Goal: Use online tool/utility: Utilize a website feature to perform a specific function

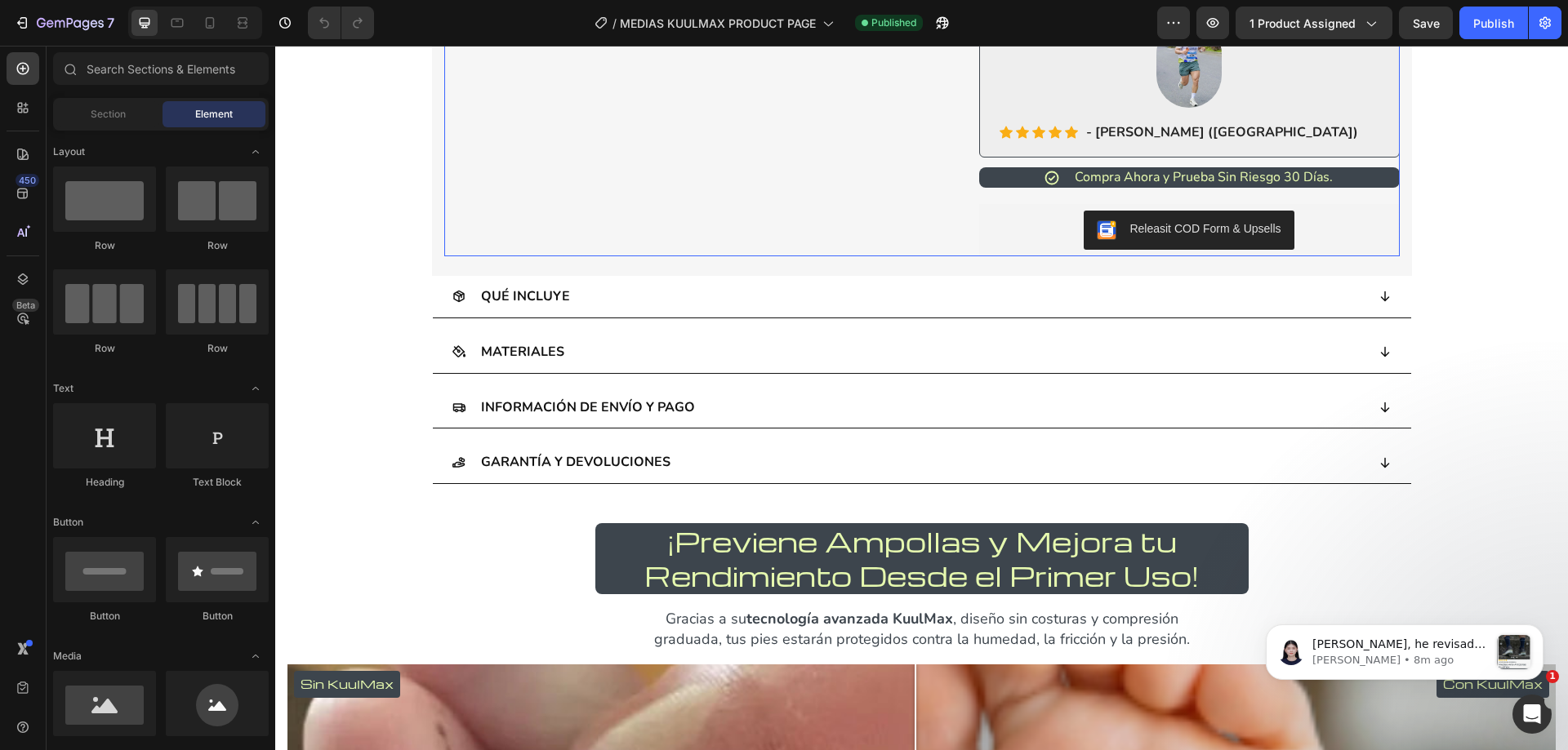
scroll to position [1388, 0]
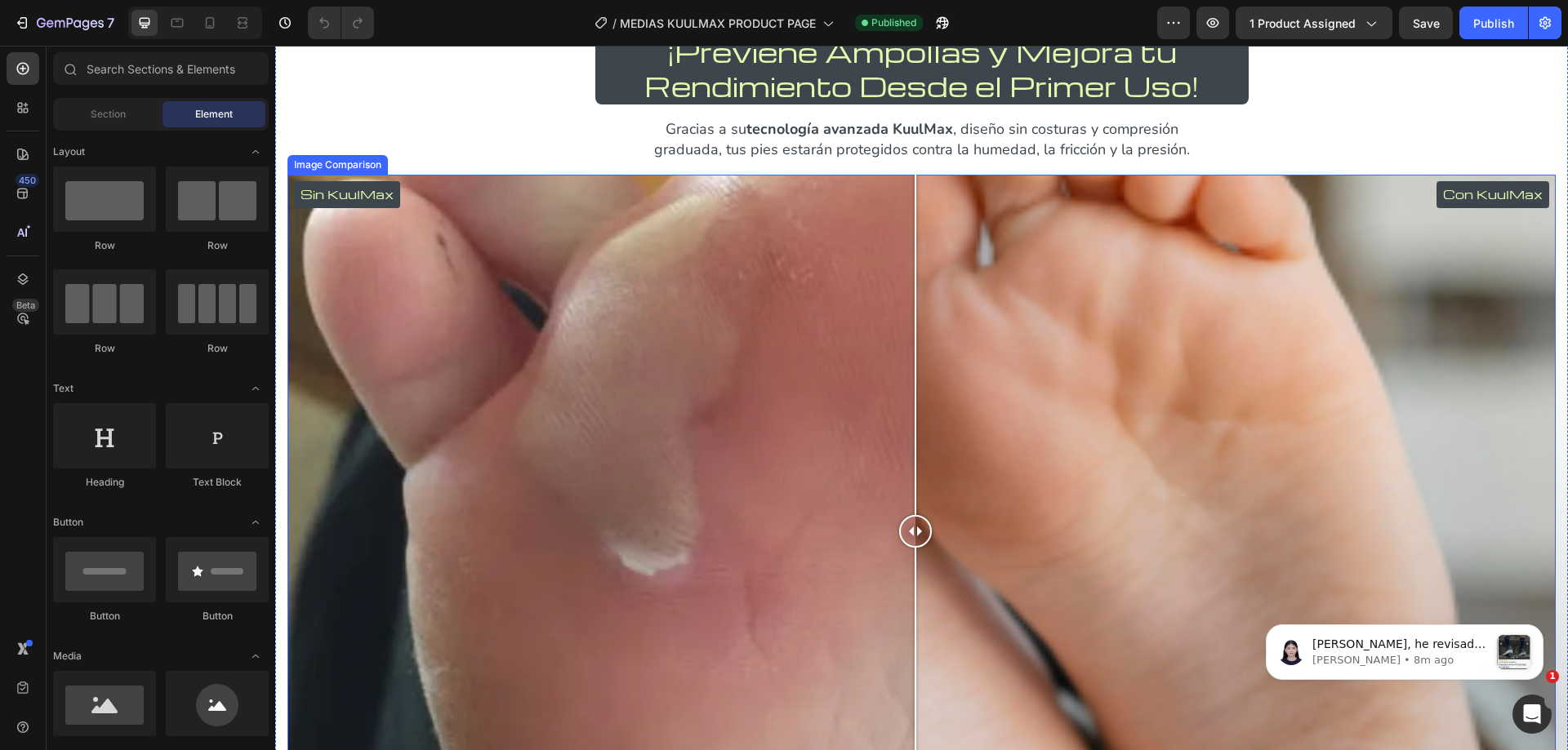
click at [765, 301] on div "Sin KuulMax Con KuulMax" at bounding box center [921, 531] width 1268 height 714
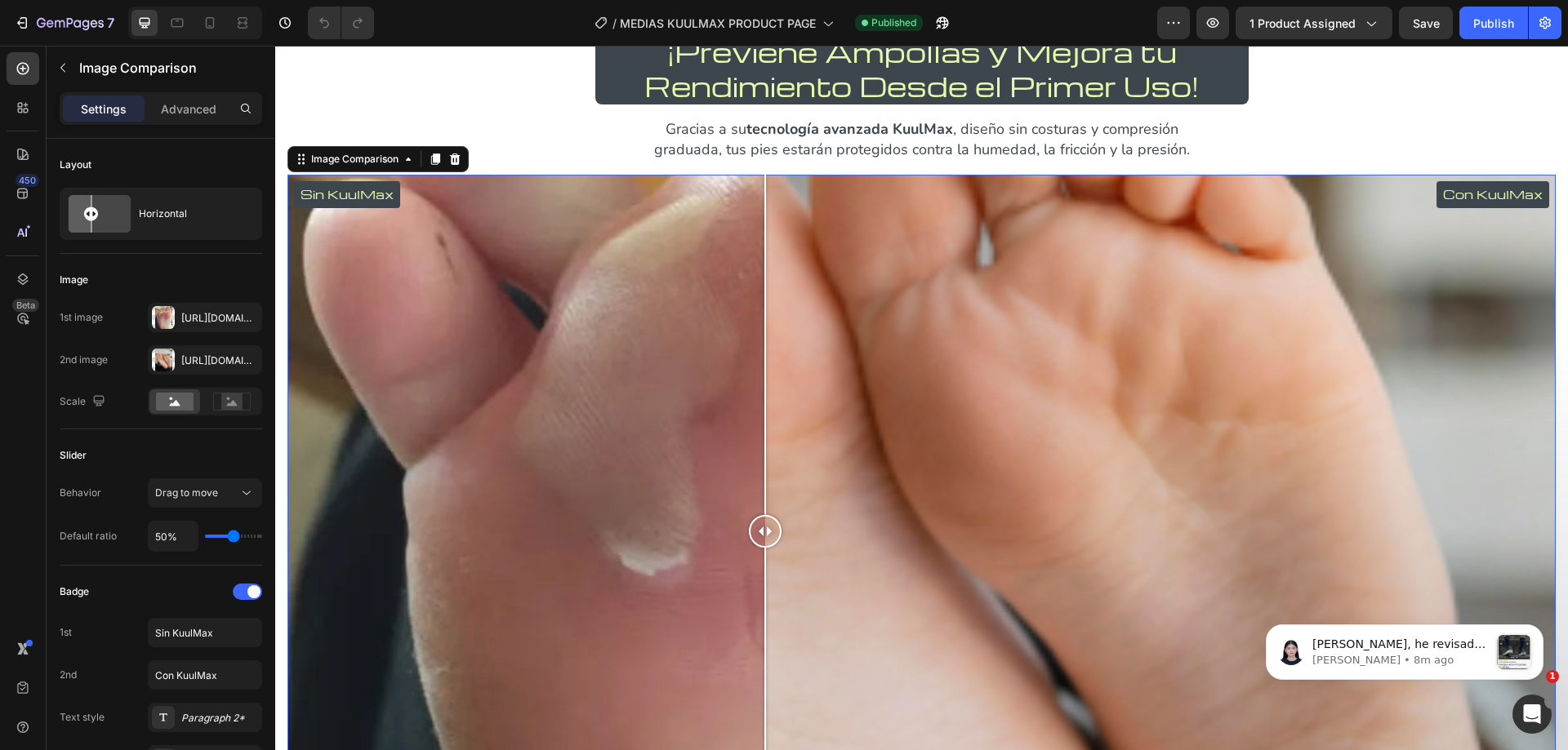
click at [932, 312] on div "Sin KuulMax Con KuulMax" at bounding box center [921, 531] width 1268 height 714
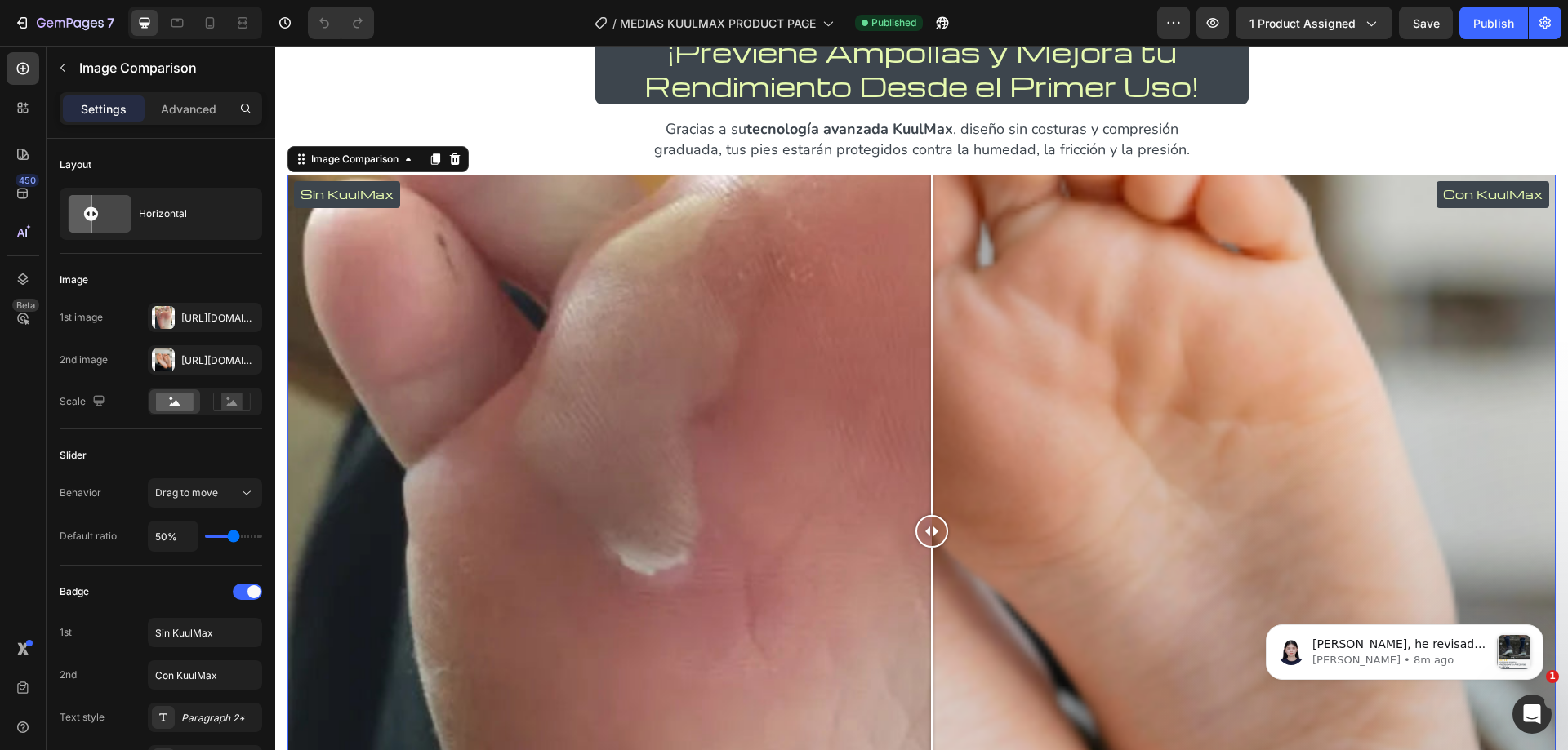
click at [681, 356] on div "Sin KuulMax Con KuulMax" at bounding box center [921, 531] width 1268 height 714
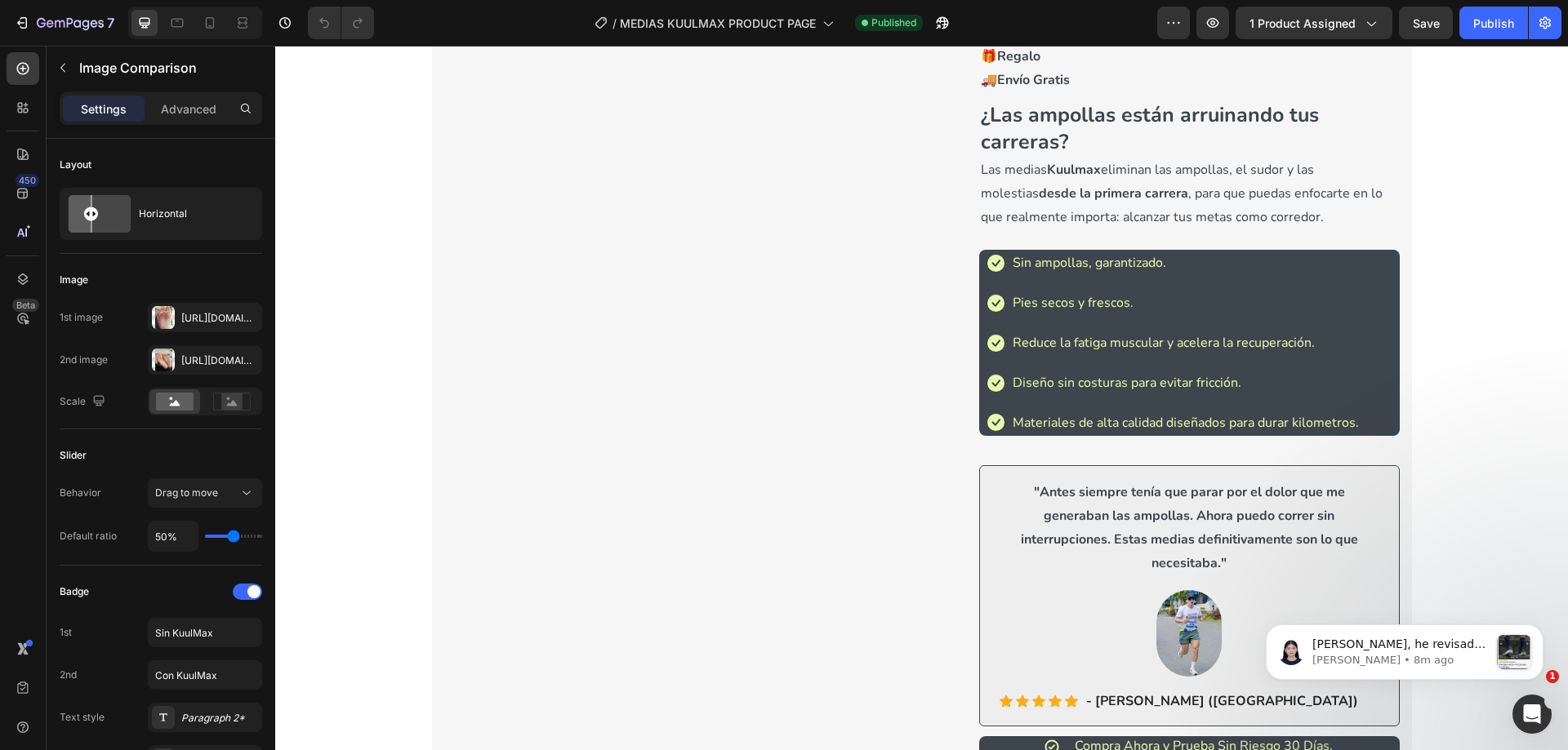
scroll to position [0, 0]
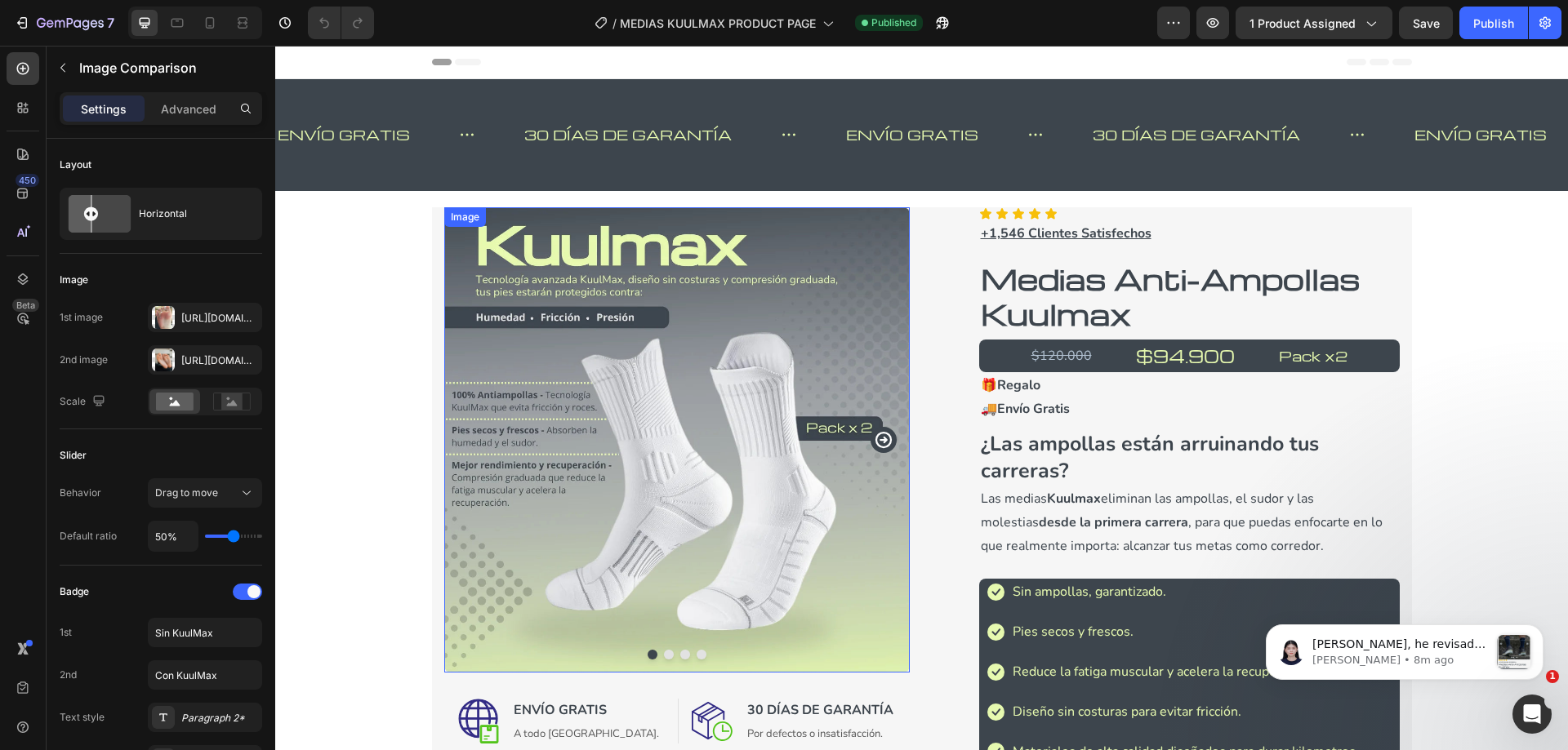
click at [632, 344] on img at bounding box center [677, 440] width 465 height 465
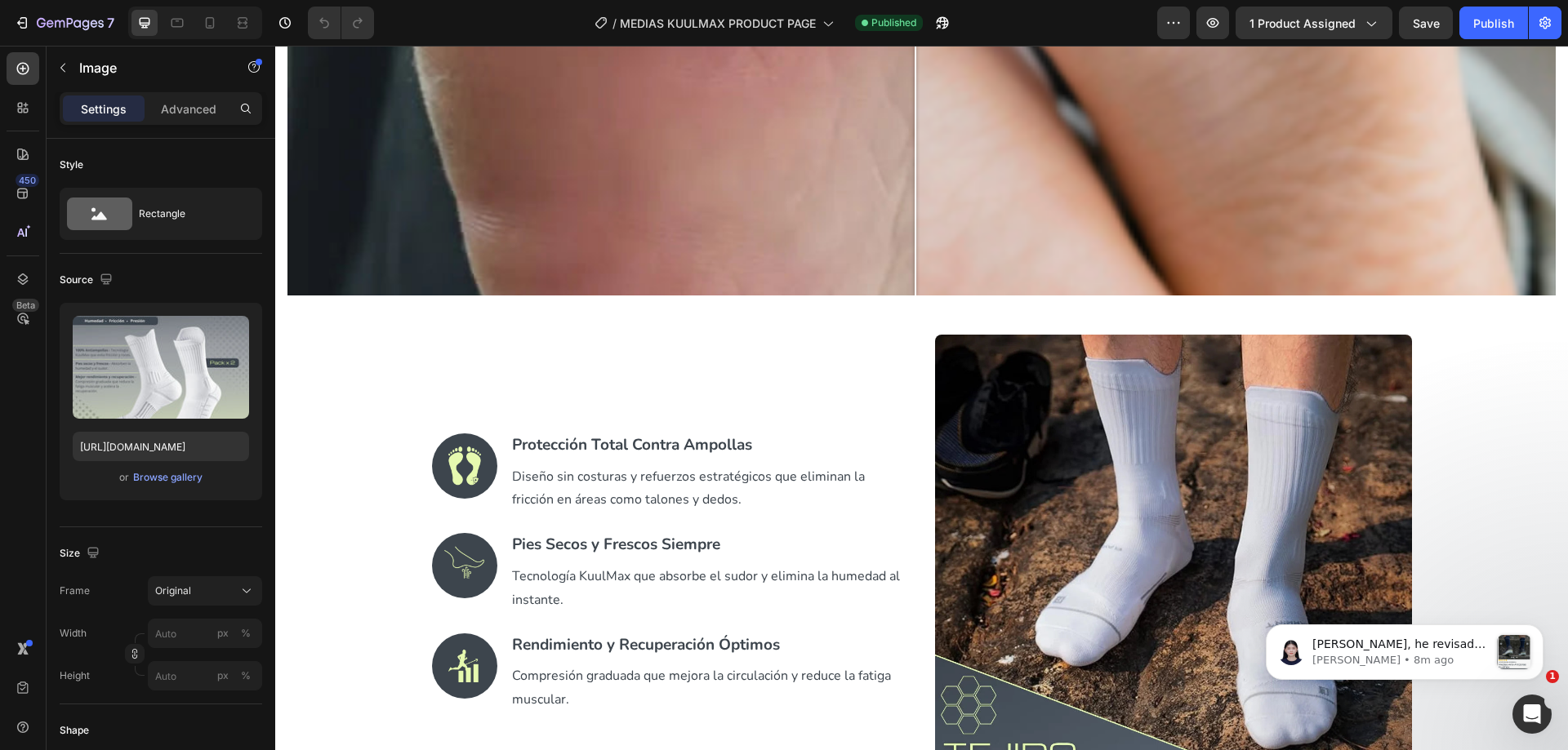
scroll to position [1767, 0]
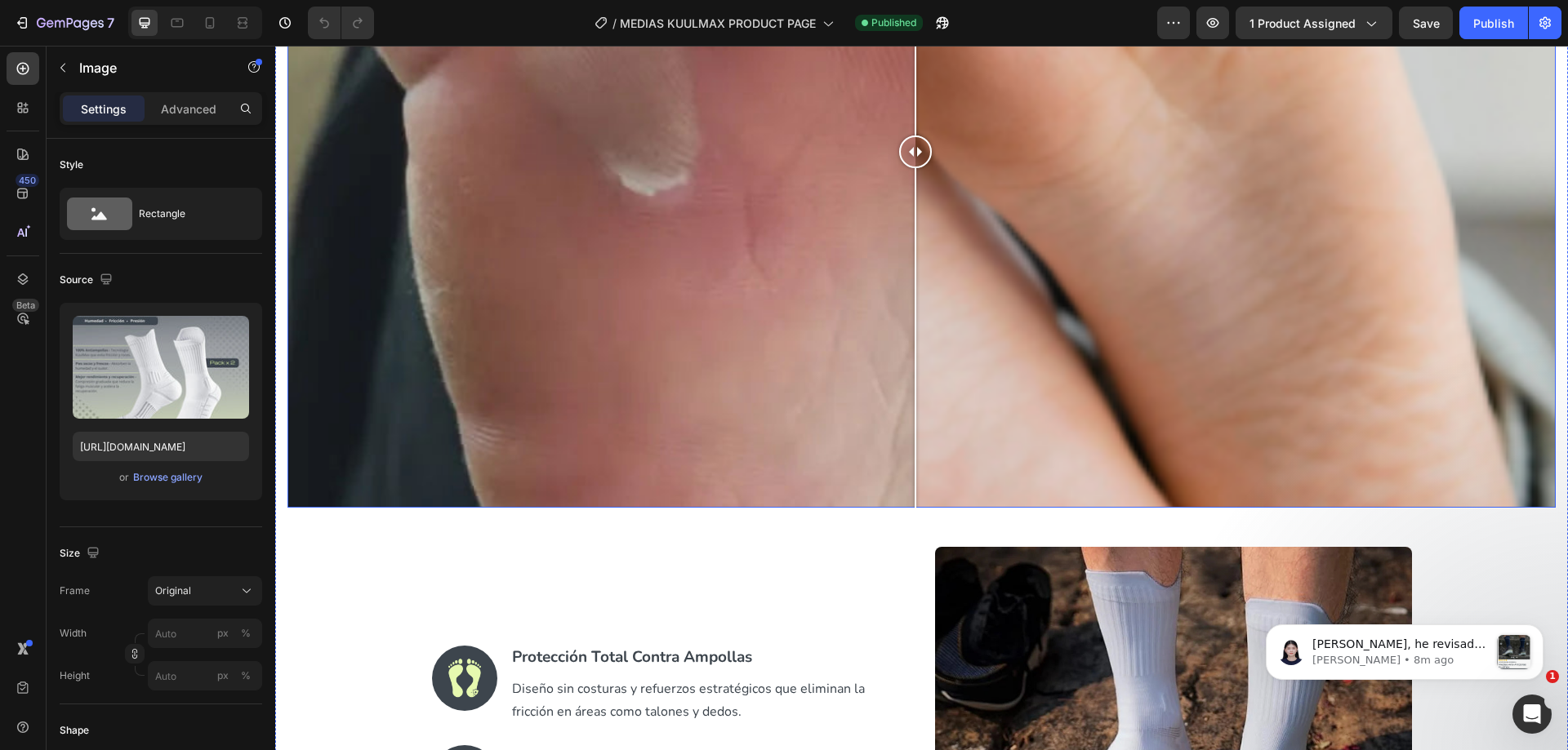
click at [1071, 322] on div "Sin KuulMax Con KuulMax" at bounding box center [921, 152] width 1268 height 714
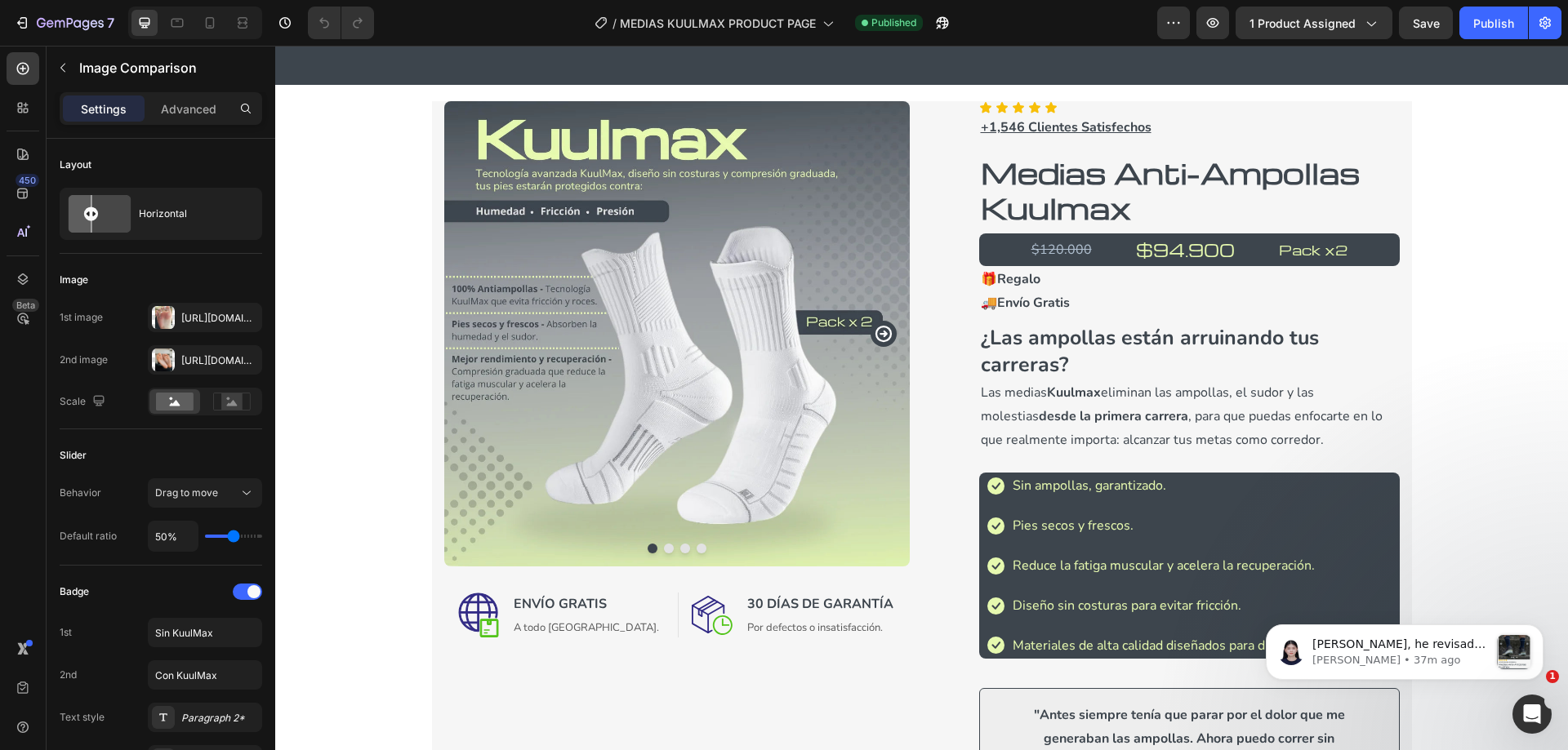
scroll to position [0, 0]
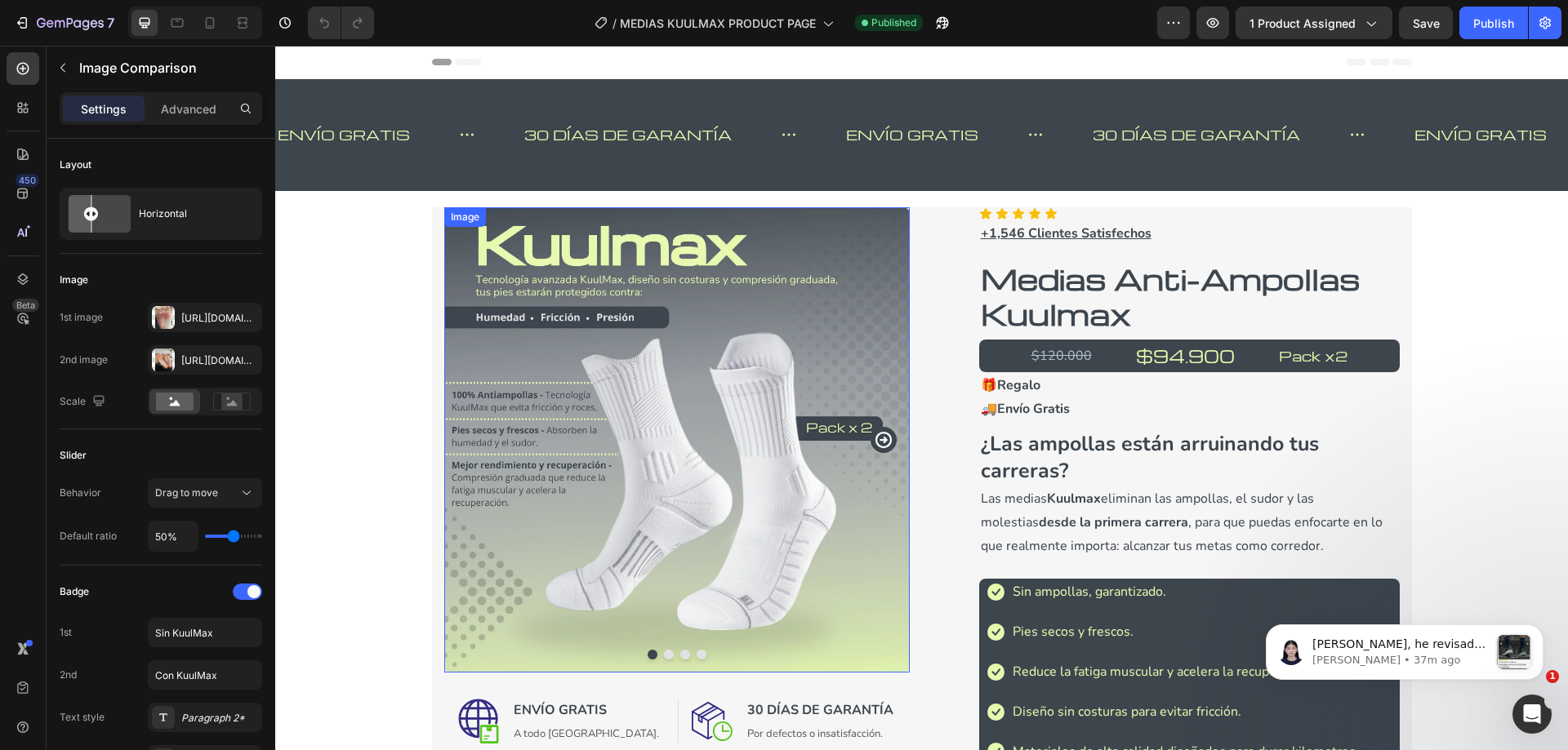
click at [652, 476] on img at bounding box center [677, 440] width 465 height 465
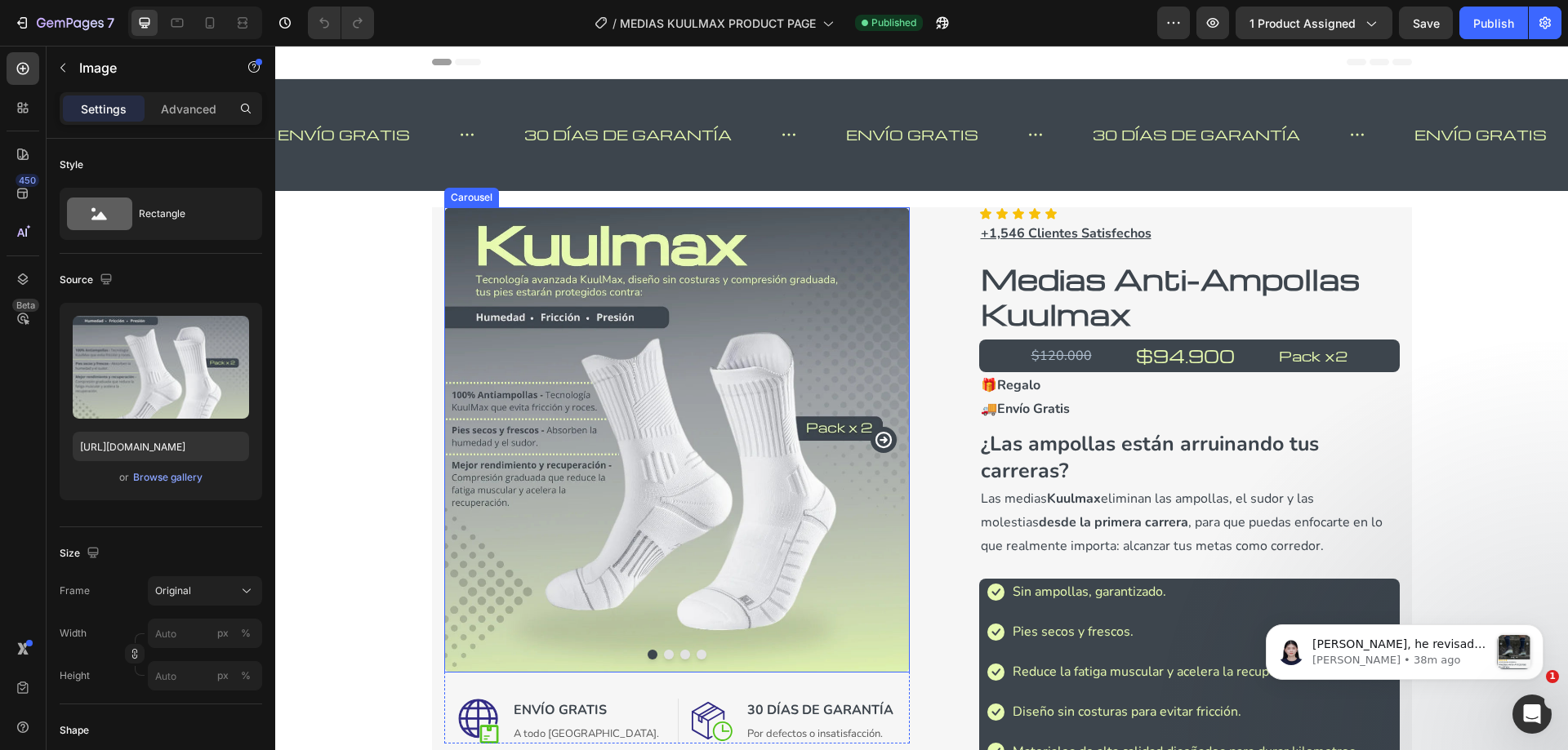
click at [877, 444] on icon "Carousel Next Arrow" at bounding box center [883, 440] width 20 height 20
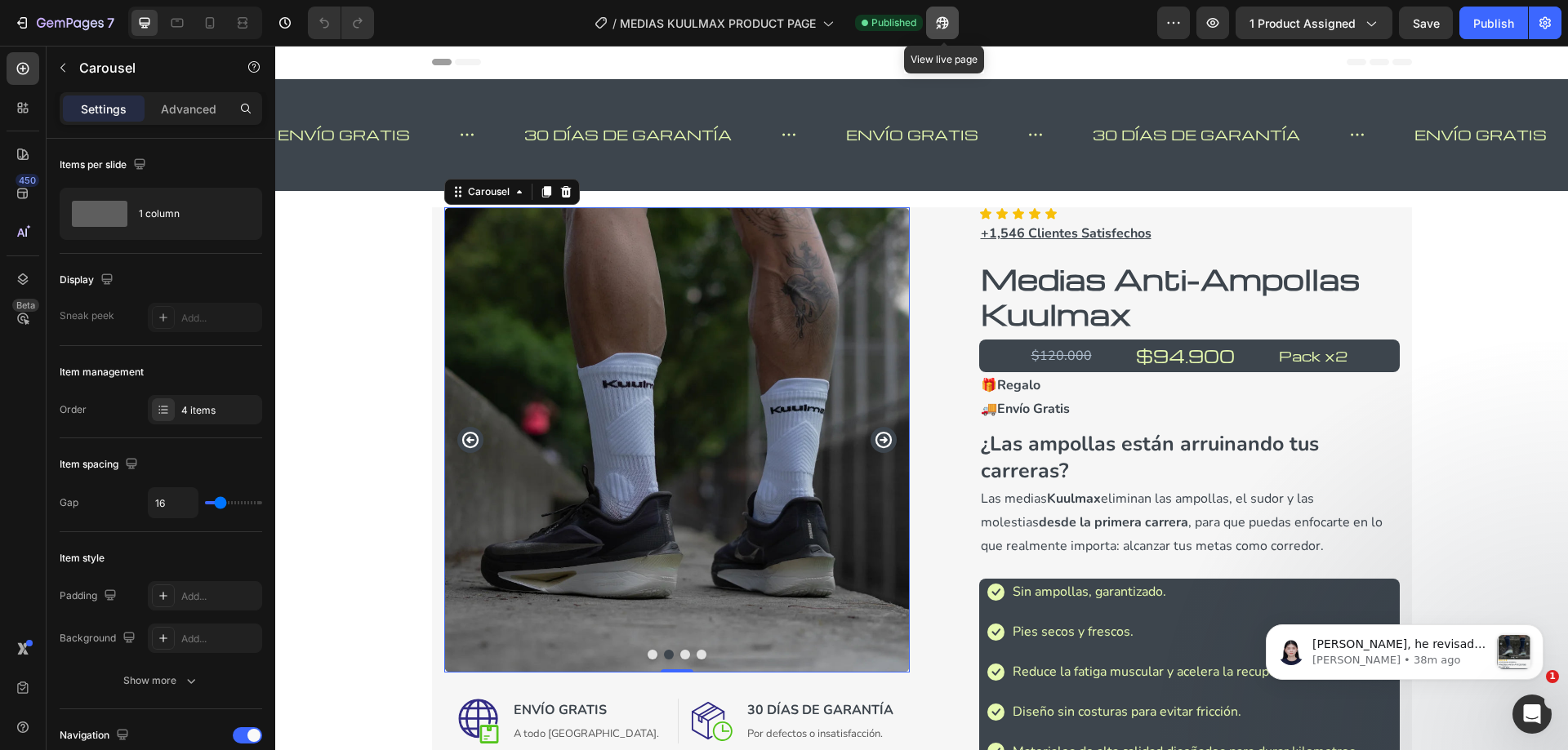
click at [942, 29] on icon "button" at bounding box center [942, 22] width 16 height 16
click at [877, 443] on icon "Carousel Next Arrow" at bounding box center [883, 440] width 20 height 20
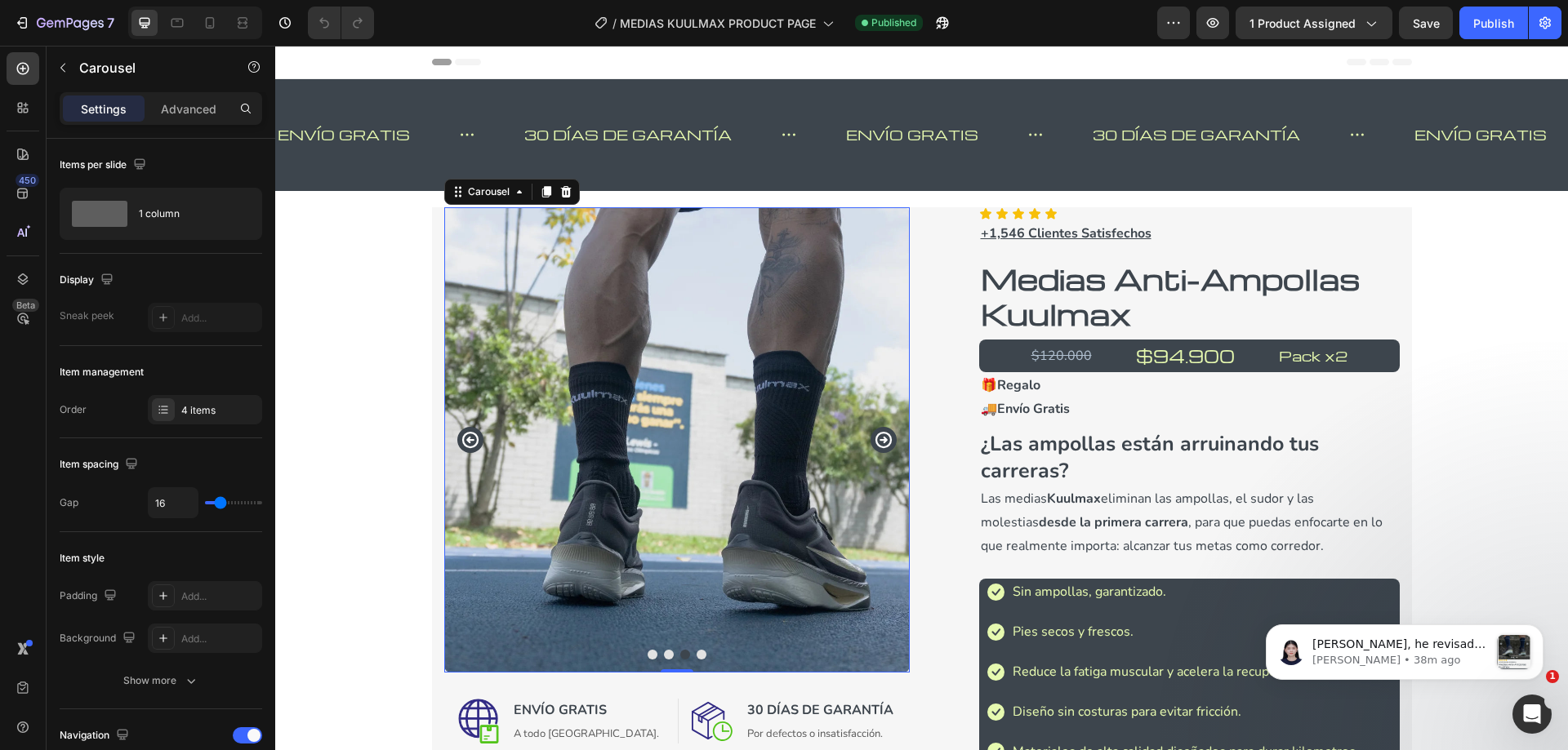
click at [877, 443] on icon "Carousel Next Arrow" at bounding box center [883, 440] width 20 height 20
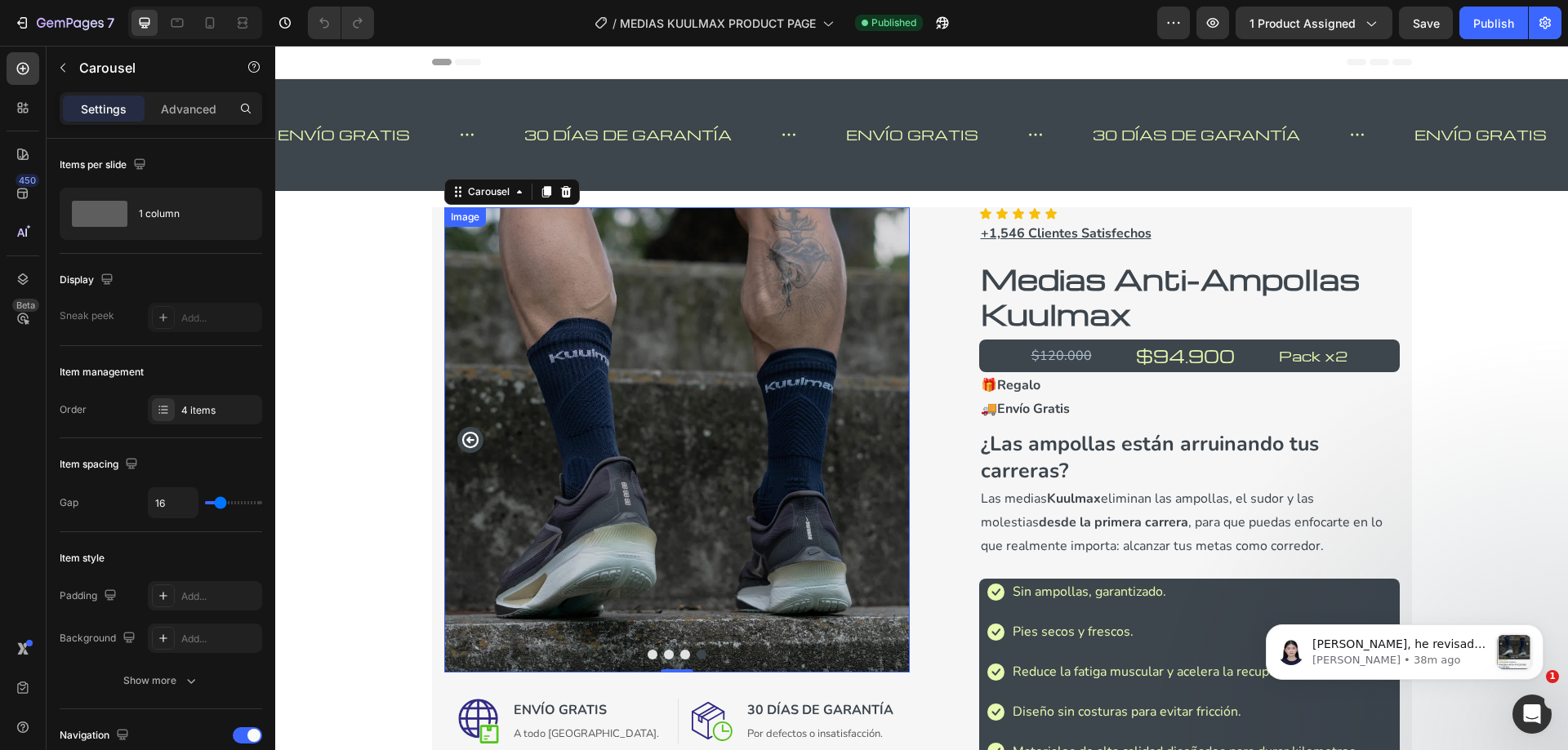
click at [635, 382] on img at bounding box center [677, 440] width 465 height 465
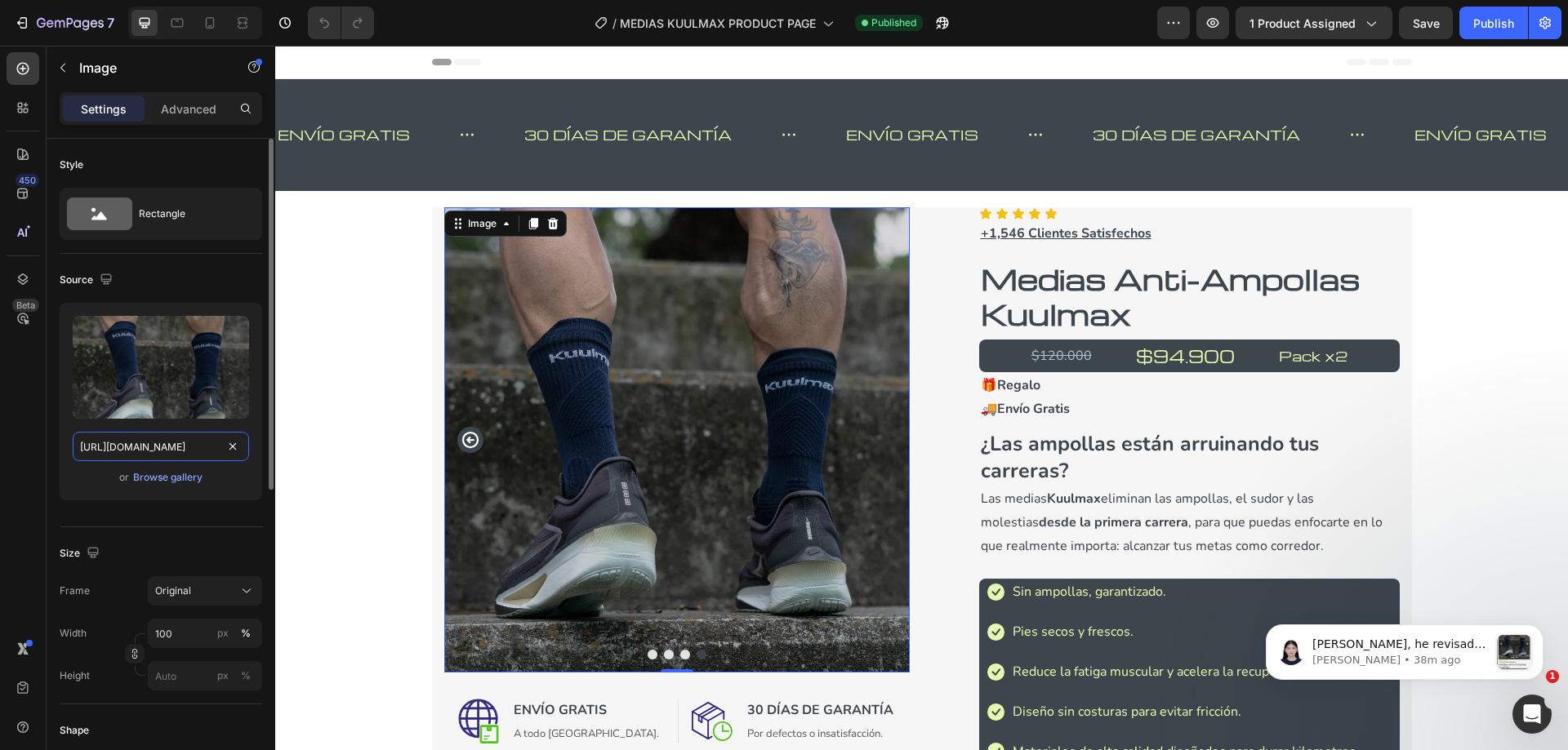
click at [166, 446] on input "[URL][DOMAIN_NAME]" at bounding box center [161, 446] width 177 height 29
click at [236, 533] on div "Size Frame Original Width 100 px % Height px %" at bounding box center [161, 616] width 203 height 177
click at [662, 243] on img at bounding box center [677, 440] width 465 height 465
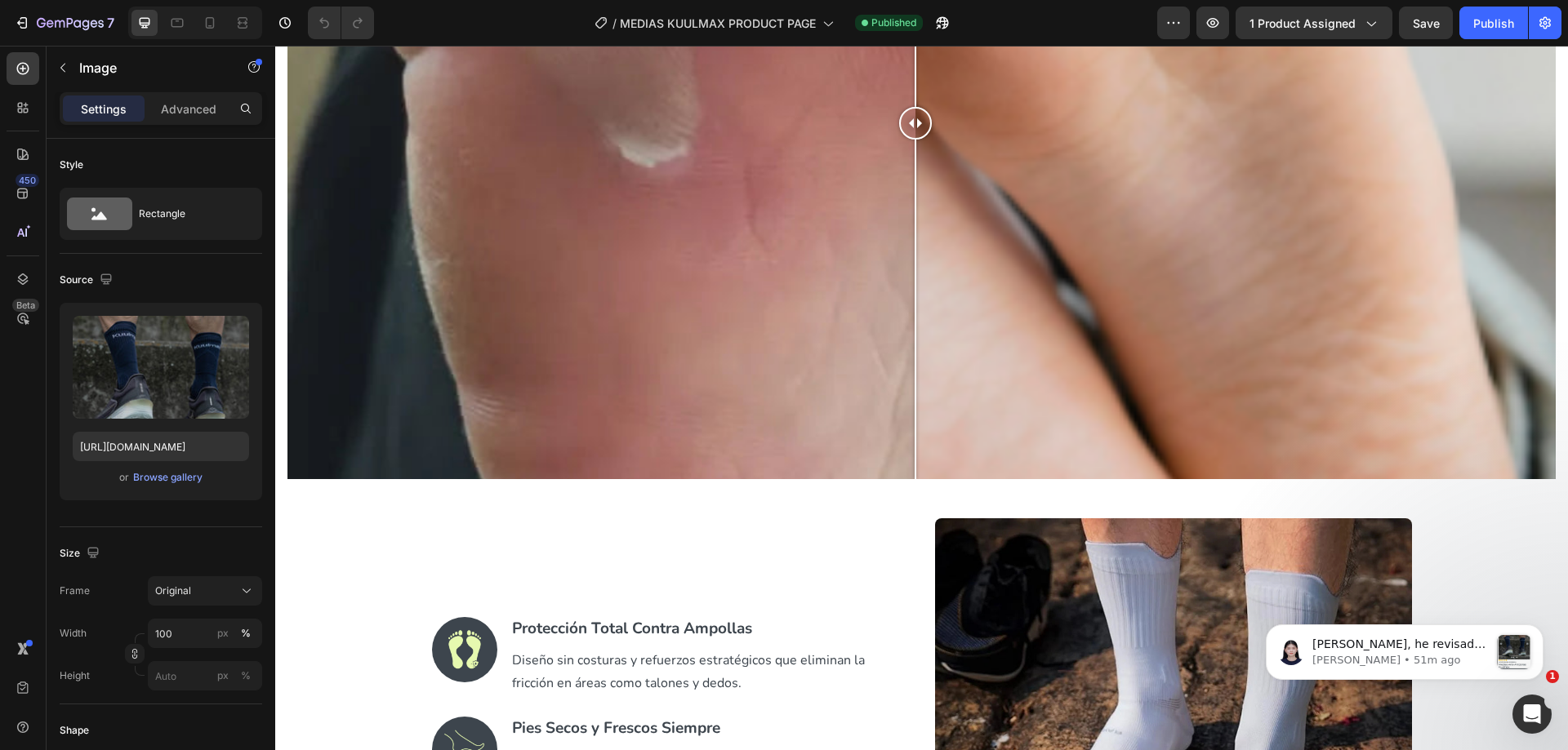
scroll to position [2122, 0]
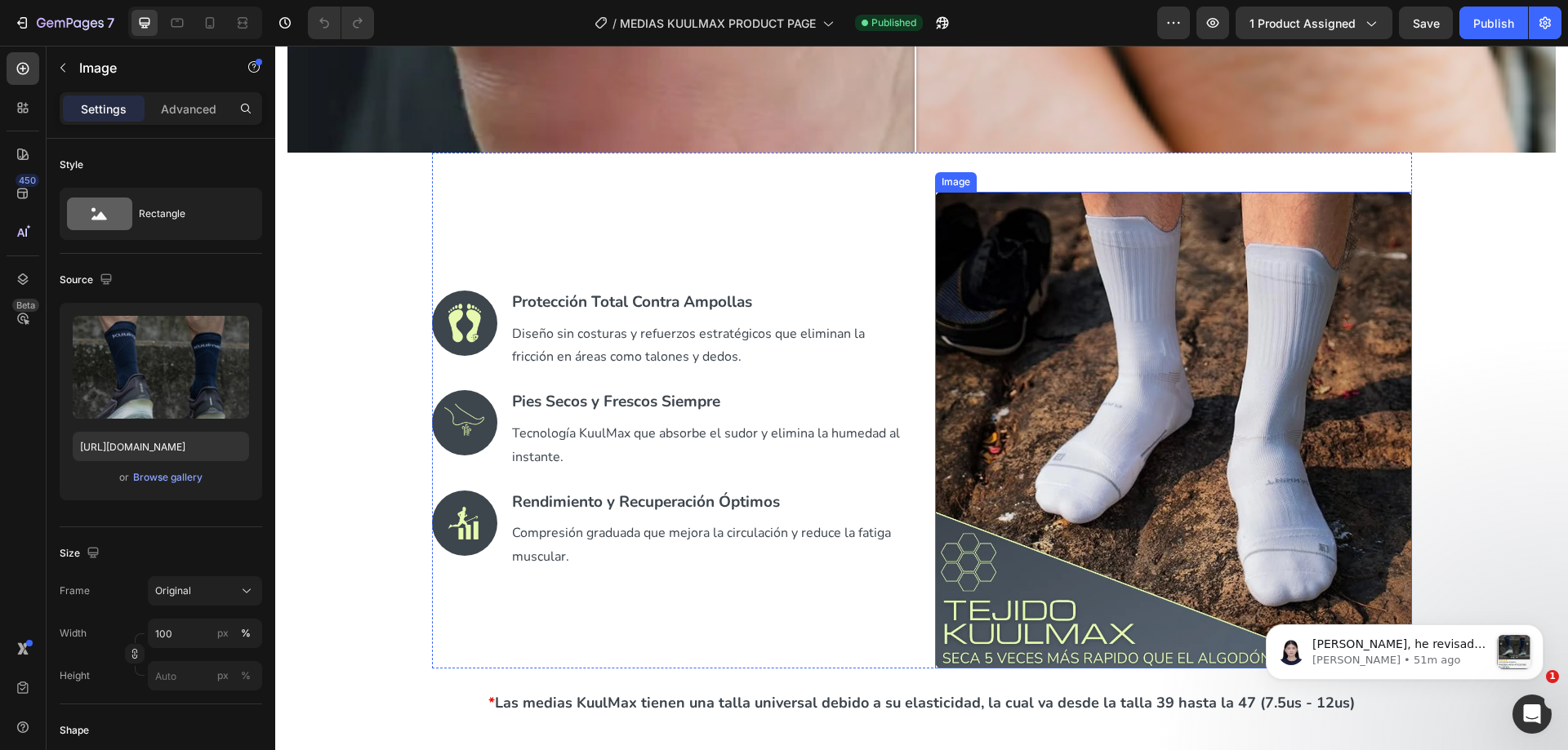
click at [1019, 367] on img at bounding box center [1174, 430] width 477 height 476
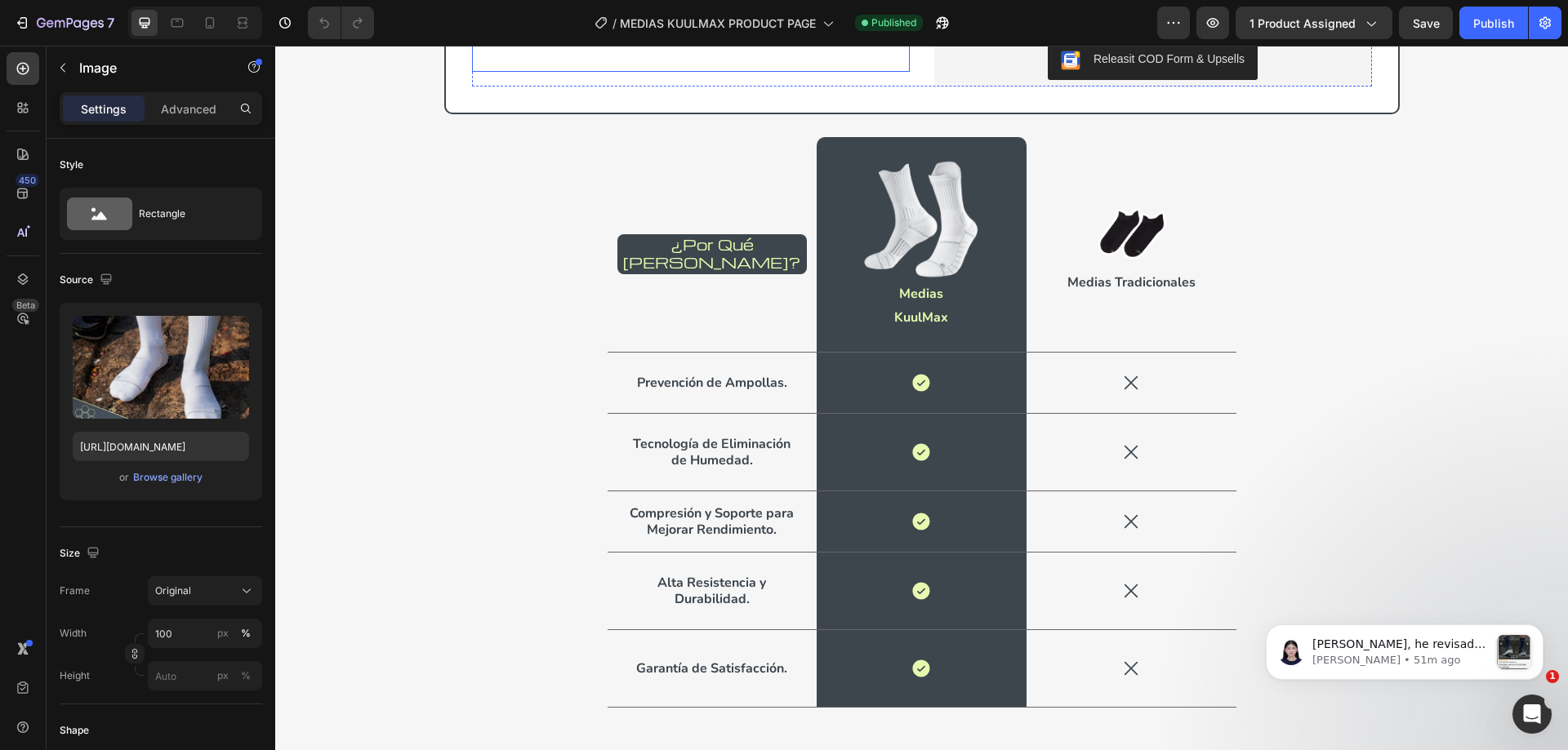
scroll to position [3347, 0]
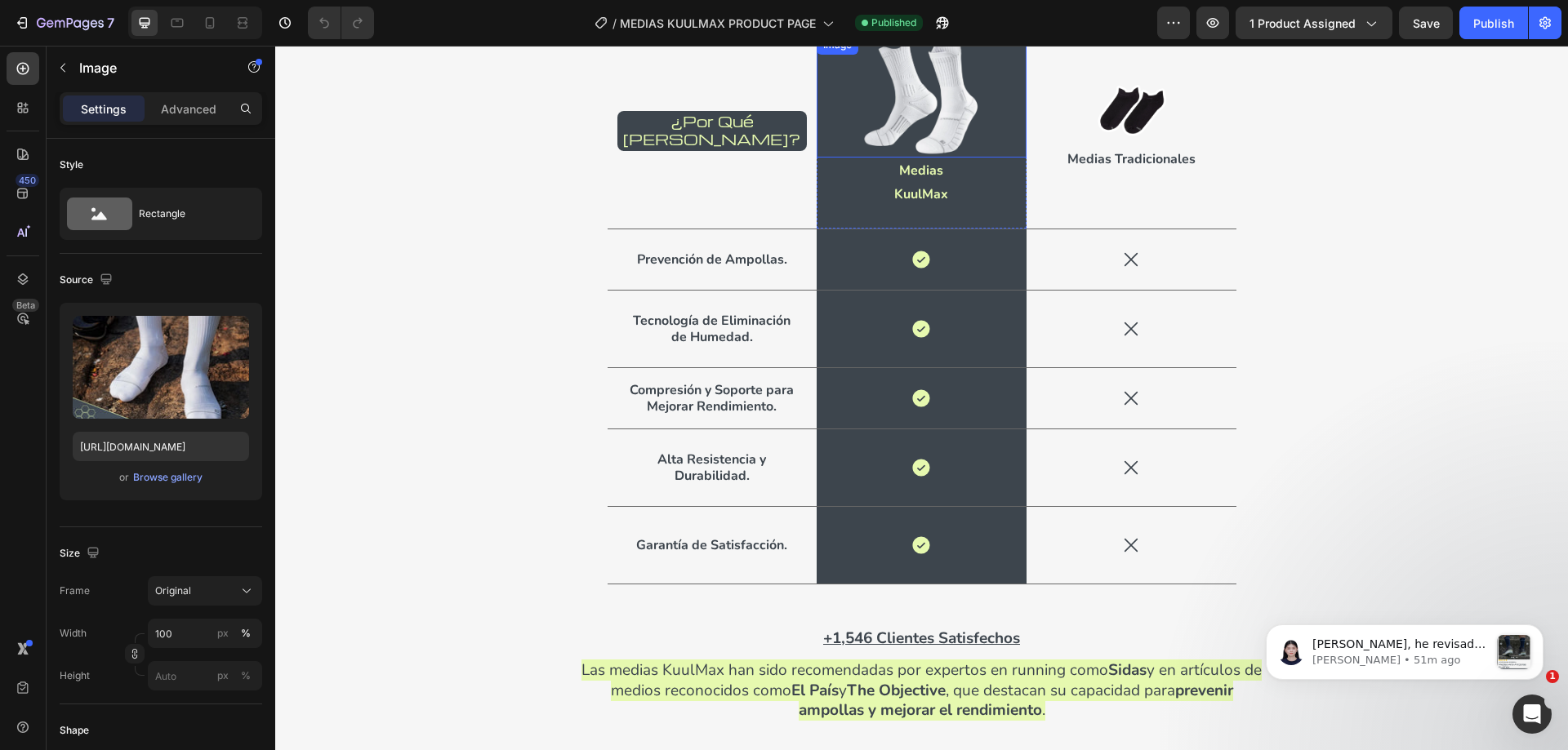
click at [900, 118] on img at bounding box center [920, 96] width 122 height 122
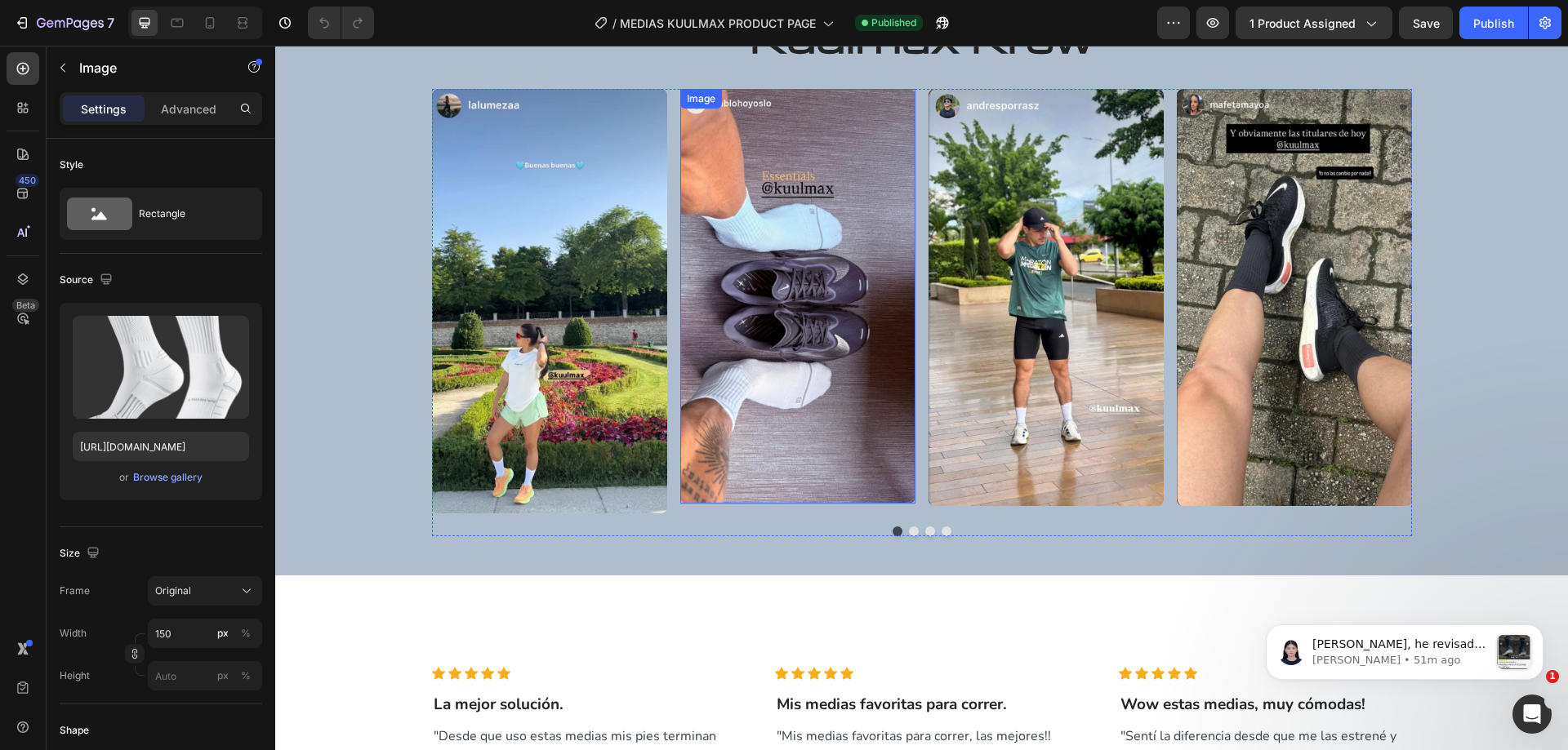
scroll to position [3918, 0]
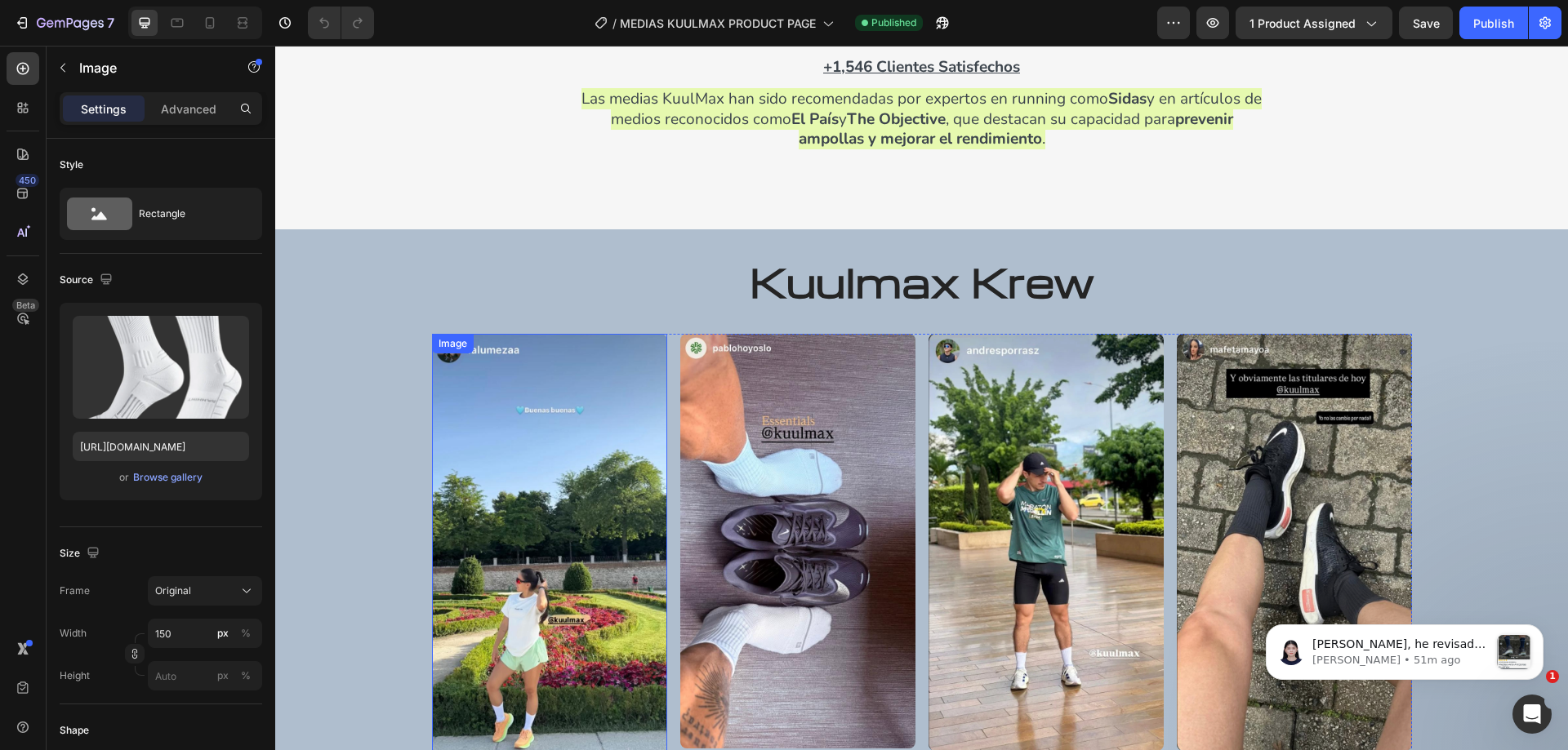
click at [599, 463] on img at bounding box center [549, 545] width 235 height 424
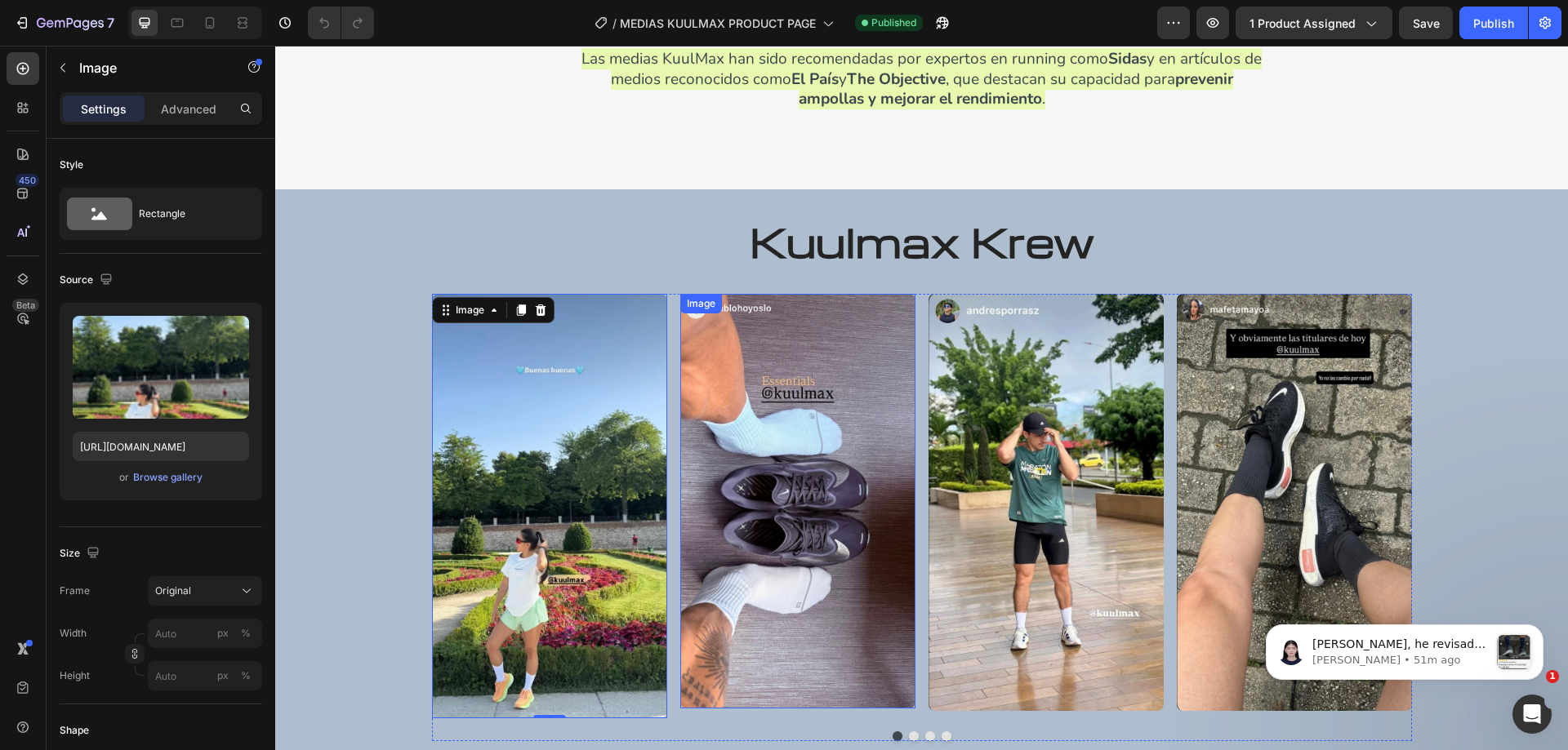
scroll to position [4163, 0]
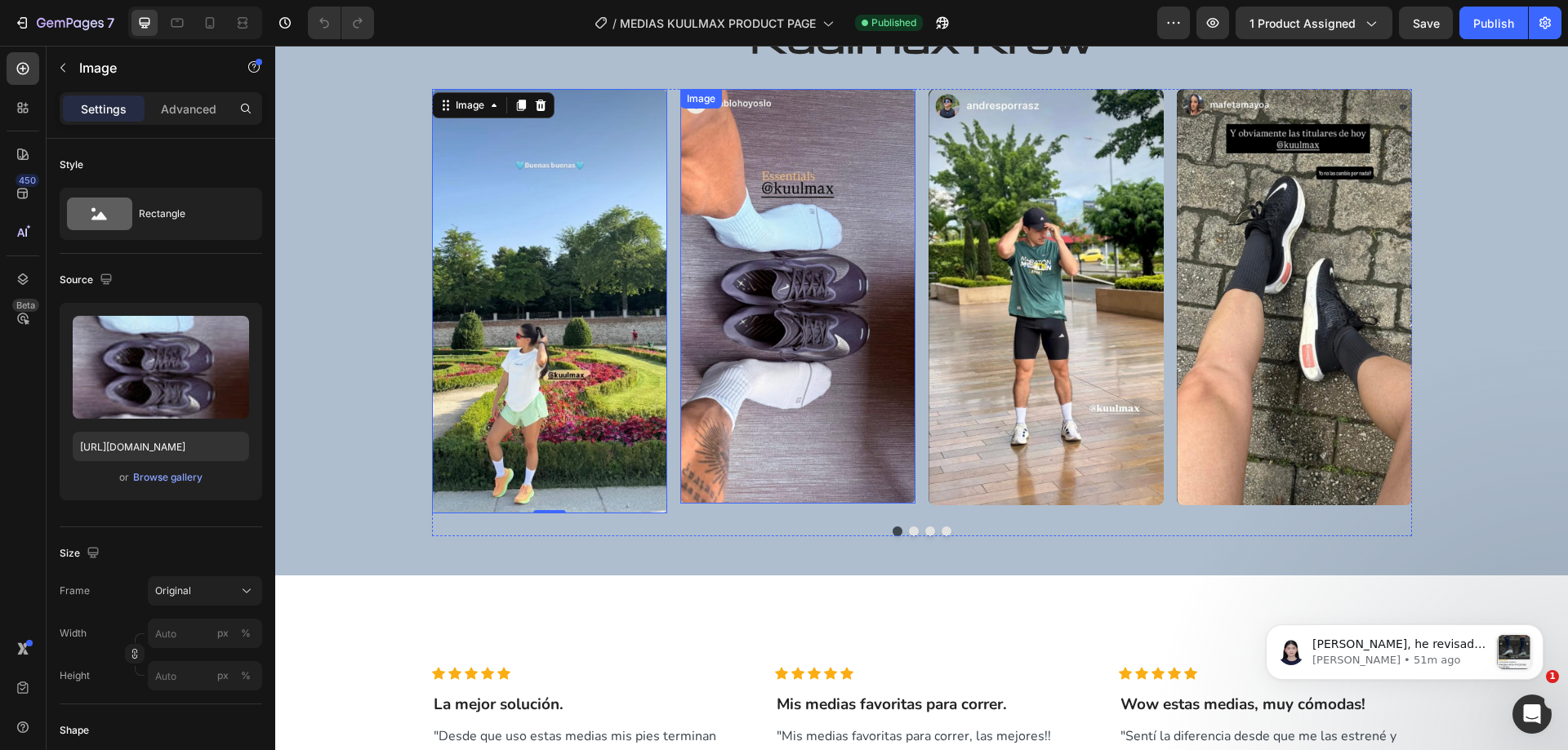
click at [770, 307] on img at bounding box center [798, 296] width 235 height 415
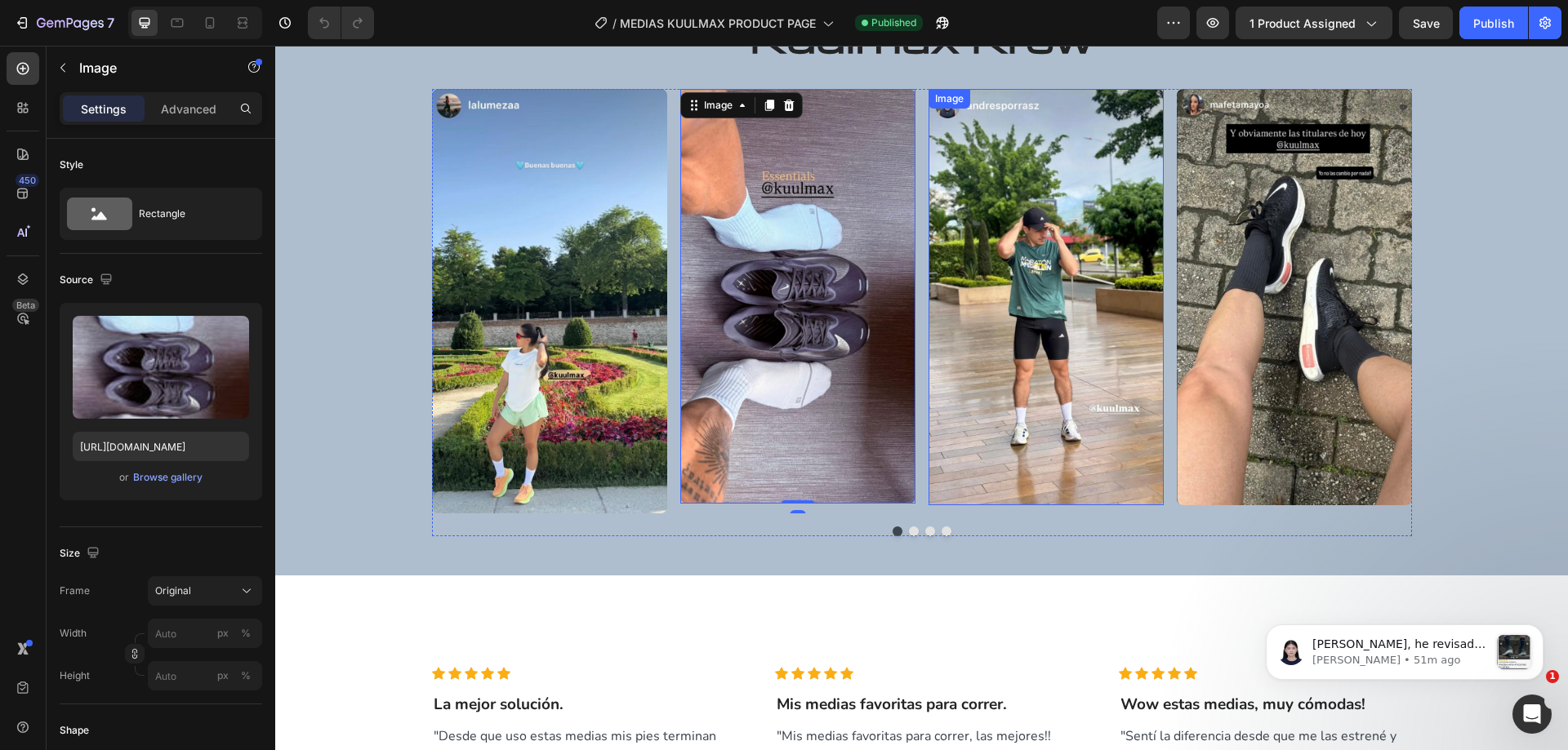
click at [1039, 306] on img at bounding box center [1047, 297] width 235 height 417
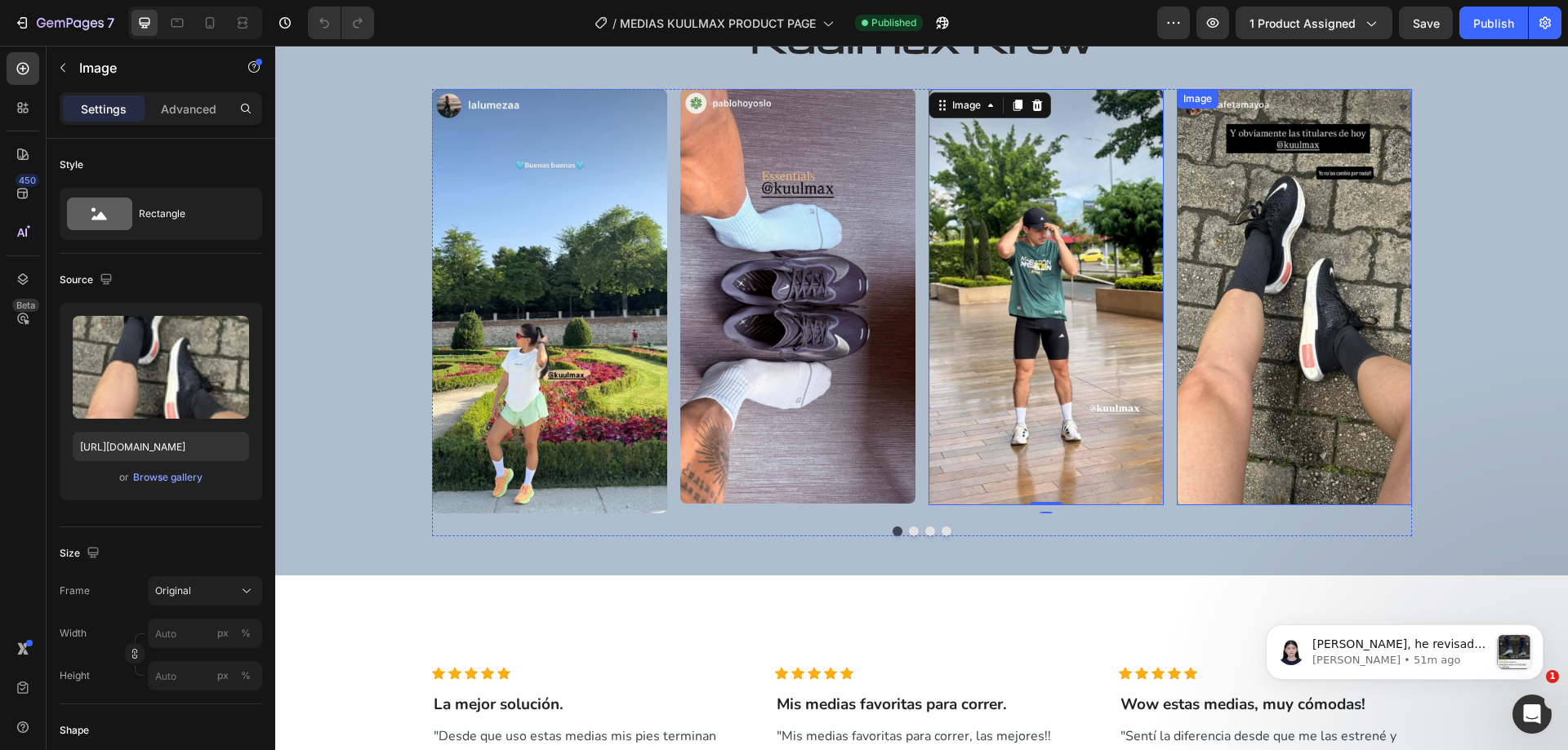
click at [1221, 322] on img at bounding box center [1294, 297] width 235 height 417
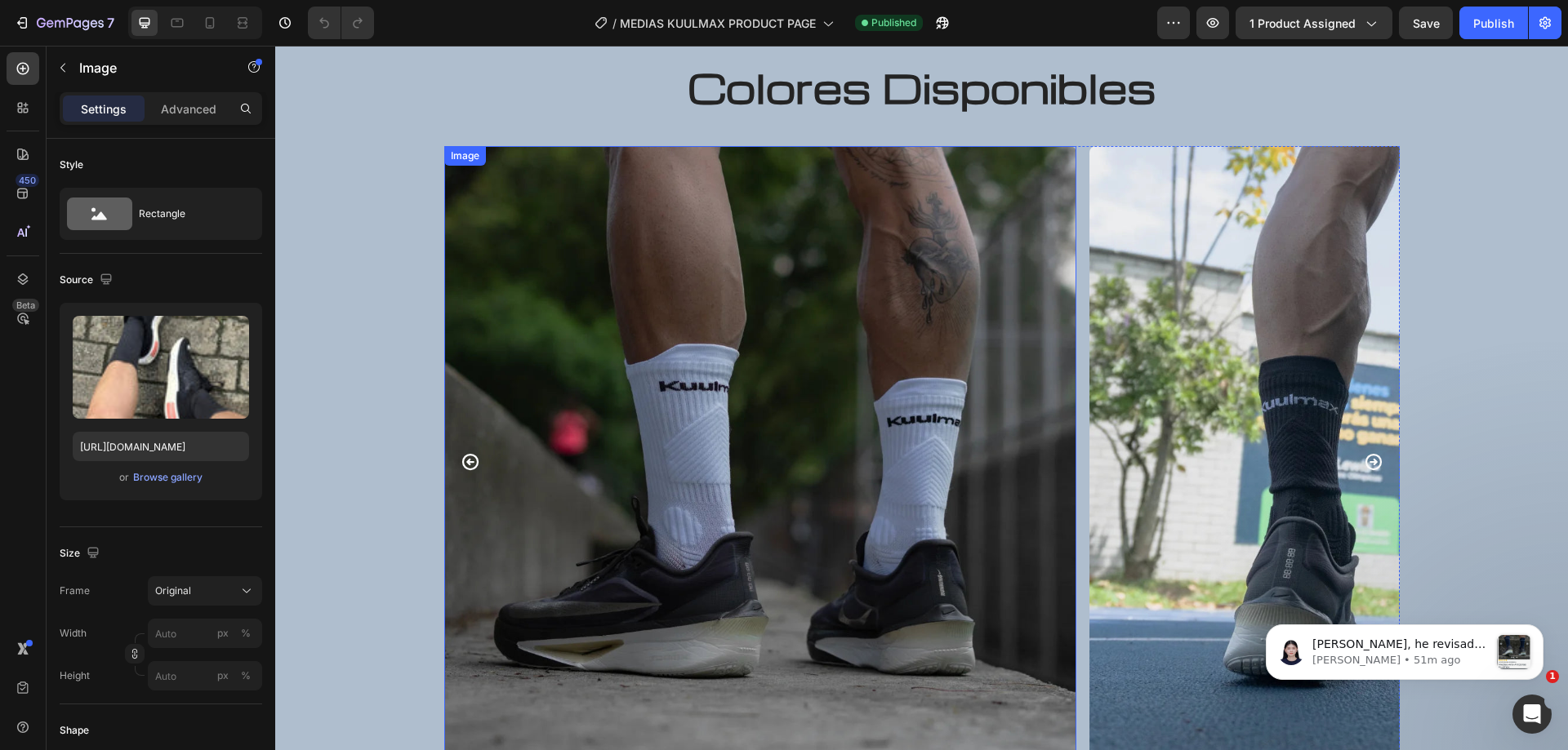
scroll to position [5387, 0]
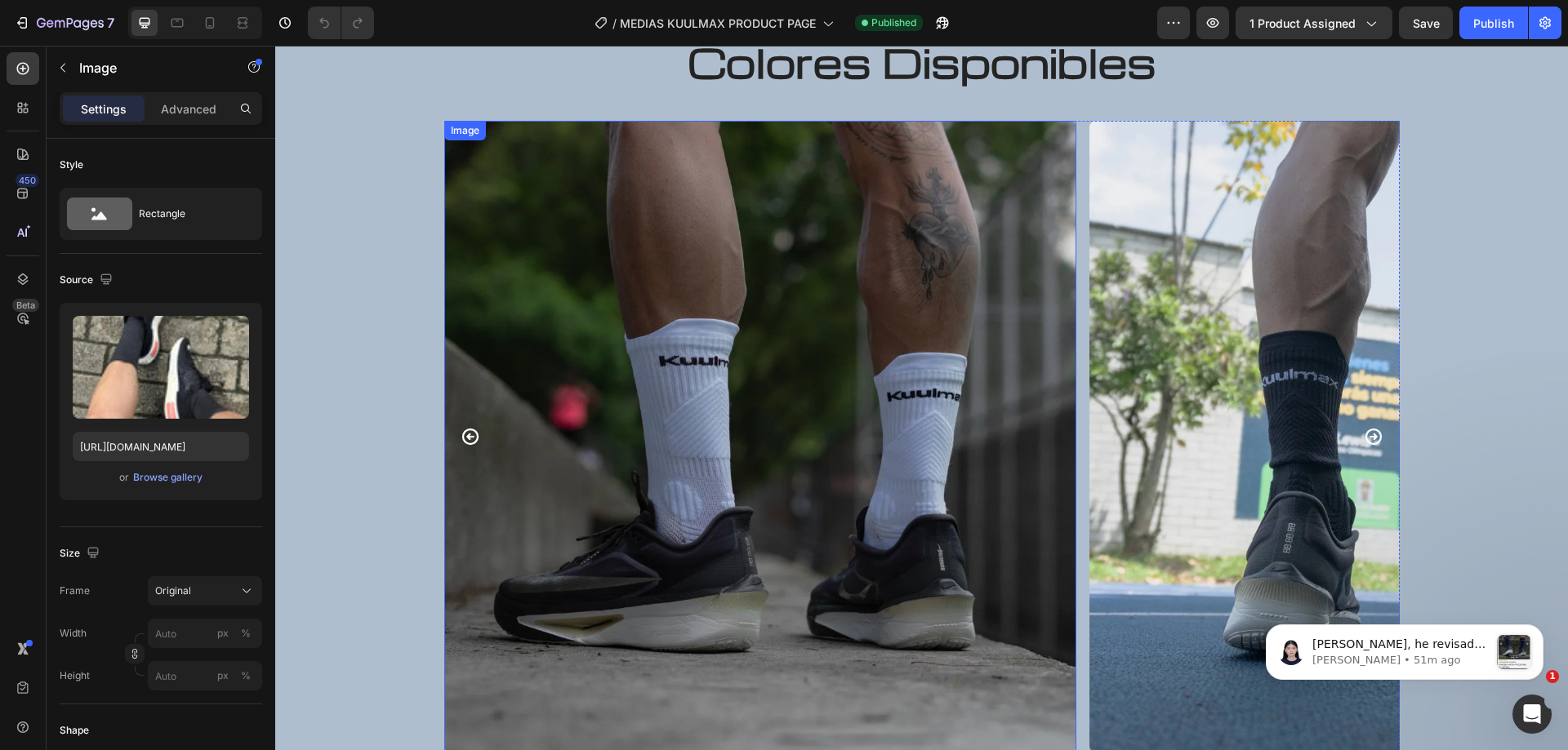
click at [812, 348] on img at bounding box center [760, 436] width 633 height 632
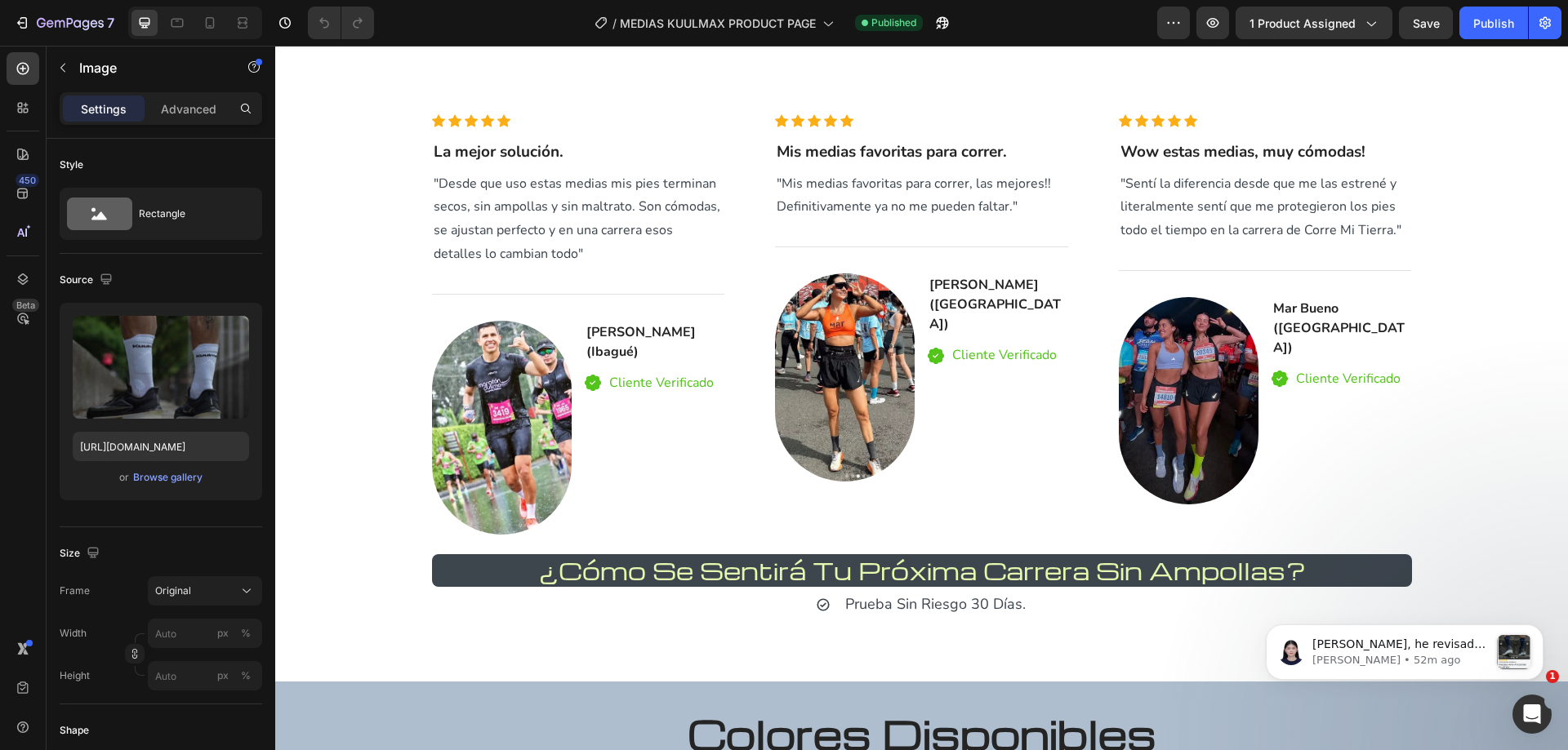
scroll to position [4225, 0]
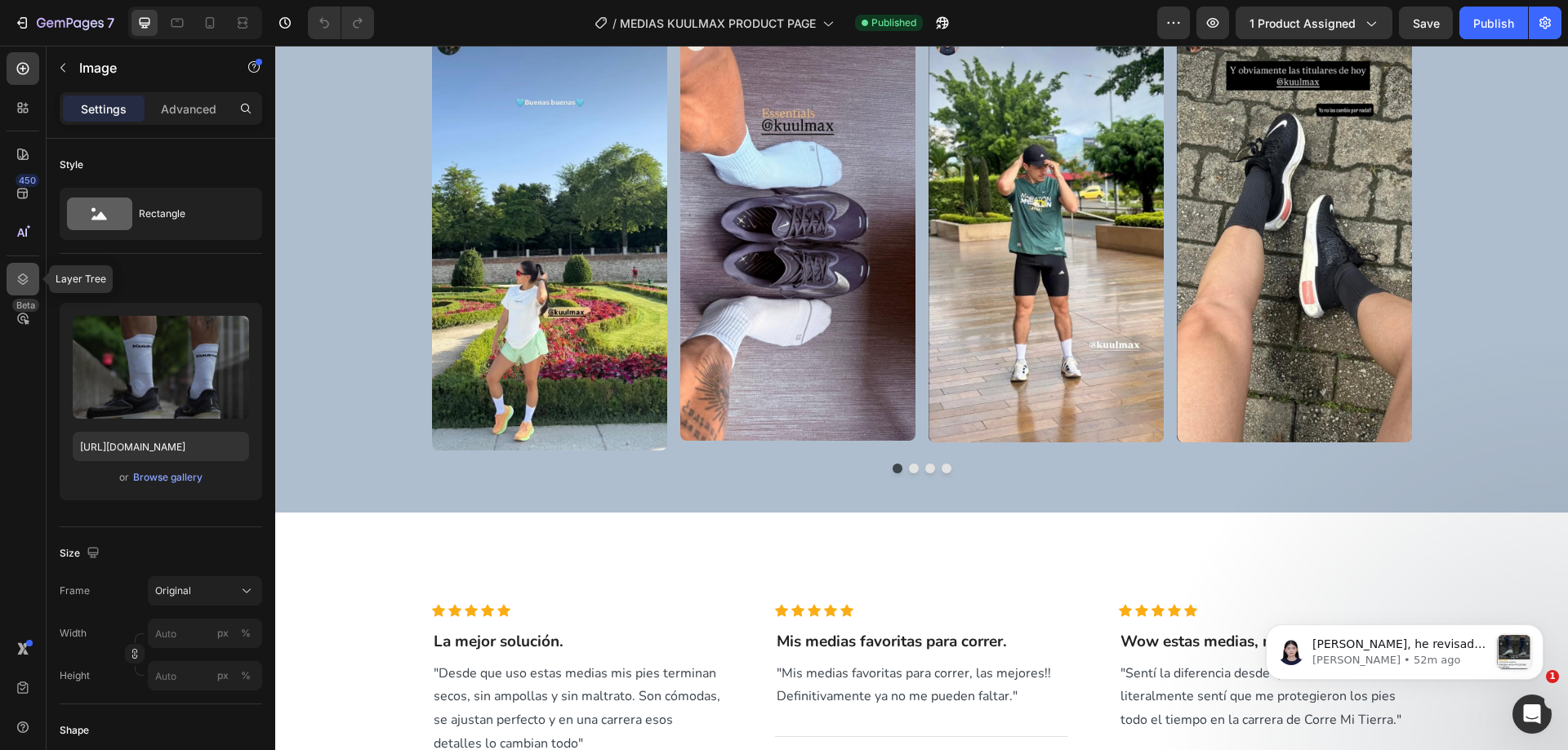
click at [17, 275] on icon at bounding box center [22, 278] width 16 height 16
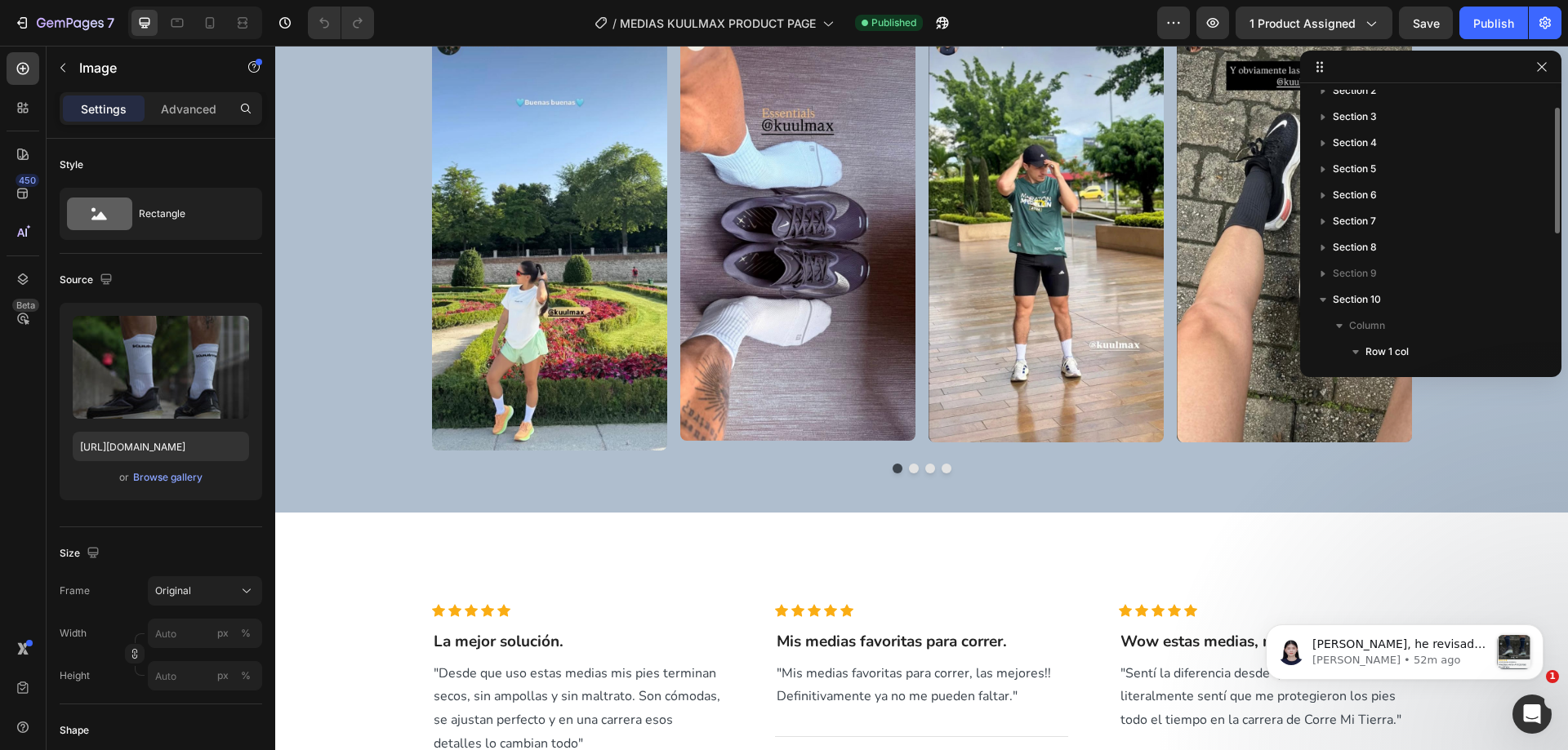
scroll to position [0, 0]
click at [1361, 106] on span "Section 1" at bounding box center [1353, 102] width 42 height 16
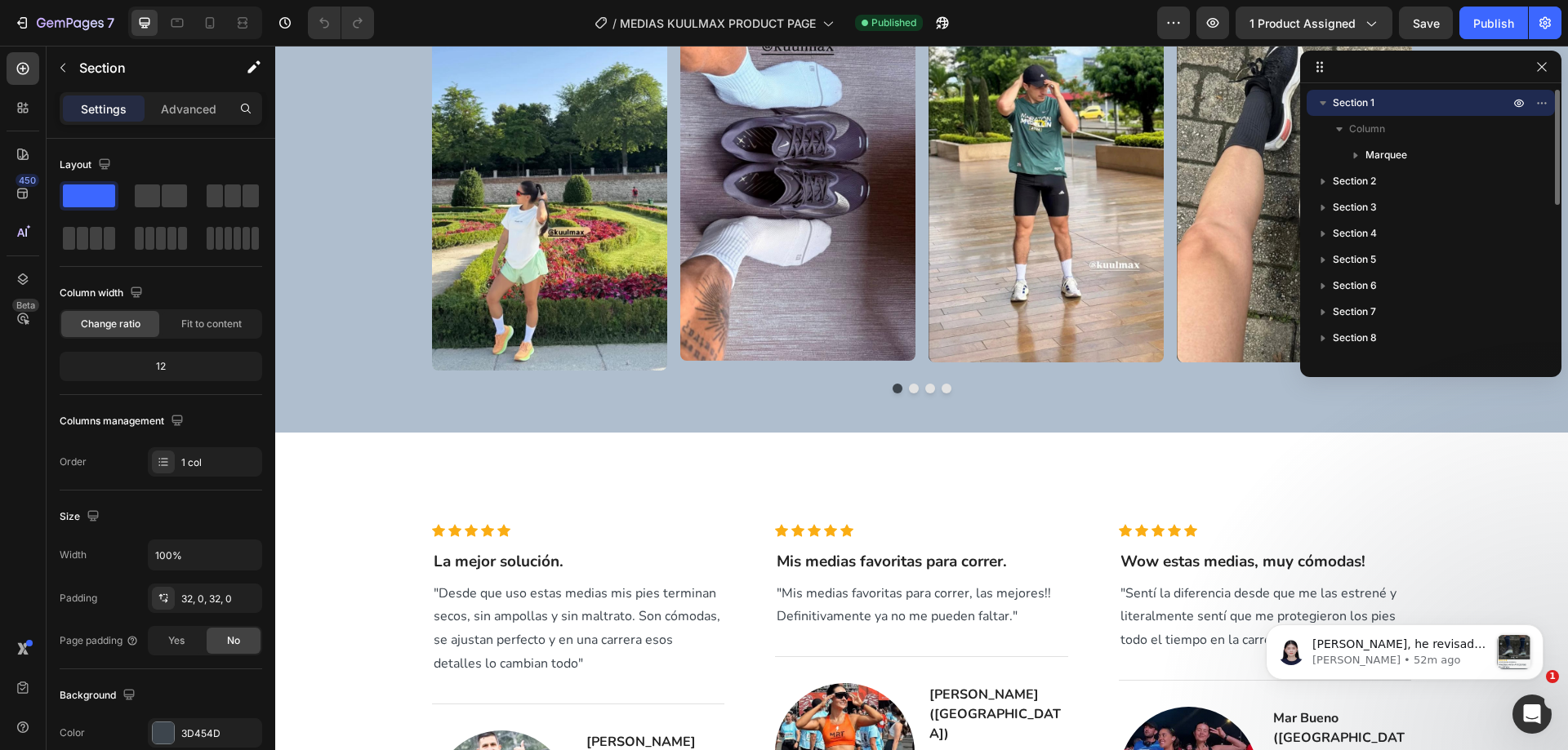
scroll to position [3988, 0]
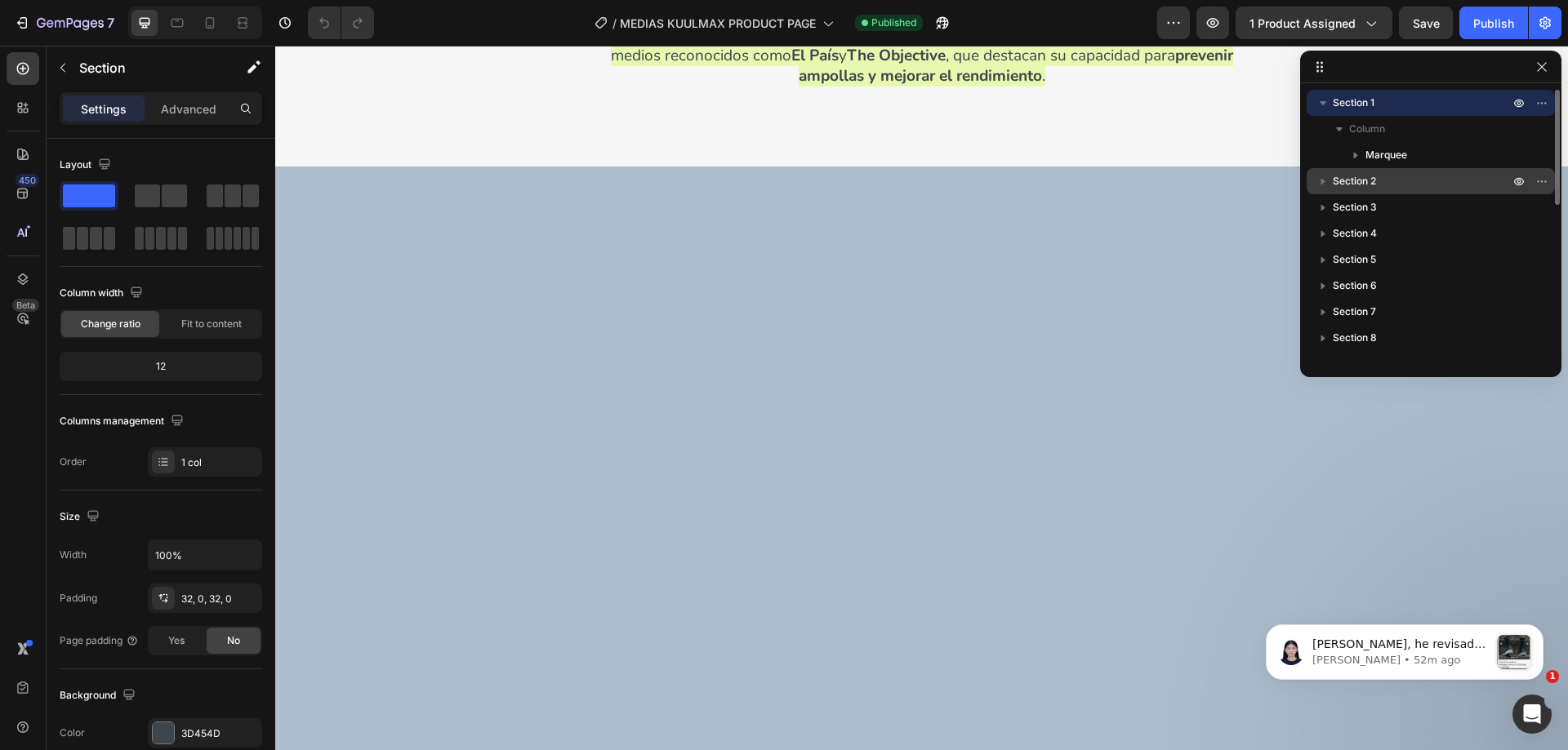
click at [1342, 188] on span "Section 2" at bounding box center [1354, 180] width 43 height 16
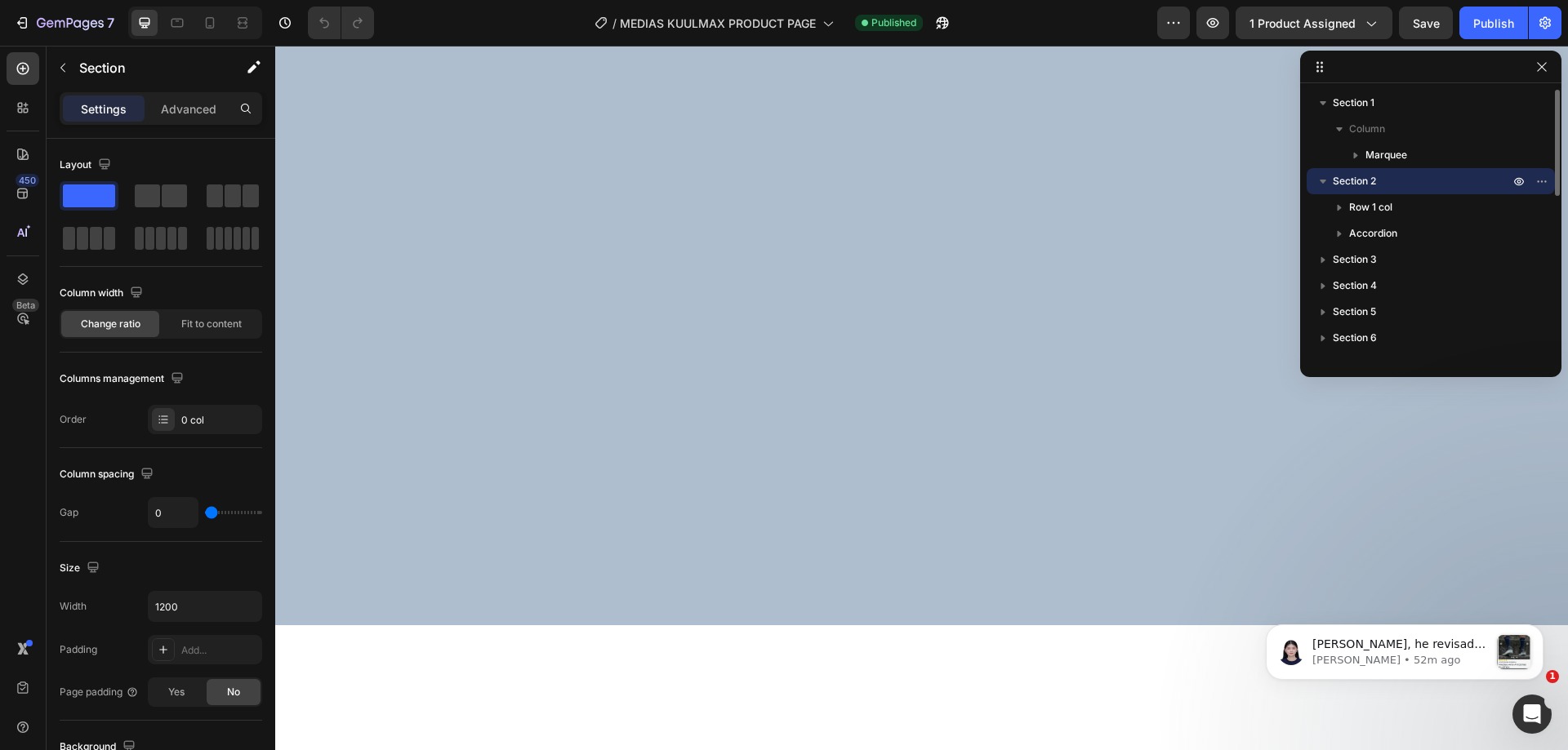
scroll to position [0, 0]
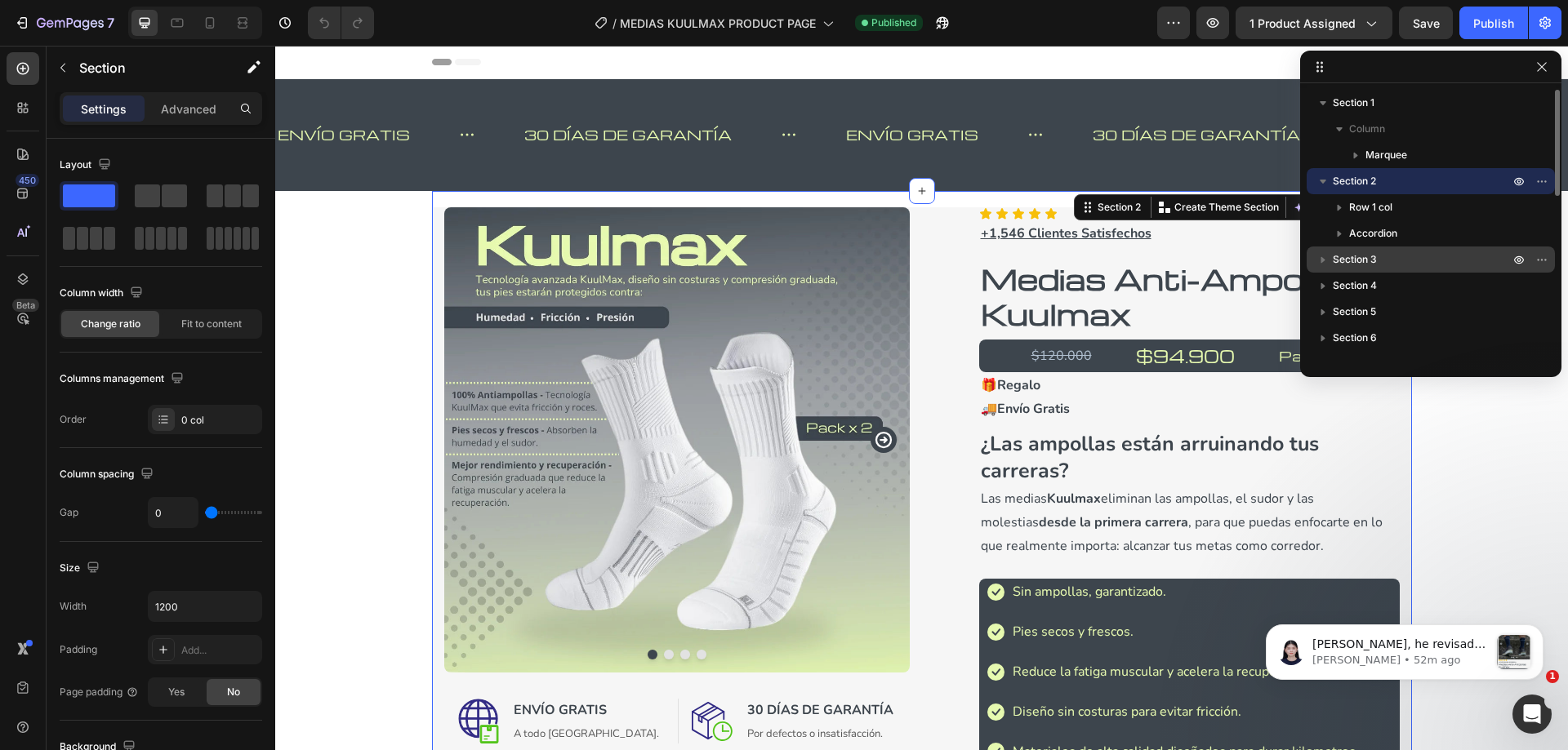
click at [1353, 250] on div "Section 3" at bounding box center [1431, 260] width 235 height 26
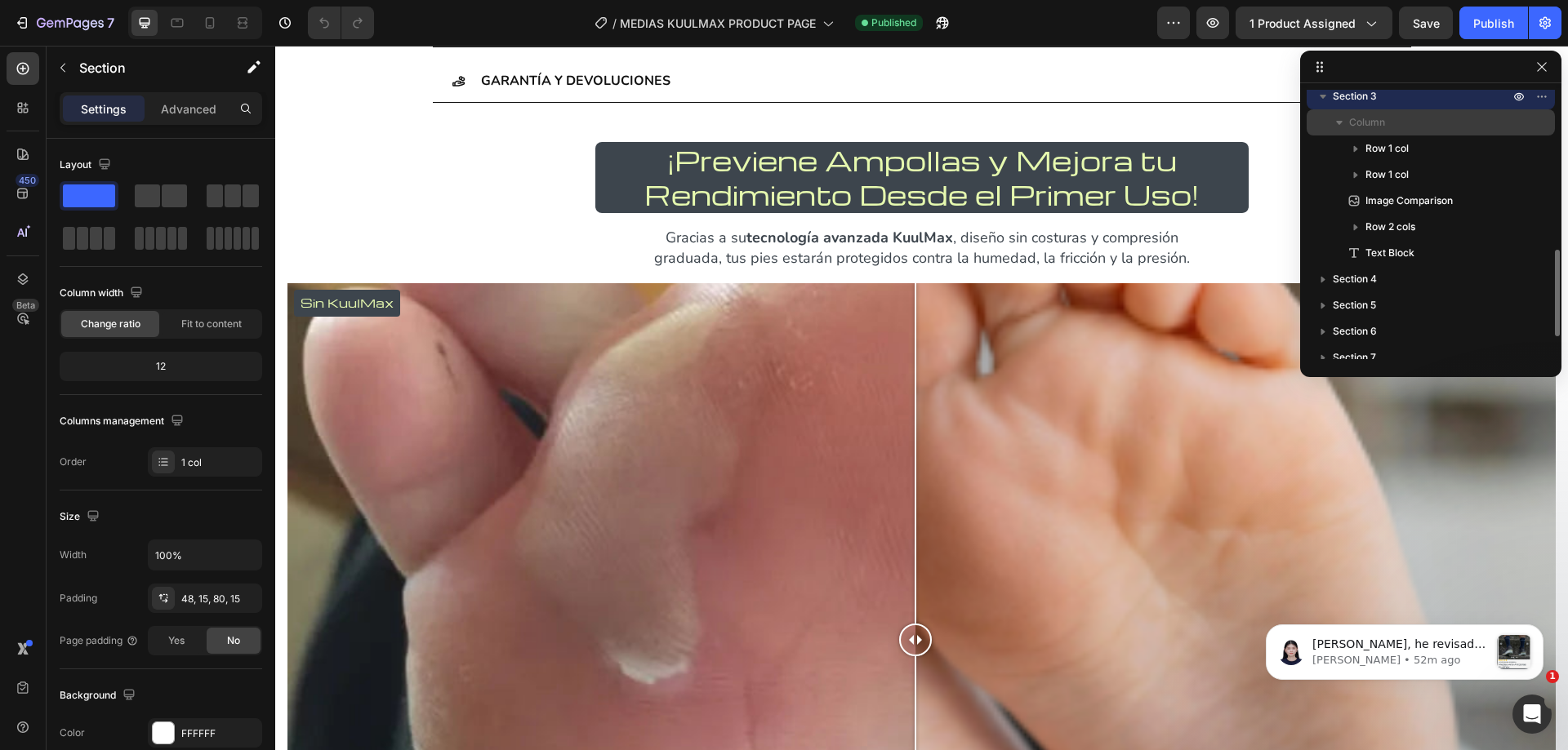
scroll to position [245, 0]
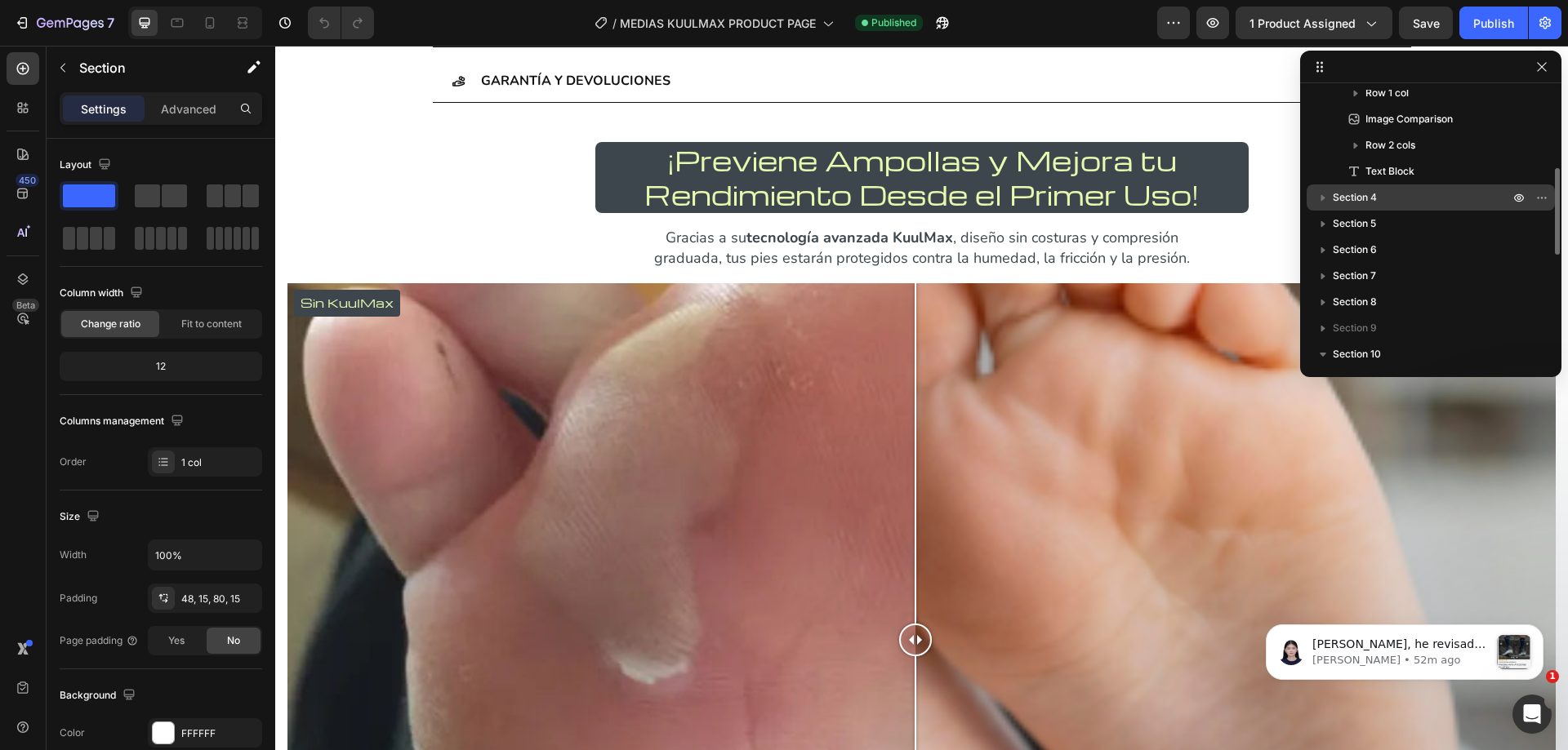
click at [1378, 202] on p "Section 4" at bounding box center [1422, 197] width 179 height 16
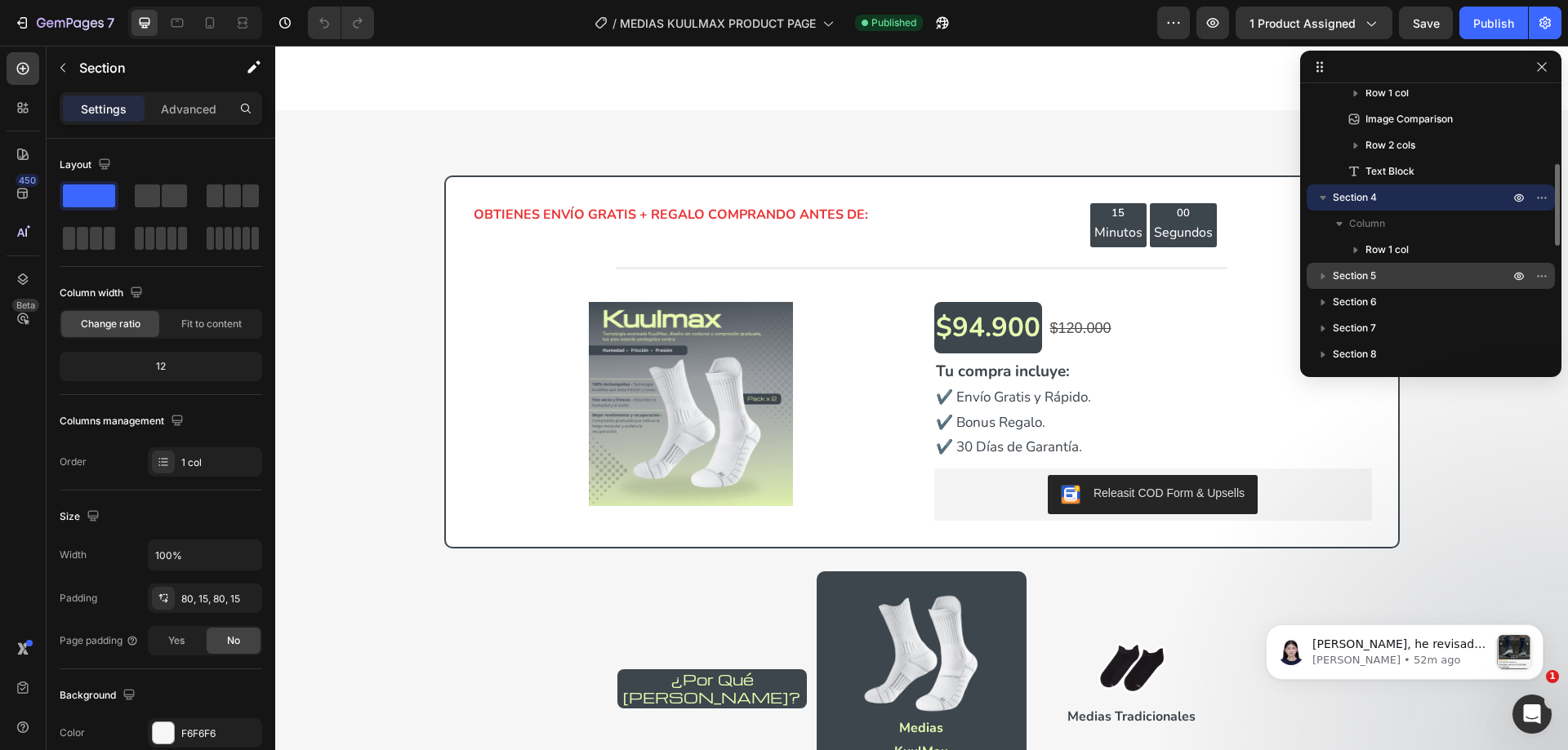
click at [1379, 270] on p "Section 5" at bounding box center [1422, 276] width 179 height 16
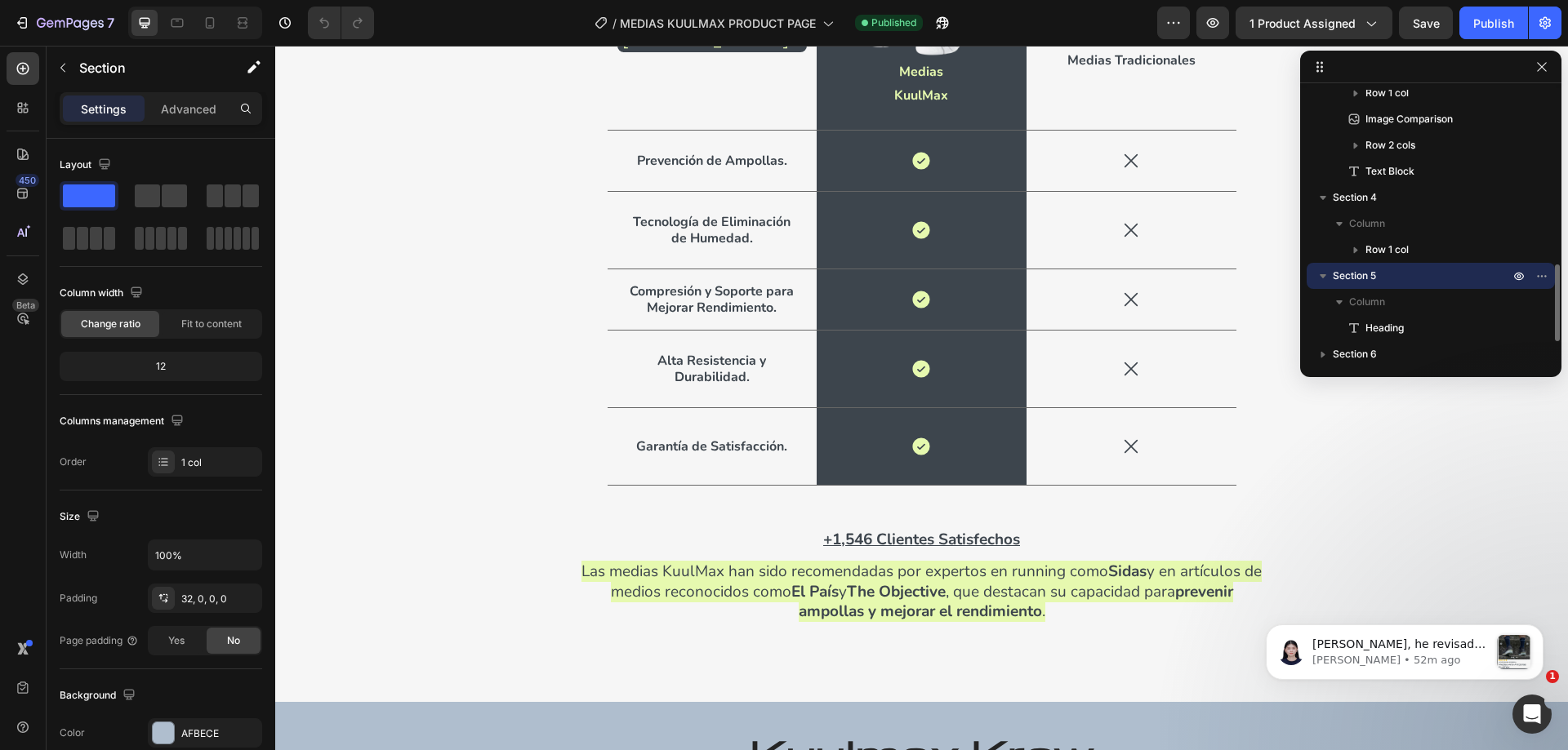
scroll to position [327, 0]
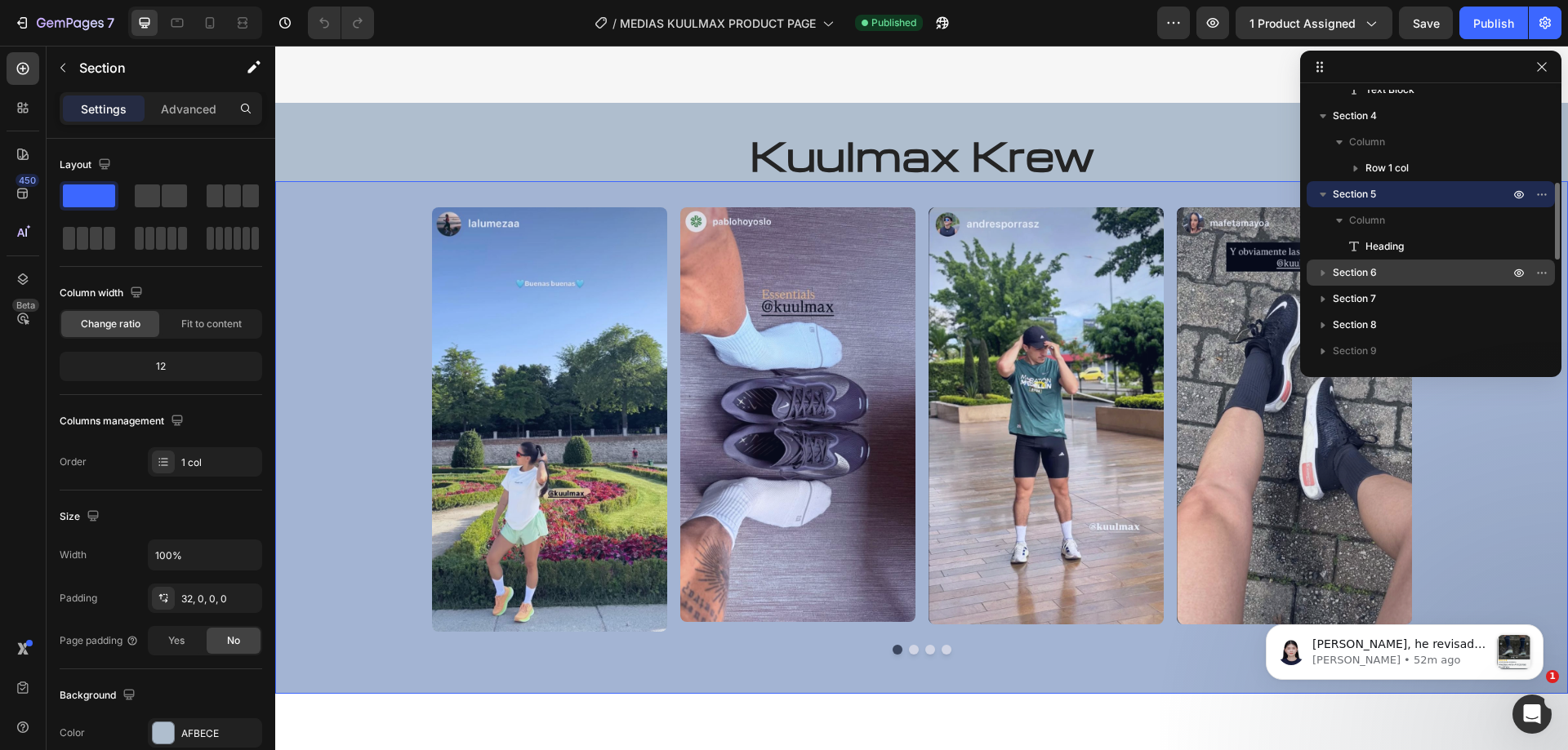
click at [1376, 272] on span "Section 6" at bounding box center [1354, 272] width 44 height 16
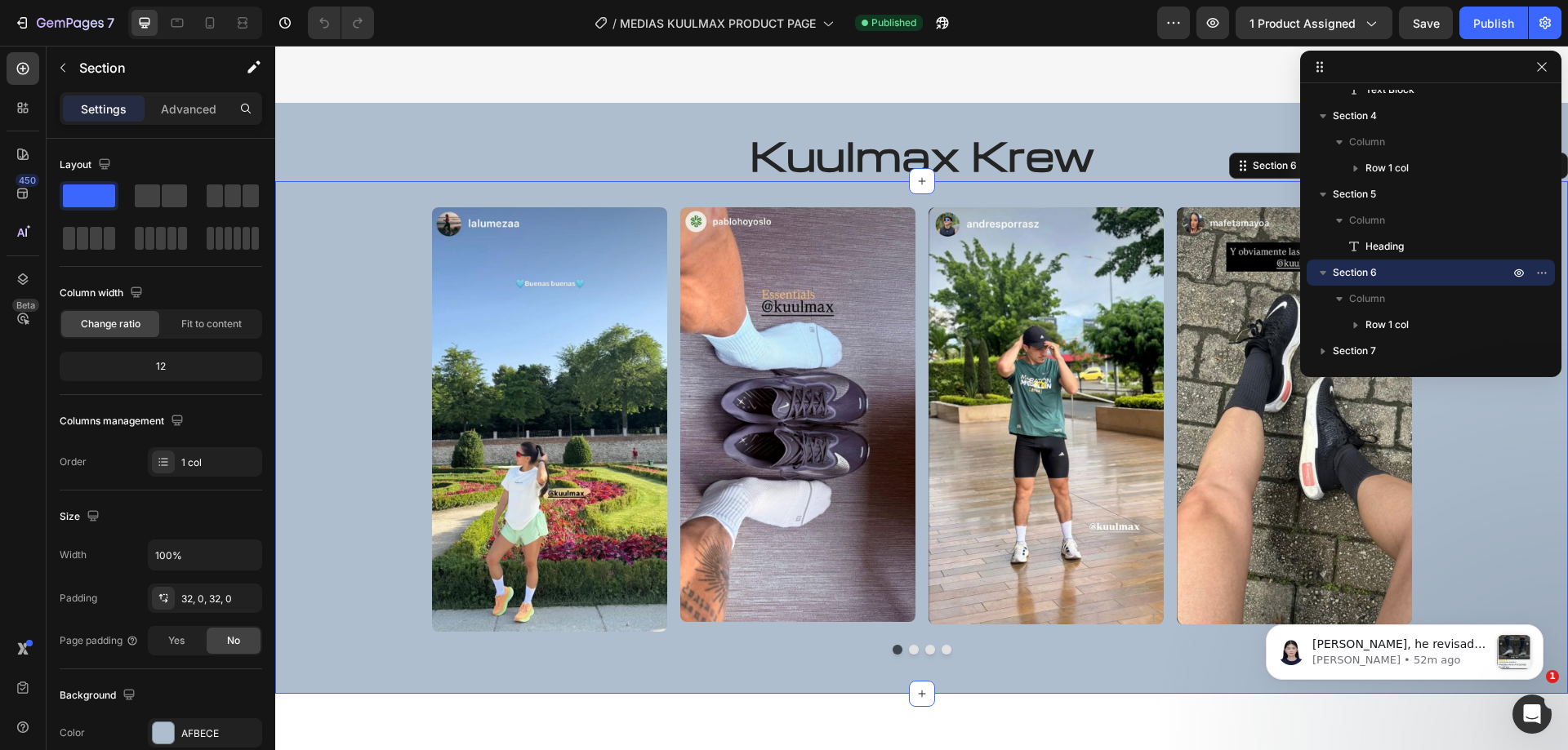
scroll to position [489, 0]
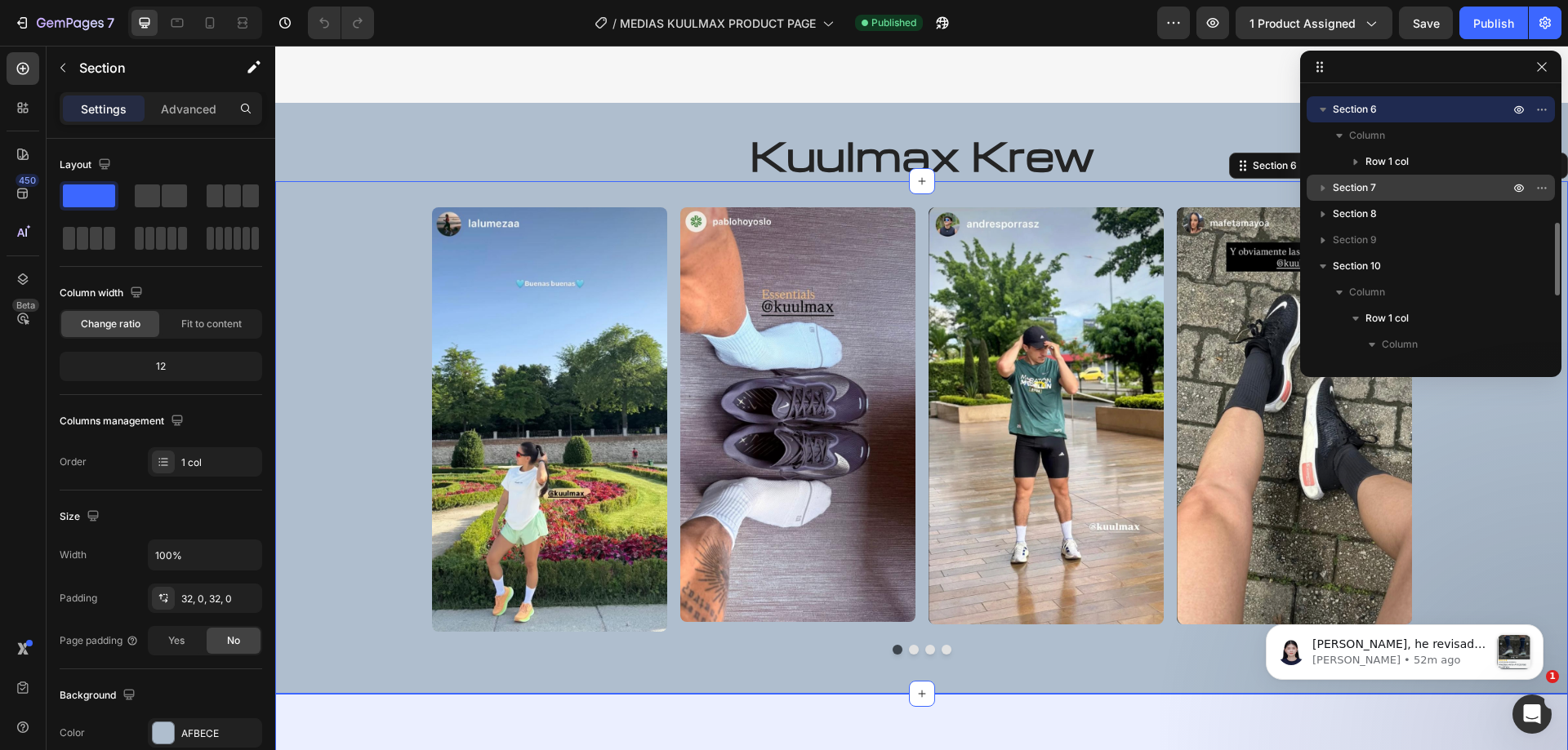
click at [1385, 193] on p "Section 7" at bounding box center [1422, 187] width 179 height 16
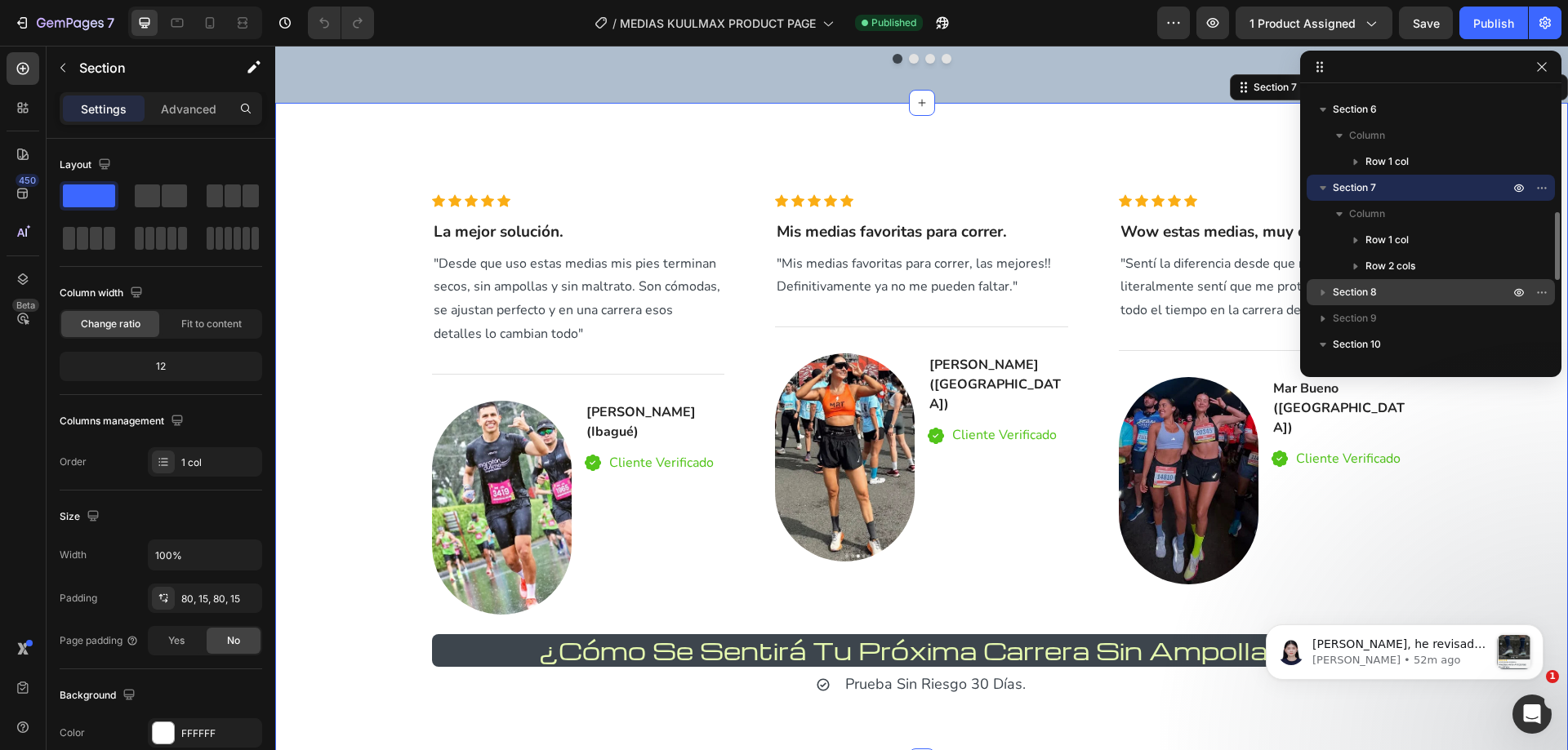
click at [1371, 287] on span "Section 8" at bounding box center [1354, 291] width 44 height 16
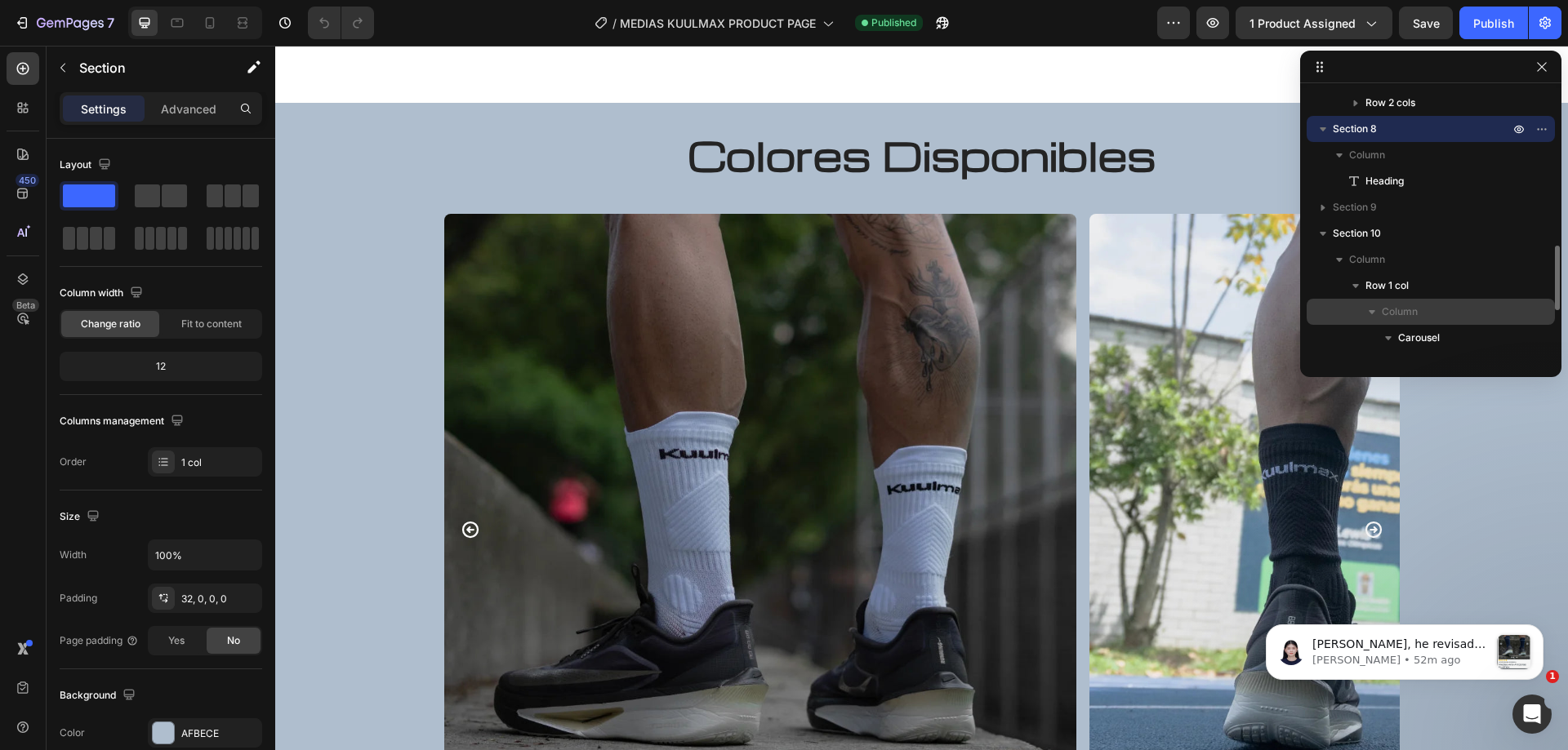
scroll to position [854, 0]
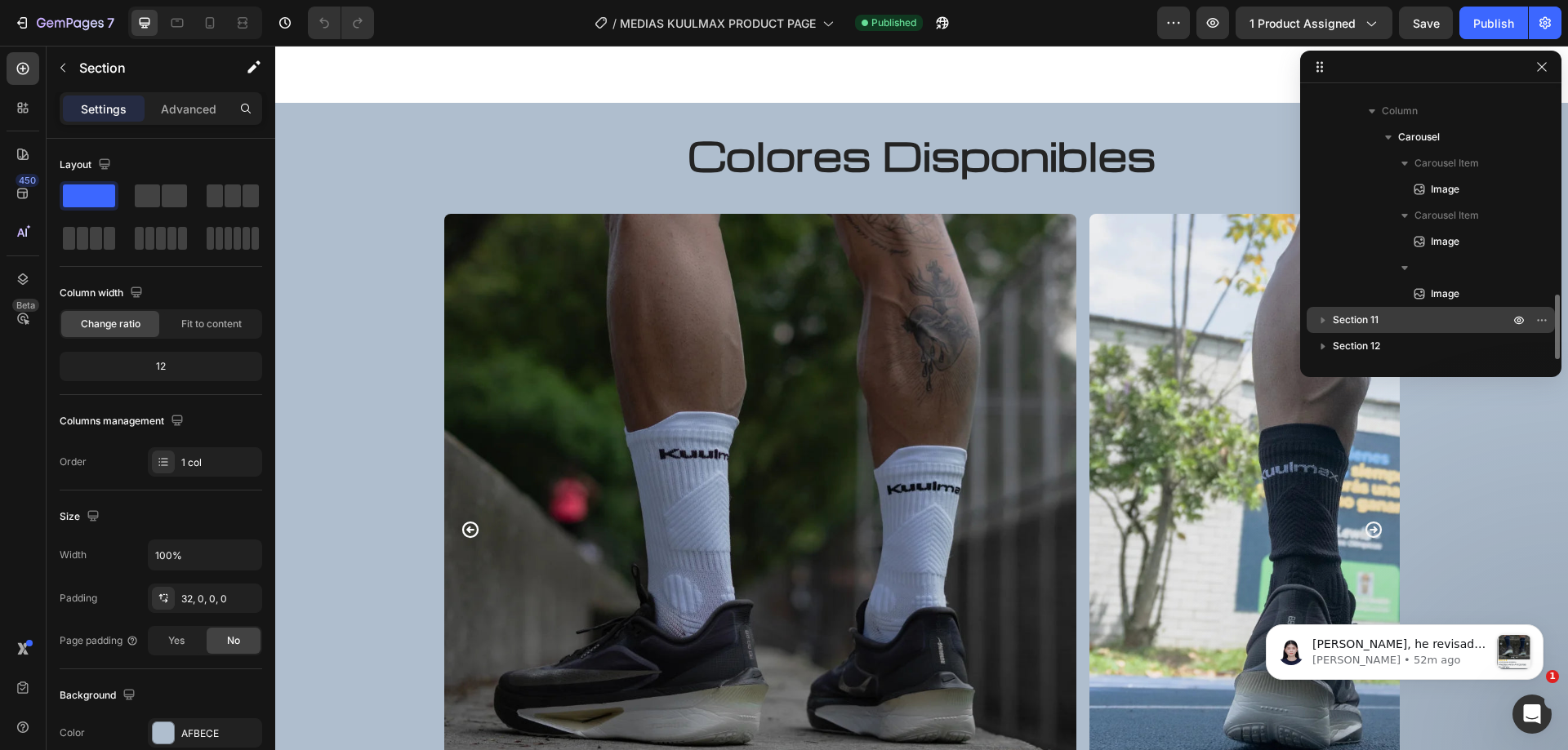
click at [1388, 322] on p "Section 11" at bounding box center [1422, 319] width 179 height 16
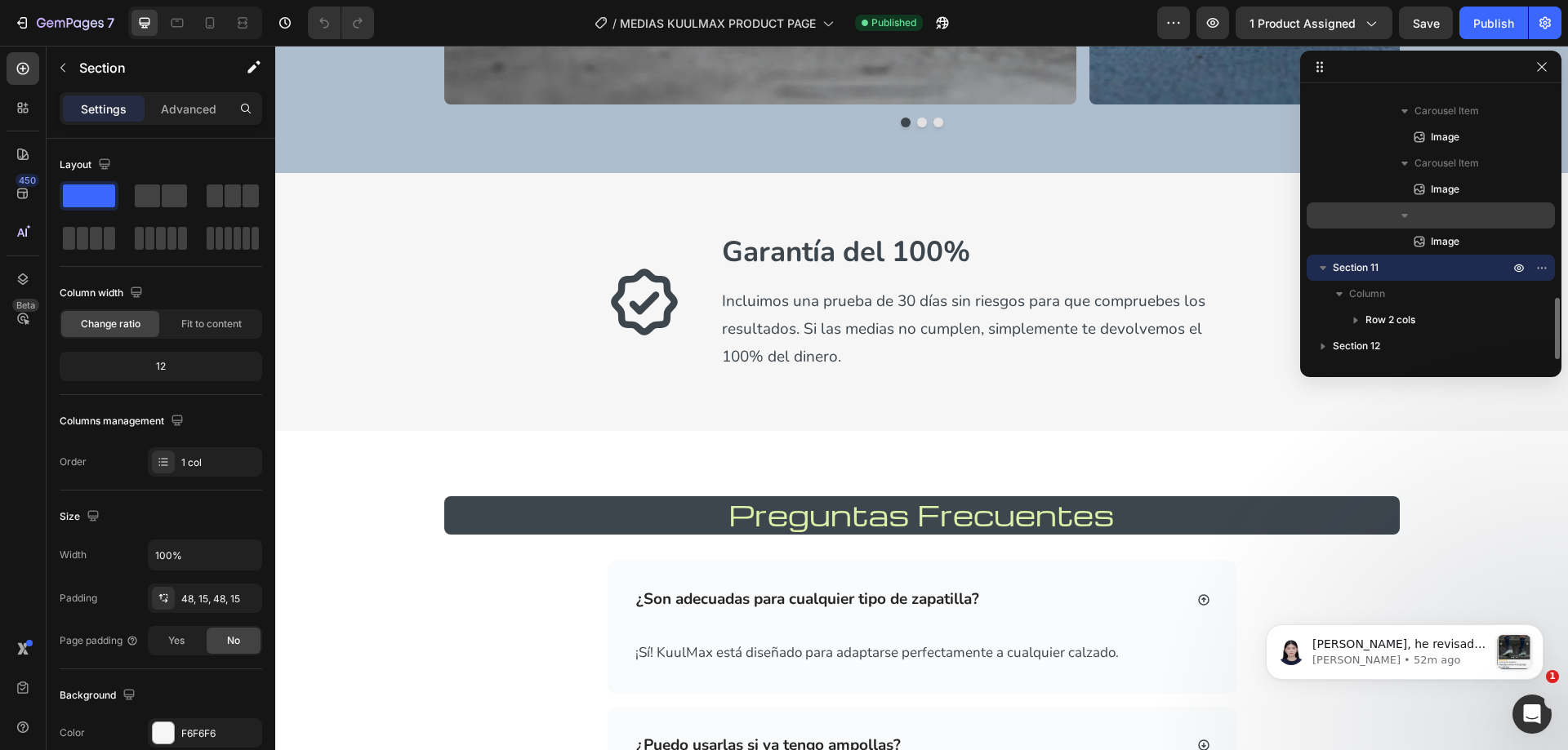
scroll to position [6106, 0]
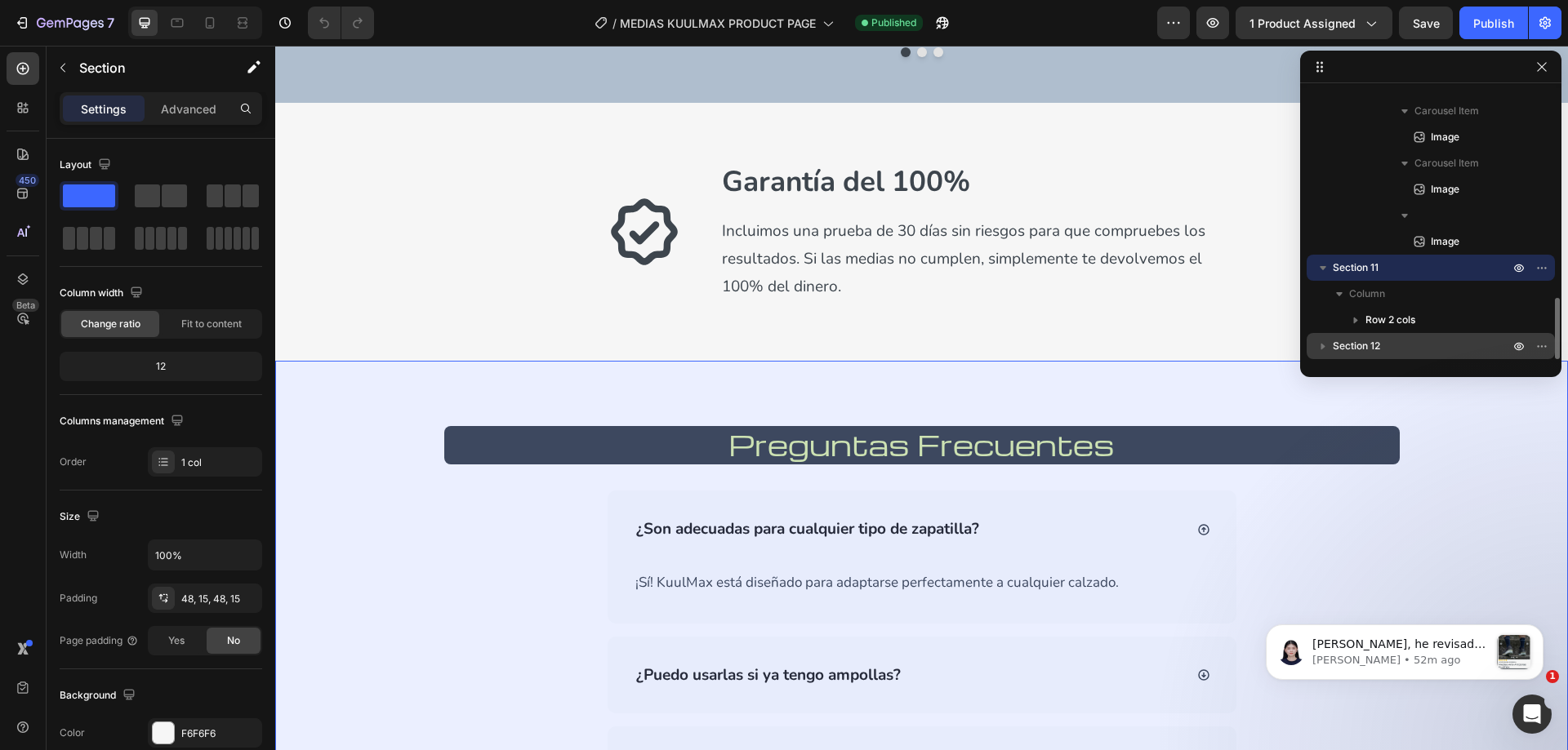
click at [1384, 348] on p "Section 12" at bounding box center [1422, 346] width 179 height 16
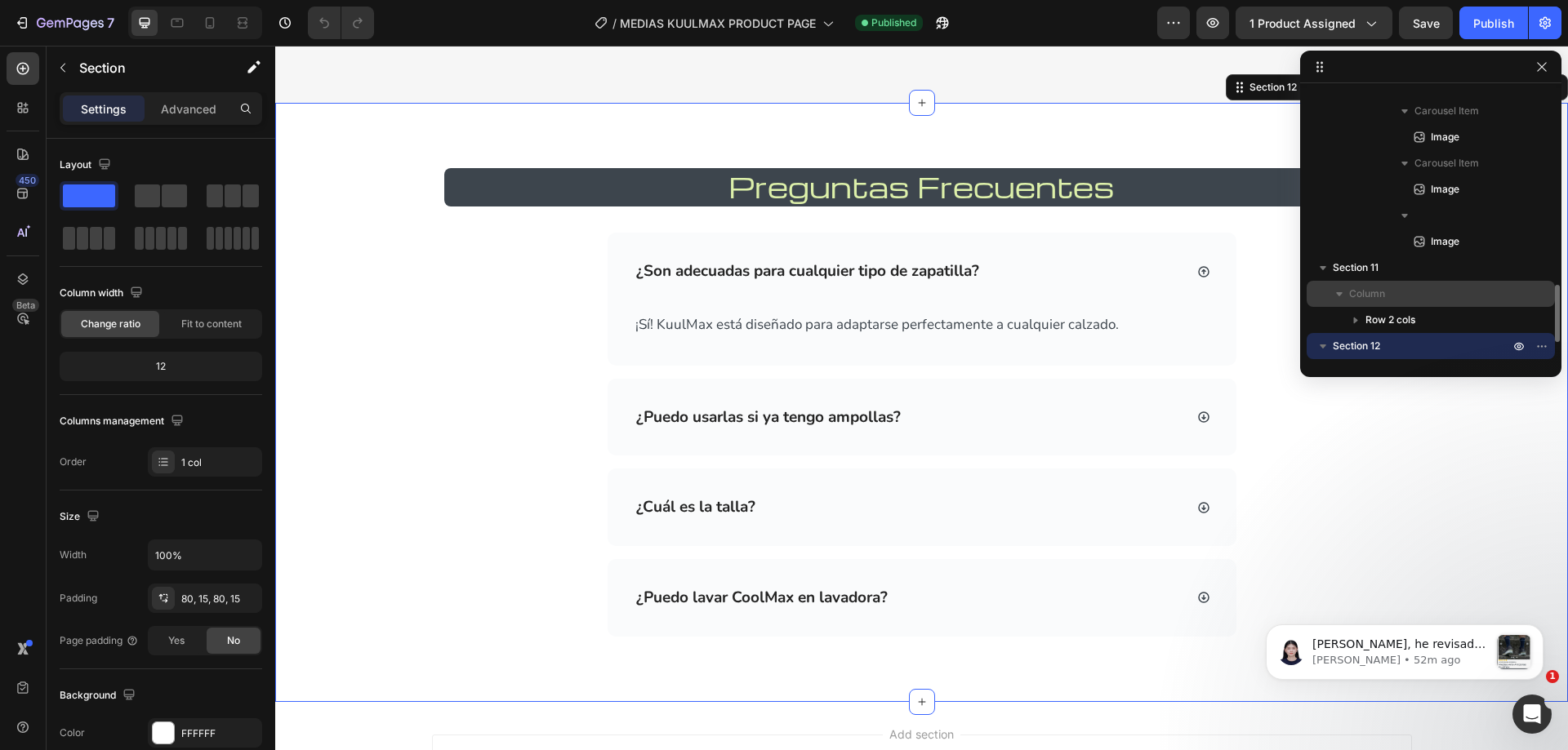
scroll to position [984, 0]
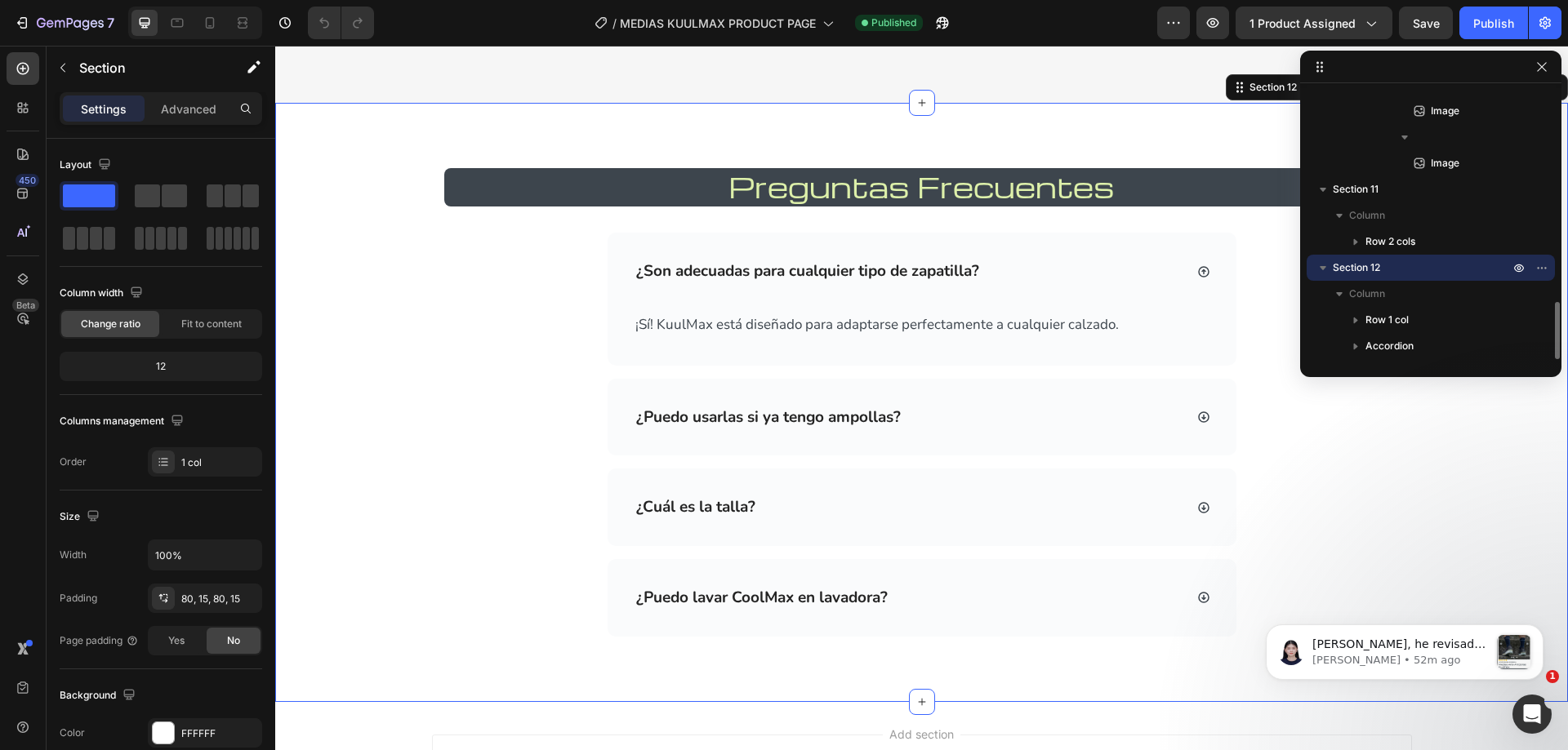
click at [1396, 502] on div "Preguntas Frecuentes Heading Row ¿Son adecuadas para cualquier tipo de zapatill…" at bounding box center [921, 402] width 1268 height 468
click at [1540, 73] on icon "button" at bounding box center [1542, 67] width 13 height 13
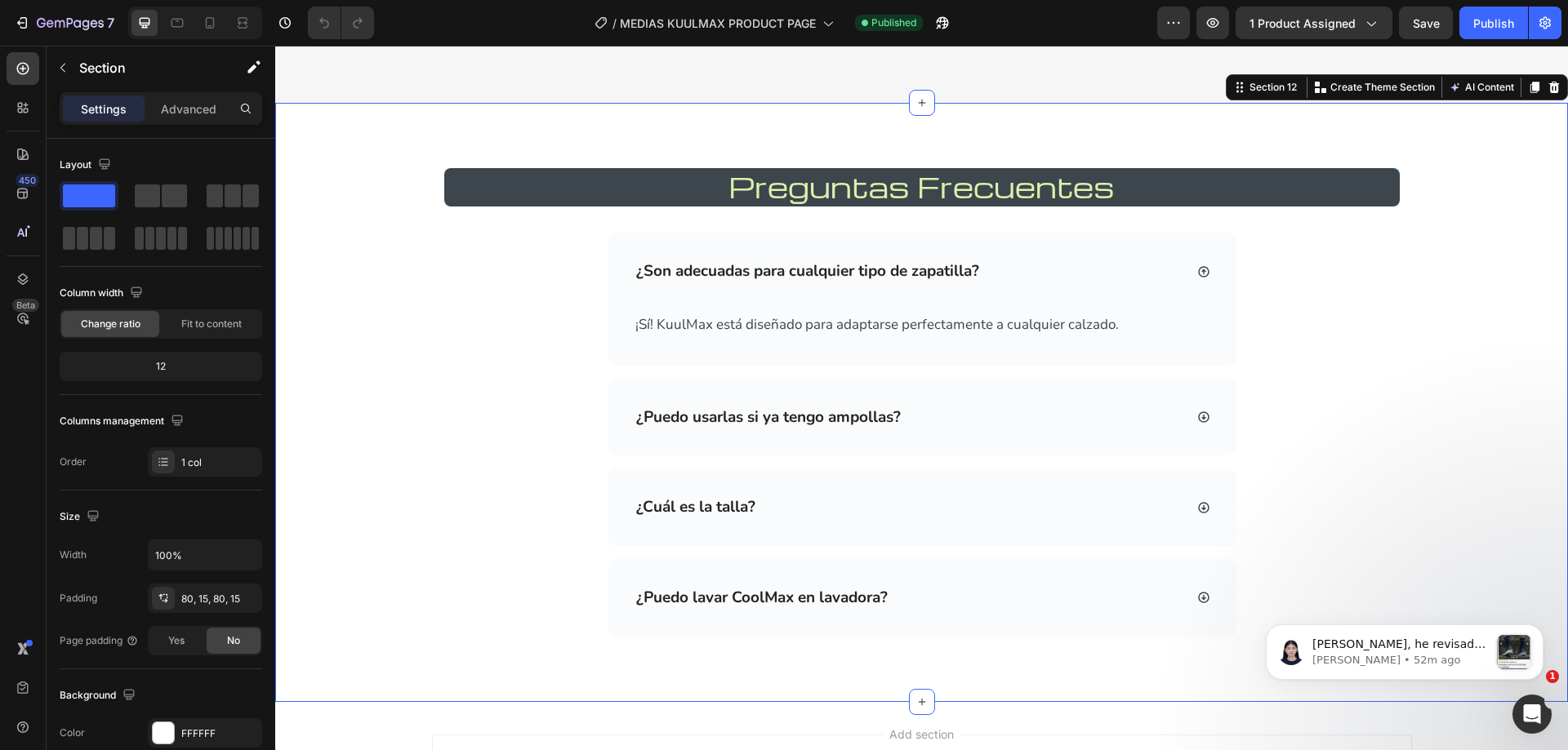
drag, startPoint x: 1553, startPoint y: 692, endPoint x: 1559, endPoint y: 120, distance: 572.0
click html "[PERSON_NAME], he revisado tanto en el escritorio como en el móvil y las imágen…"
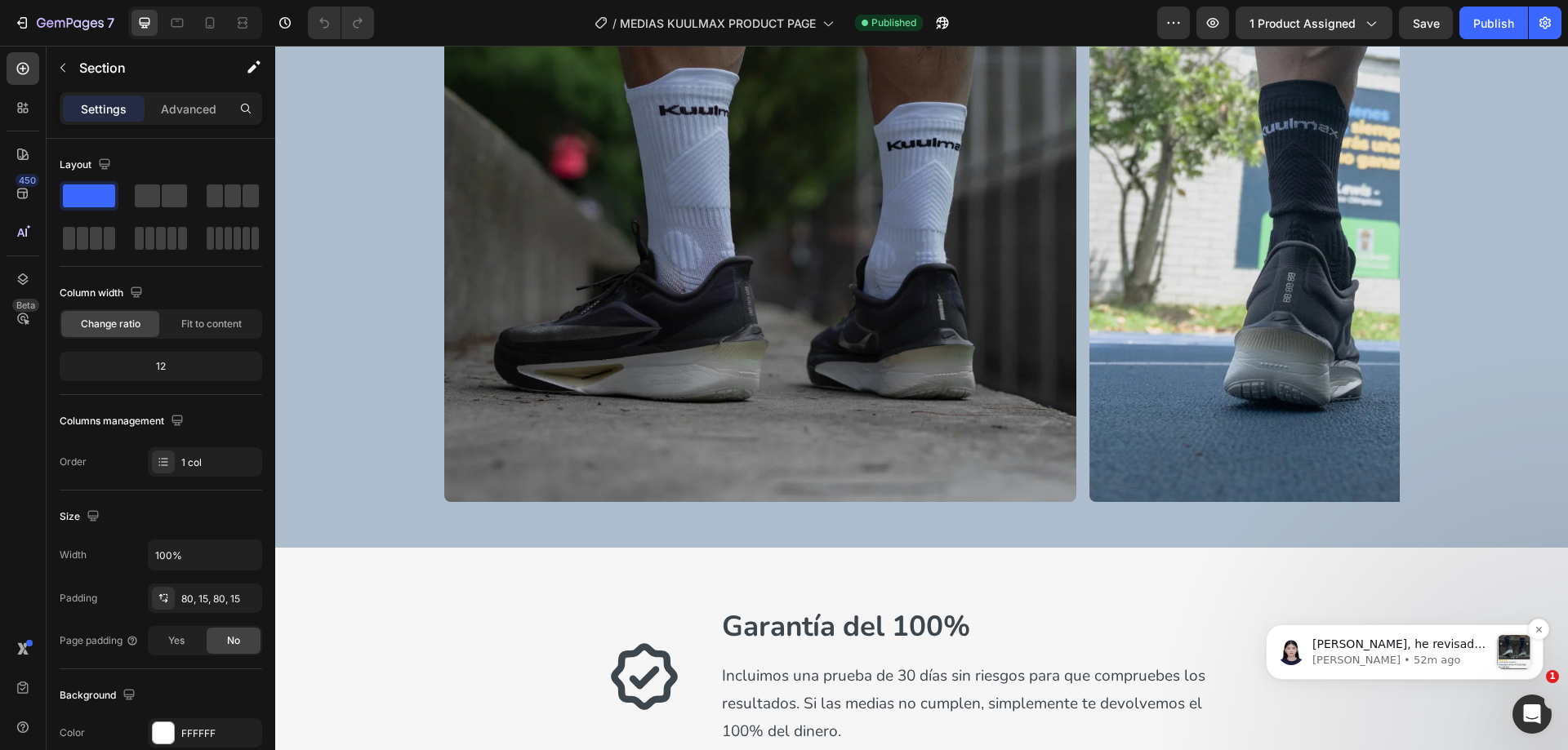
scroll to position [5491, 0]
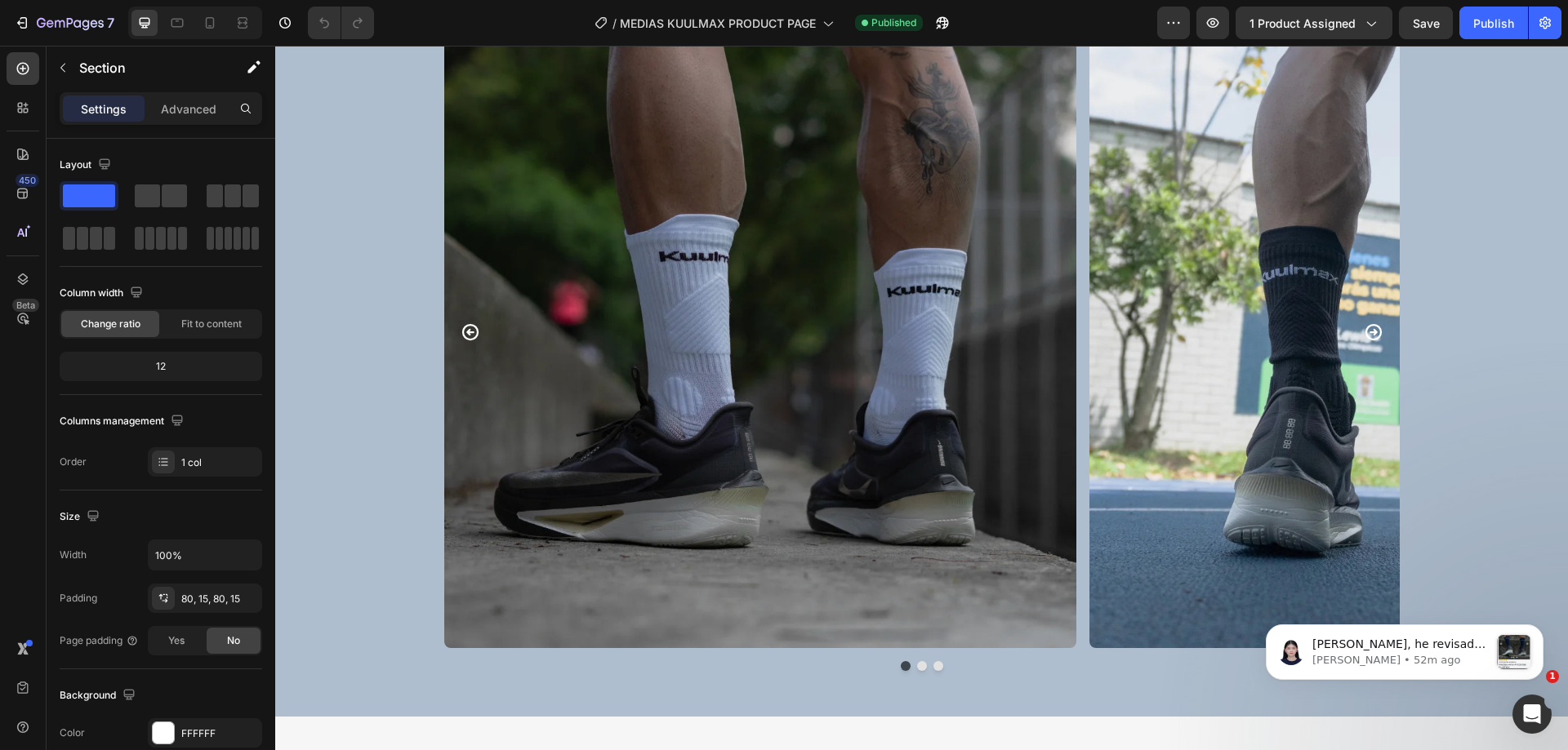
drag, startPoint x: 1559, startPoint y: 476, endPoint x: 2471, endPoint y: 846, distance: 984.2
click html "[PERSON_NAME], he revisado tanto en el escritorio como en el móvil y las imágen…"
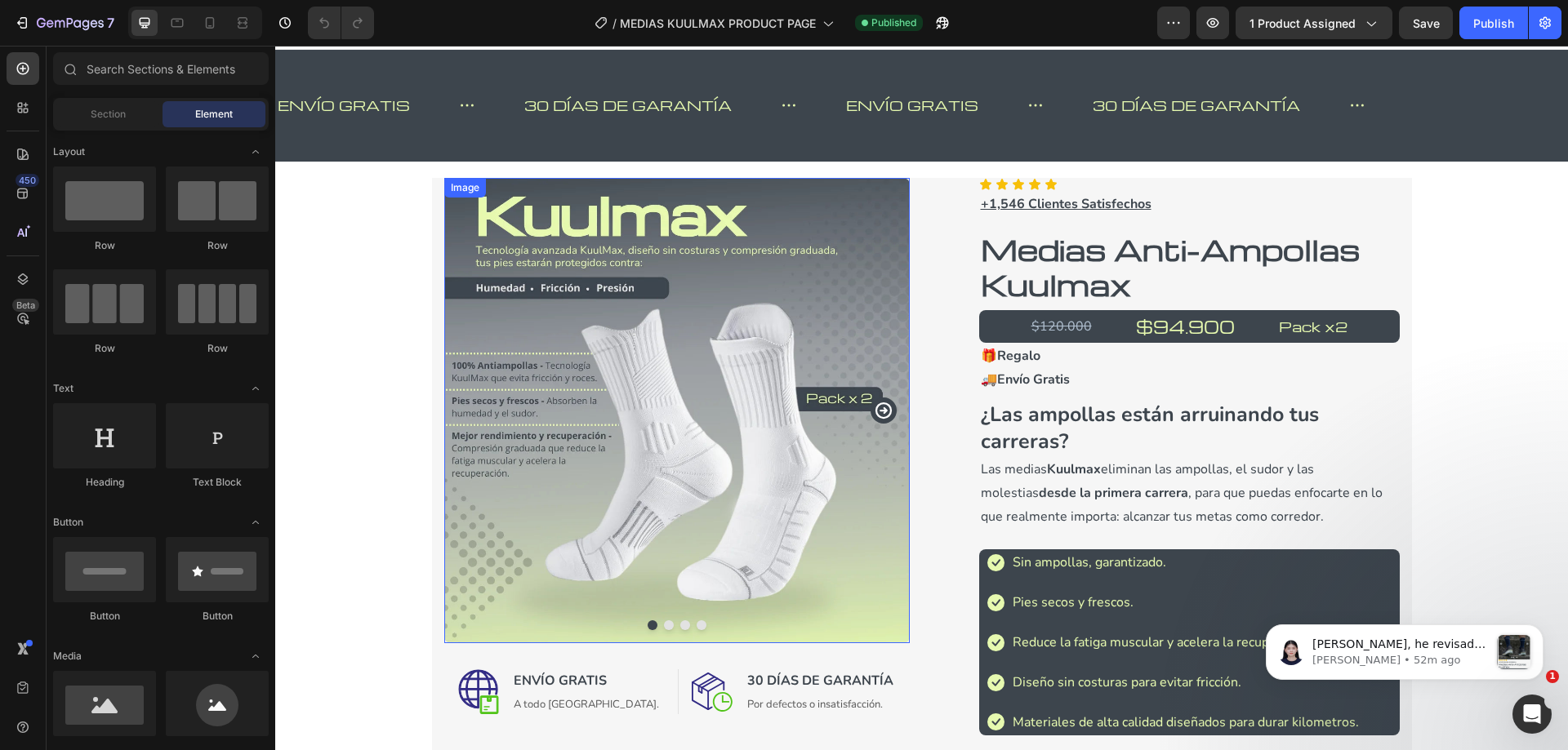
scroll to position [0, 0]
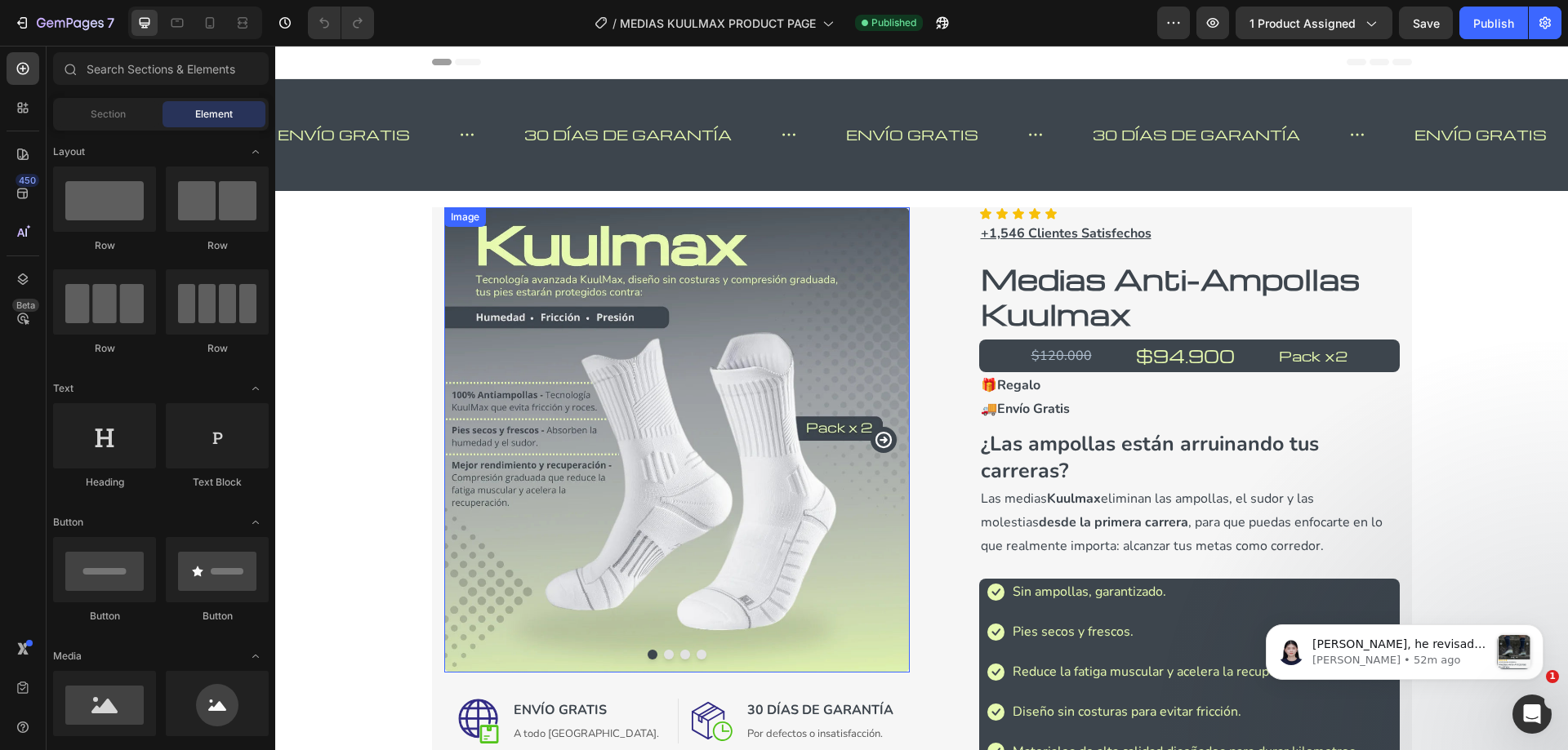
click at [660, 326] on img at bounding box center [677, 440] width 465 height 465
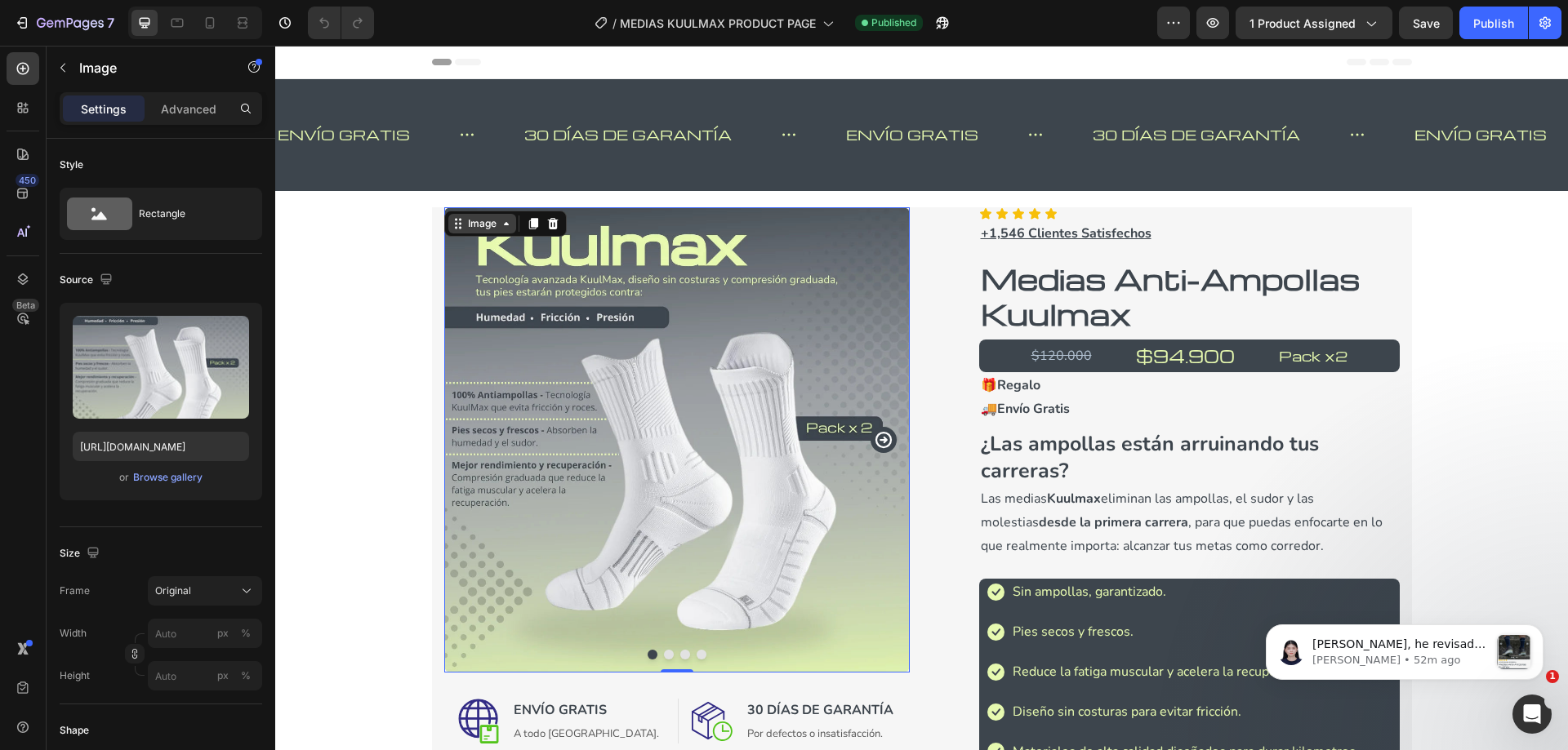
click at [459, 229] on icon at bounding box center [460, 227] width 3 height 3
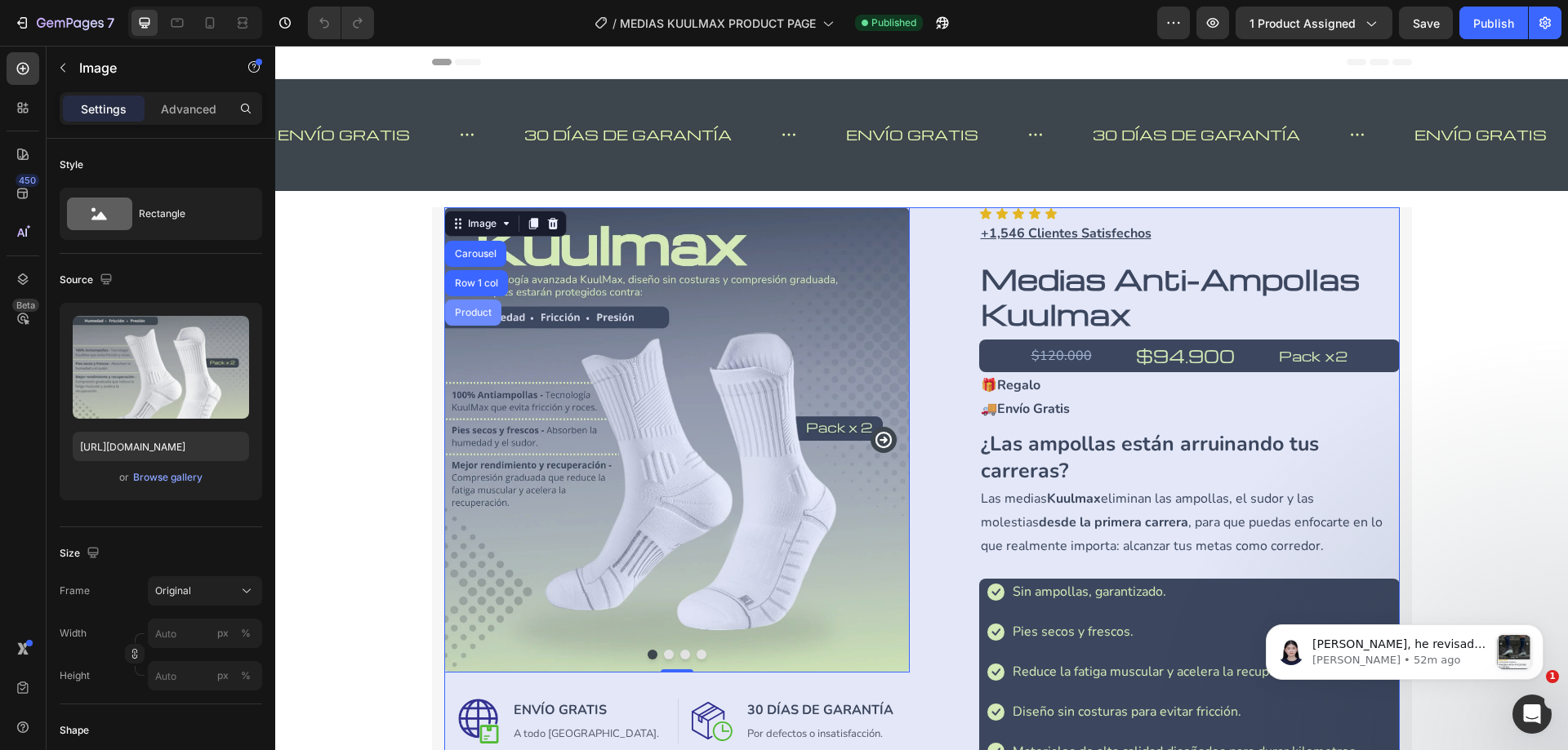
click at [463, 317] on div "Product" at bounding box center [473, 312] width 43 height 9
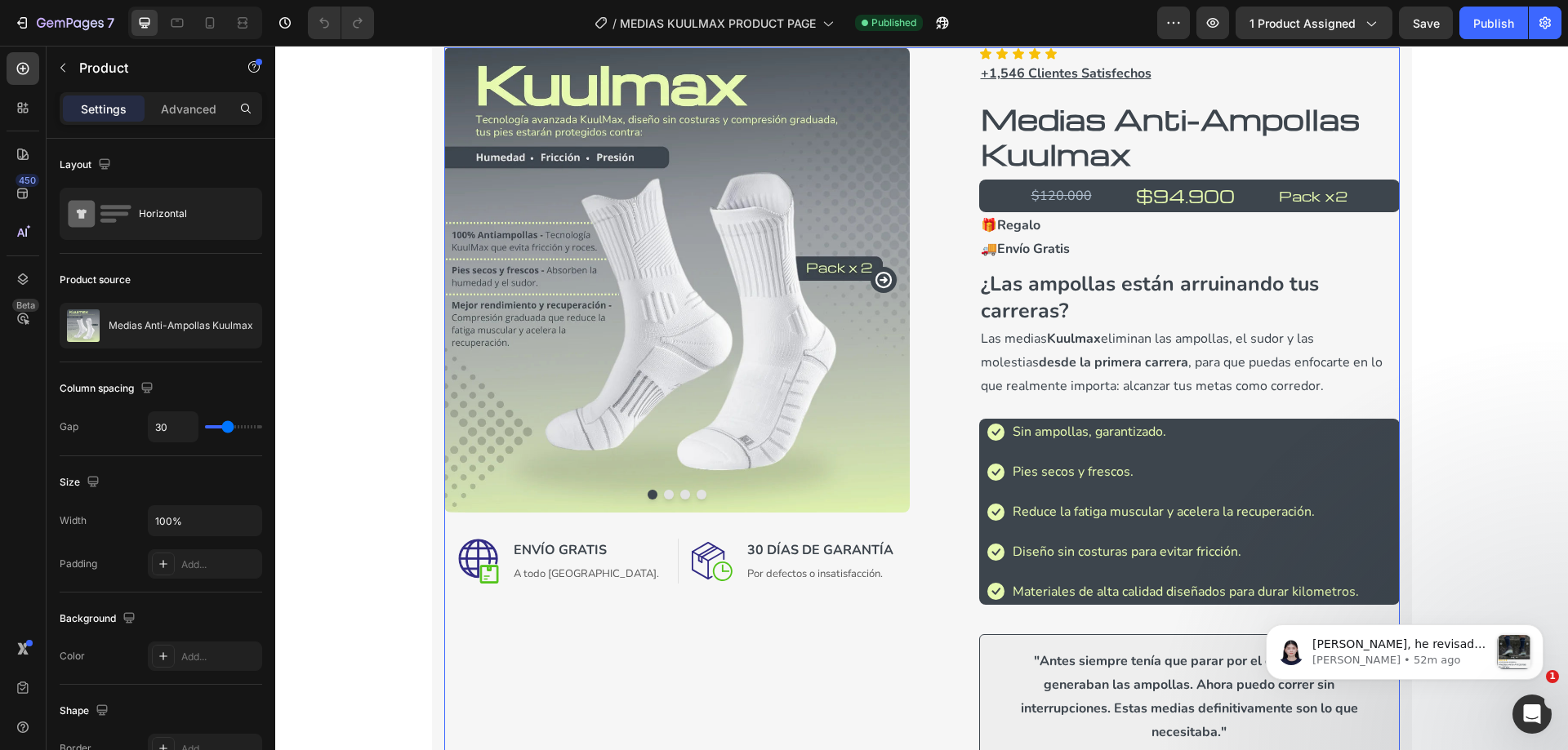
scroll to position [163, 0]
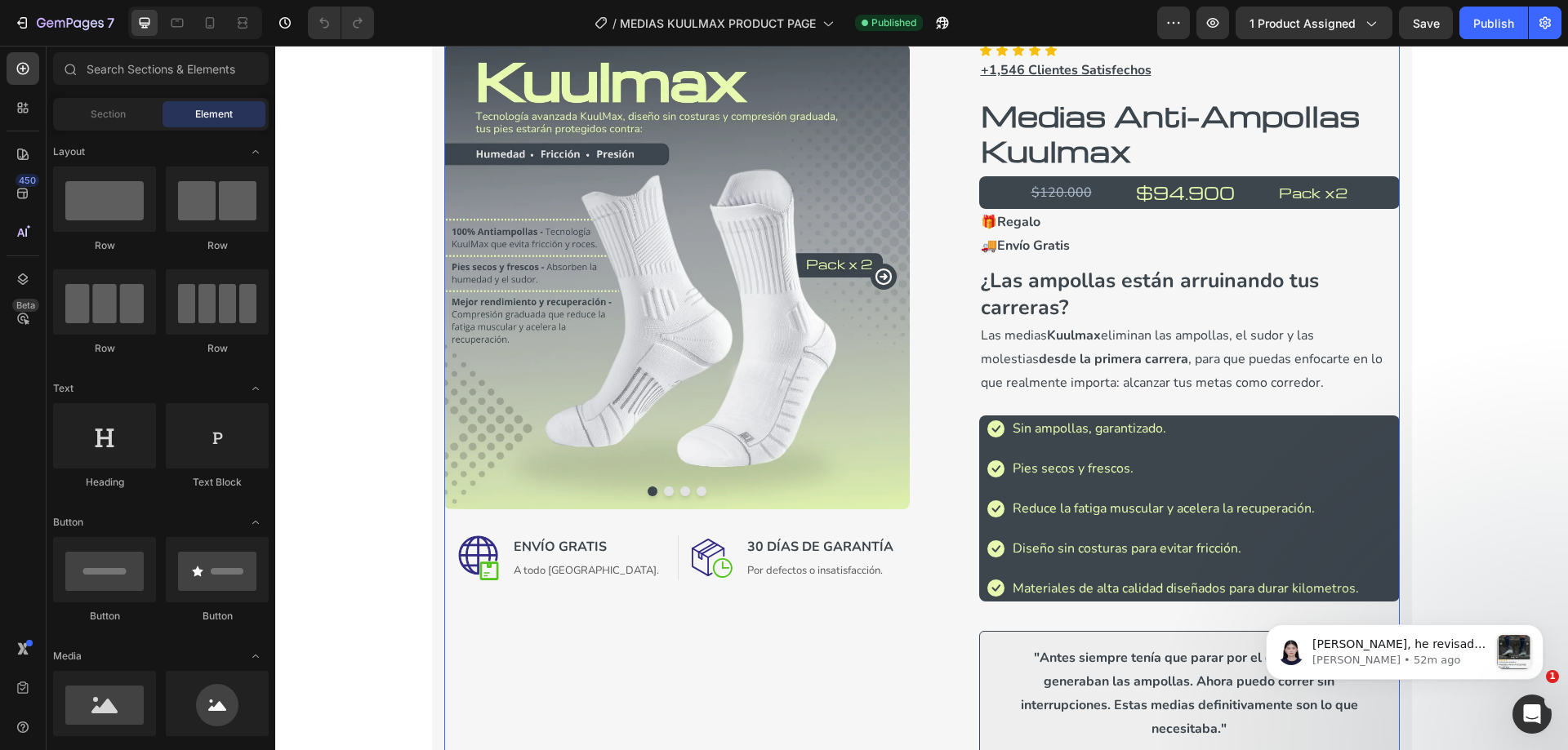
click at [883, 280] on icon "Carousel Next Arrow" at bounding box center [882, 276] width 16 height 16
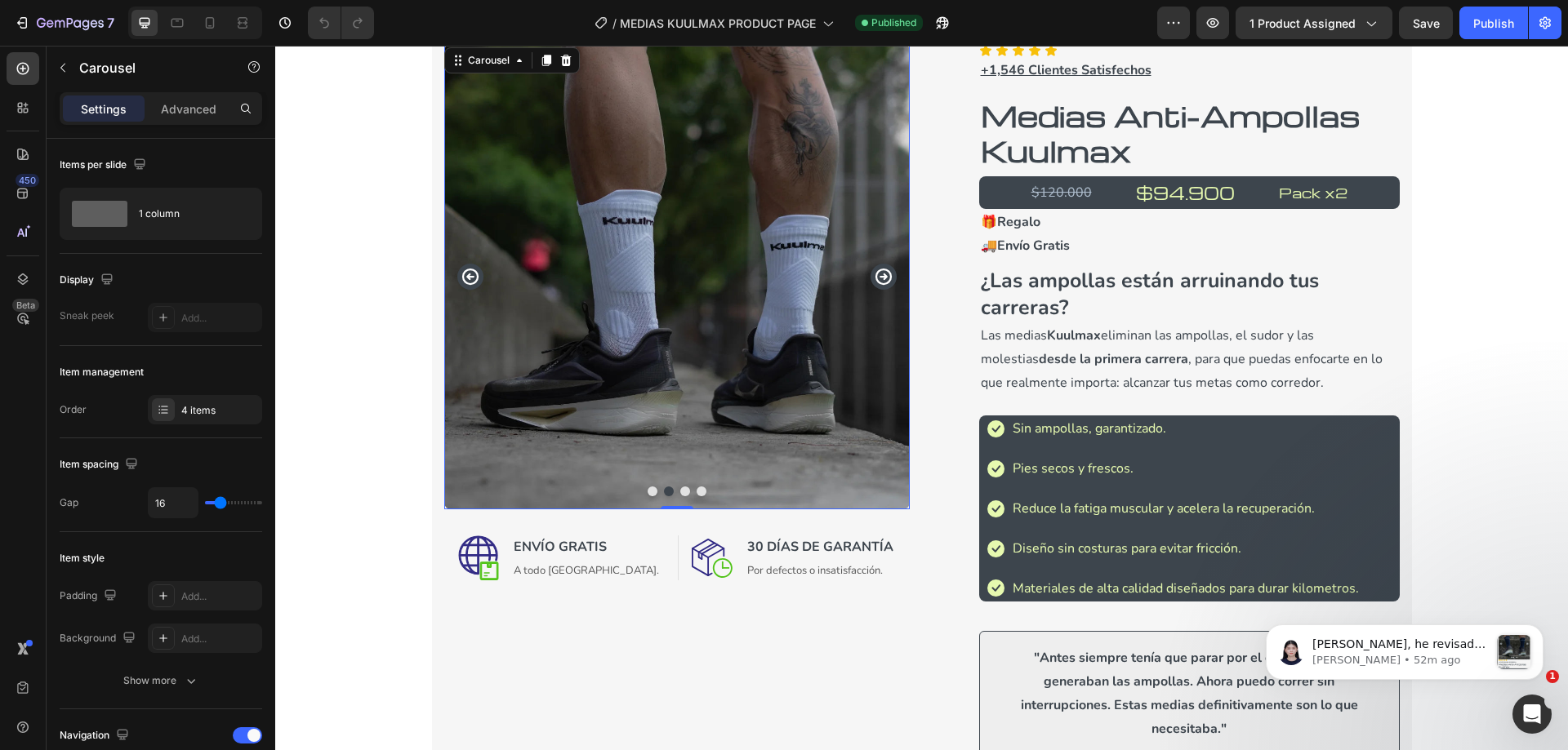
click at [883, 280] on icon "Carousel Next Arrow" at bounding box center [882, 276] width 16 height 16
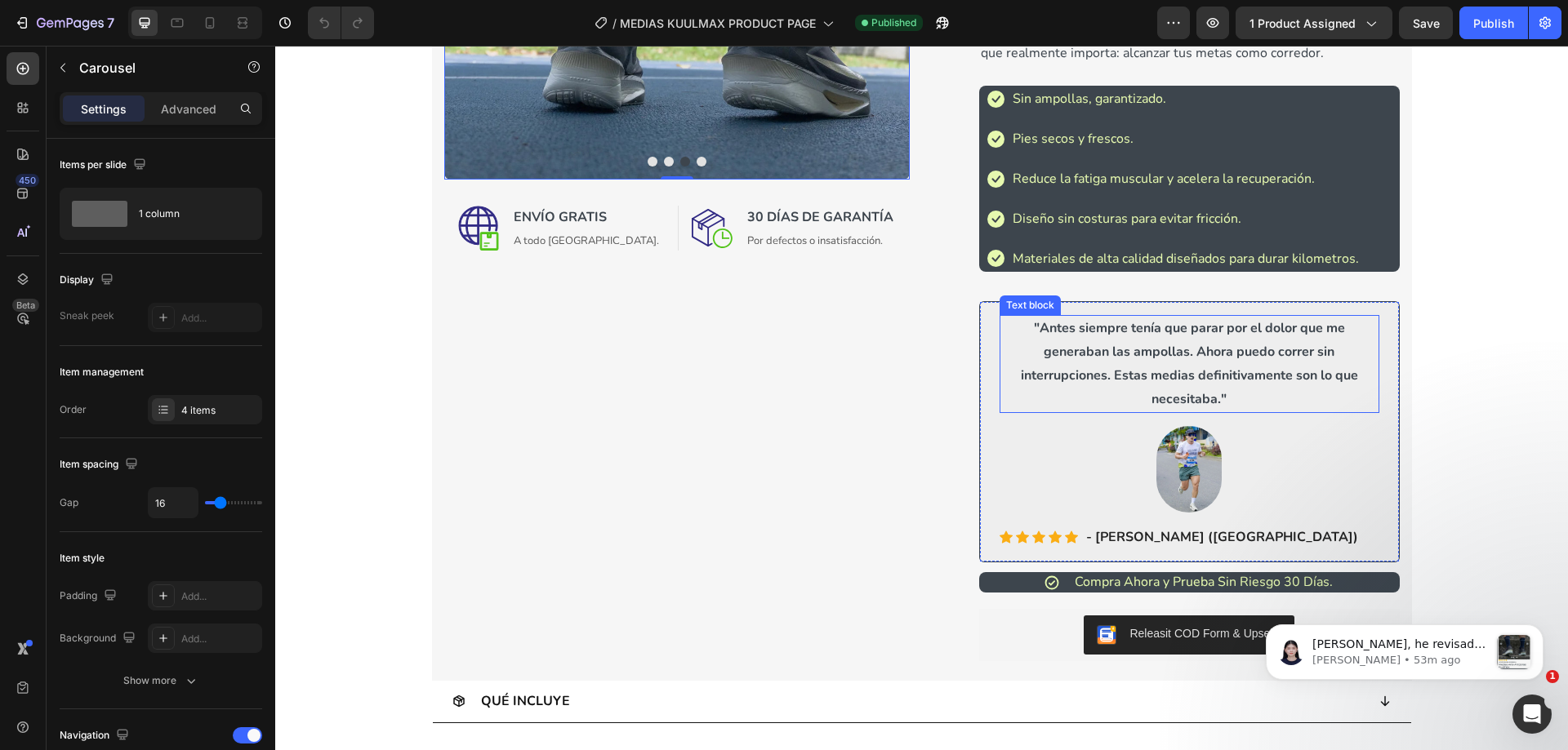
scroll to position [489, 0]
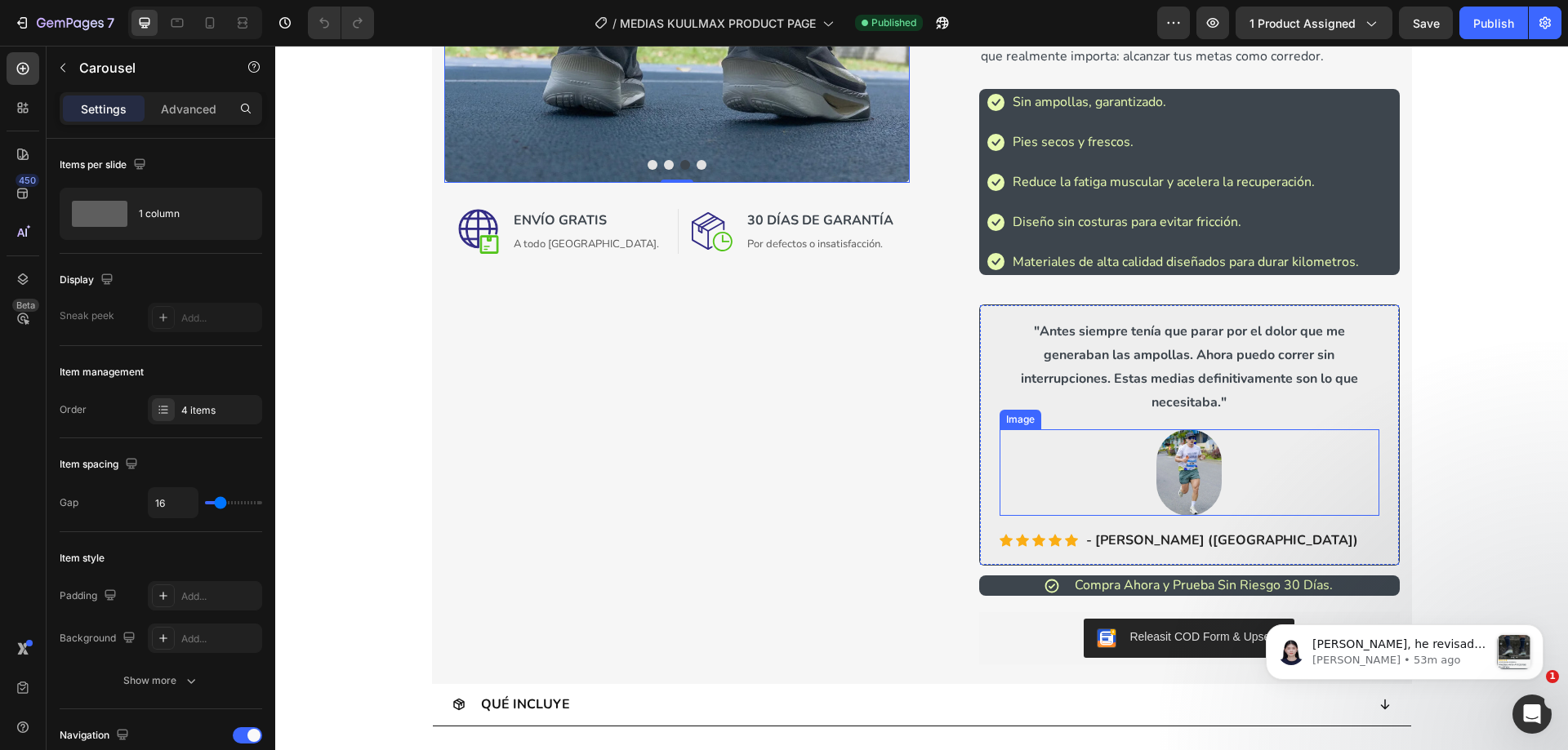
click at [1178, 470] on img at bounding box center [1189, 474] width 65 height 88
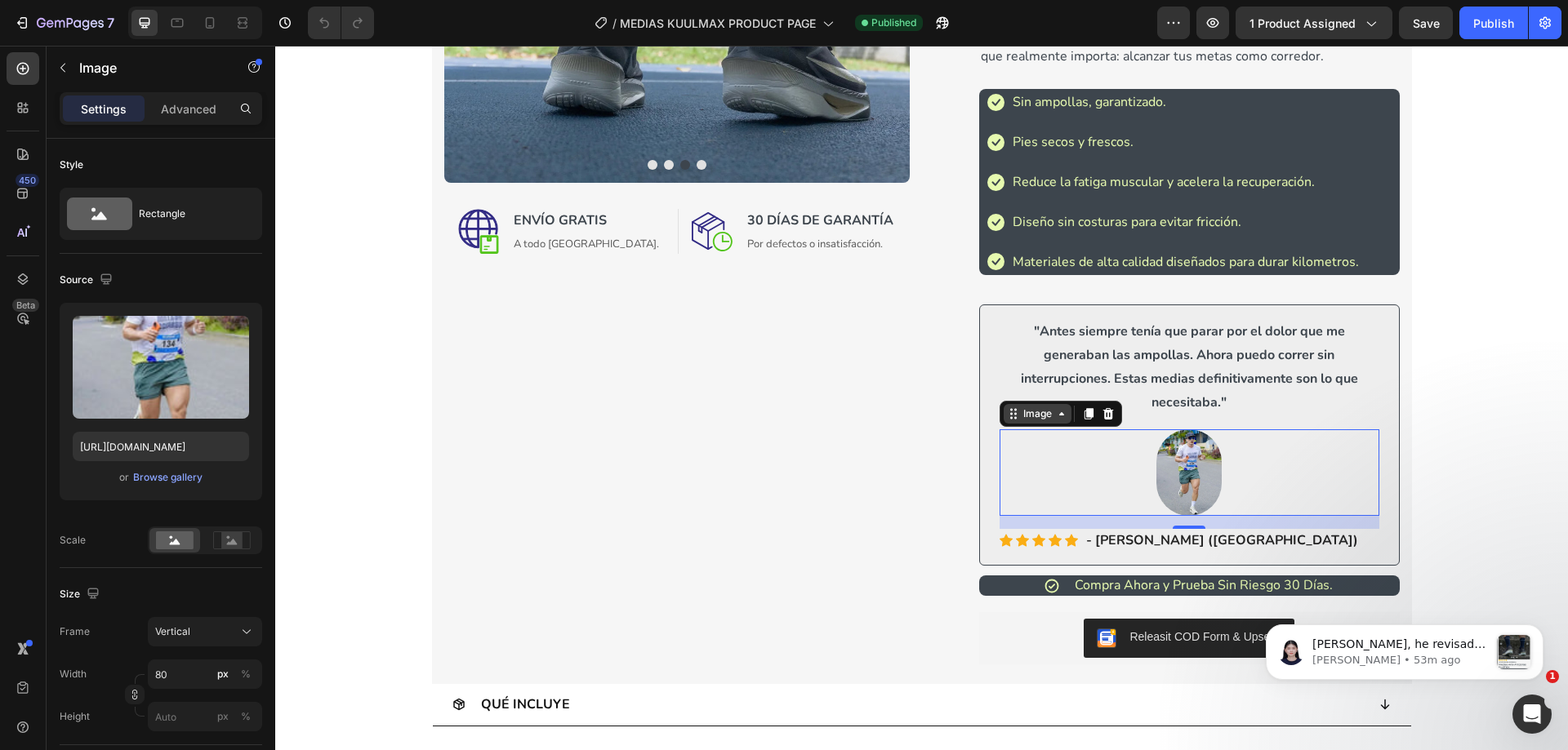
click at [1007, 418] on icon at bounding box center [1013, 414] width 13 height 13
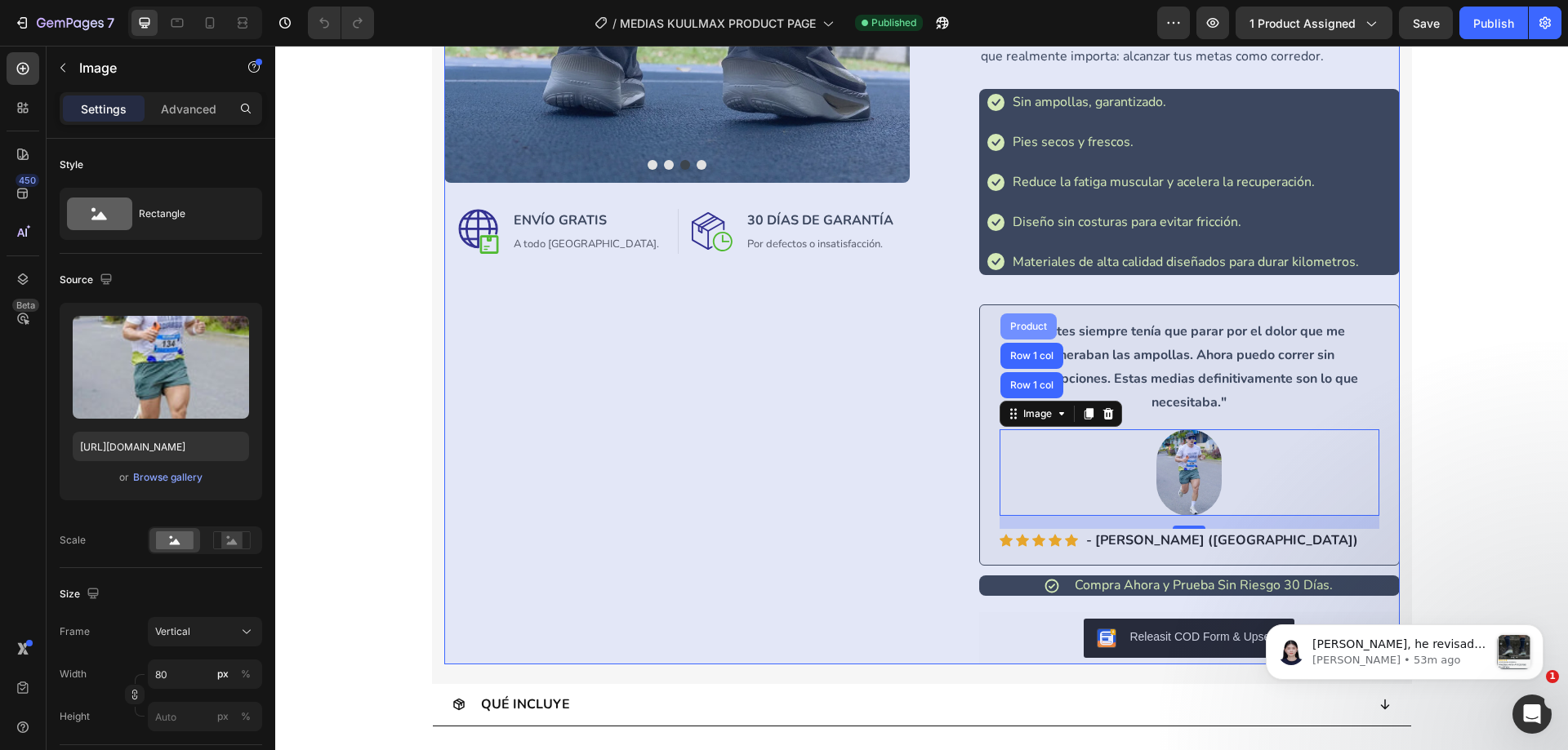
click at [1038, 318] on div "Product" at bounding box center [1029, 327] width 56 height 26
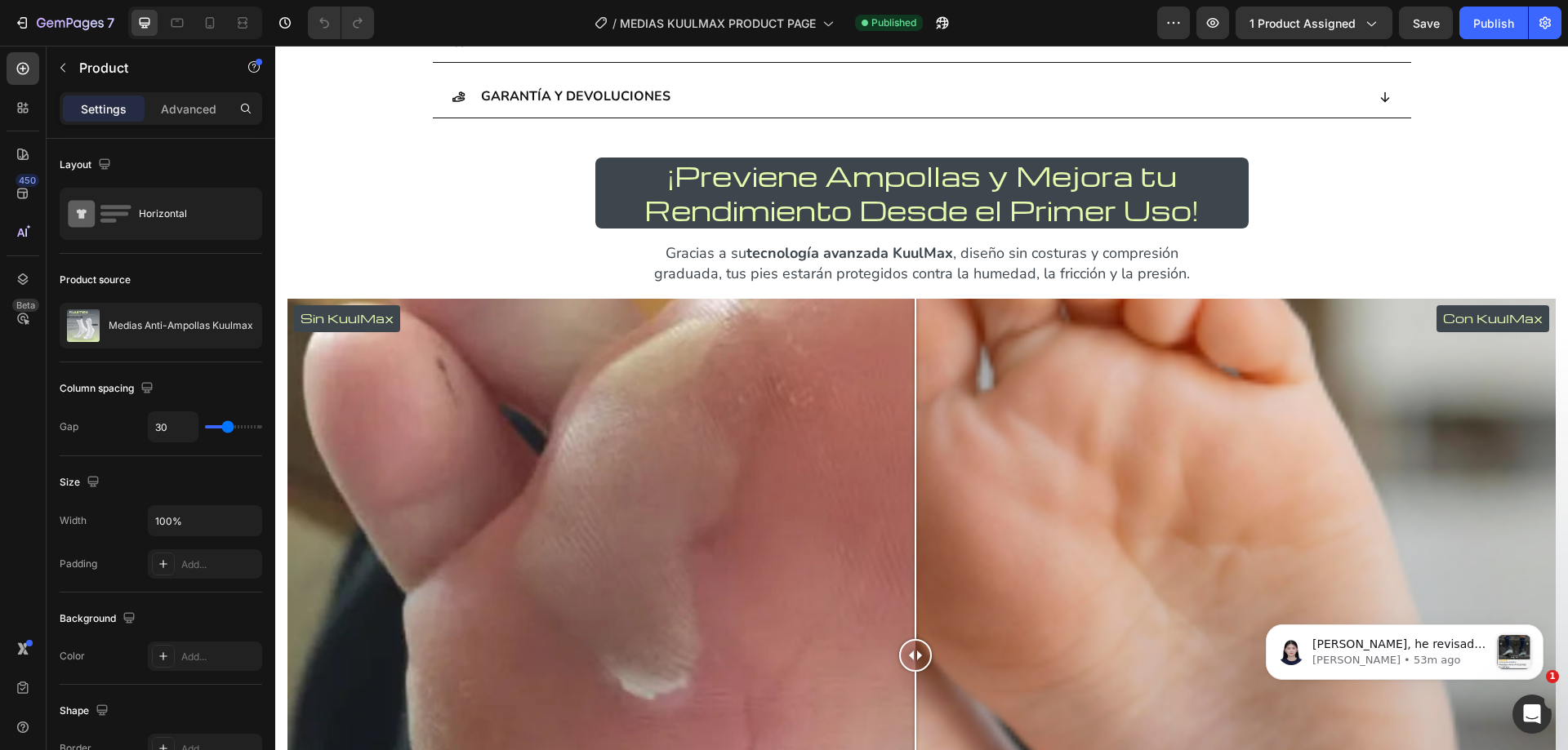
scroll to position [1550, 0]
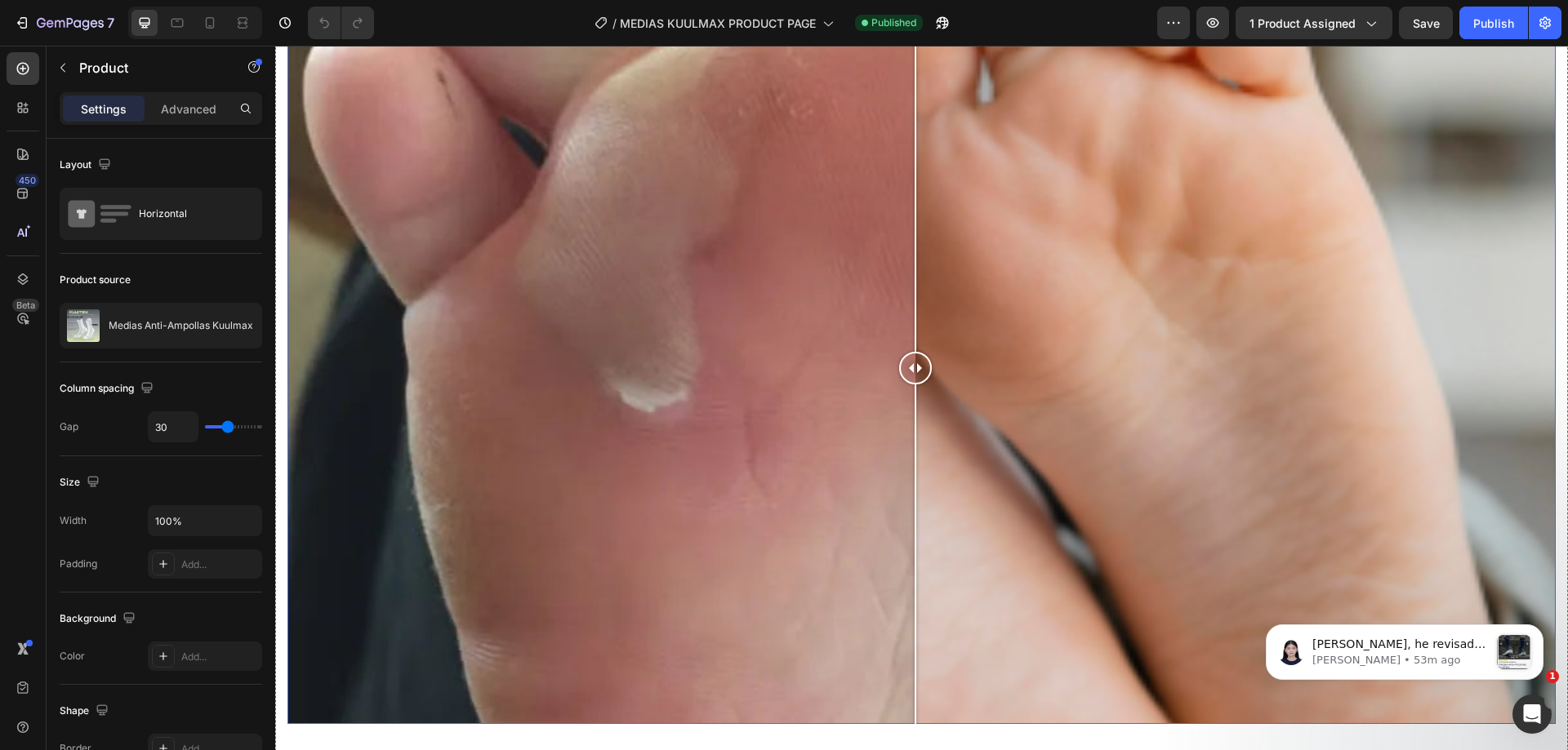
click at [662, 542] on div "Sin KuulMax Con KuulMax" at bounding box center [921, 368] width 1268 height 714
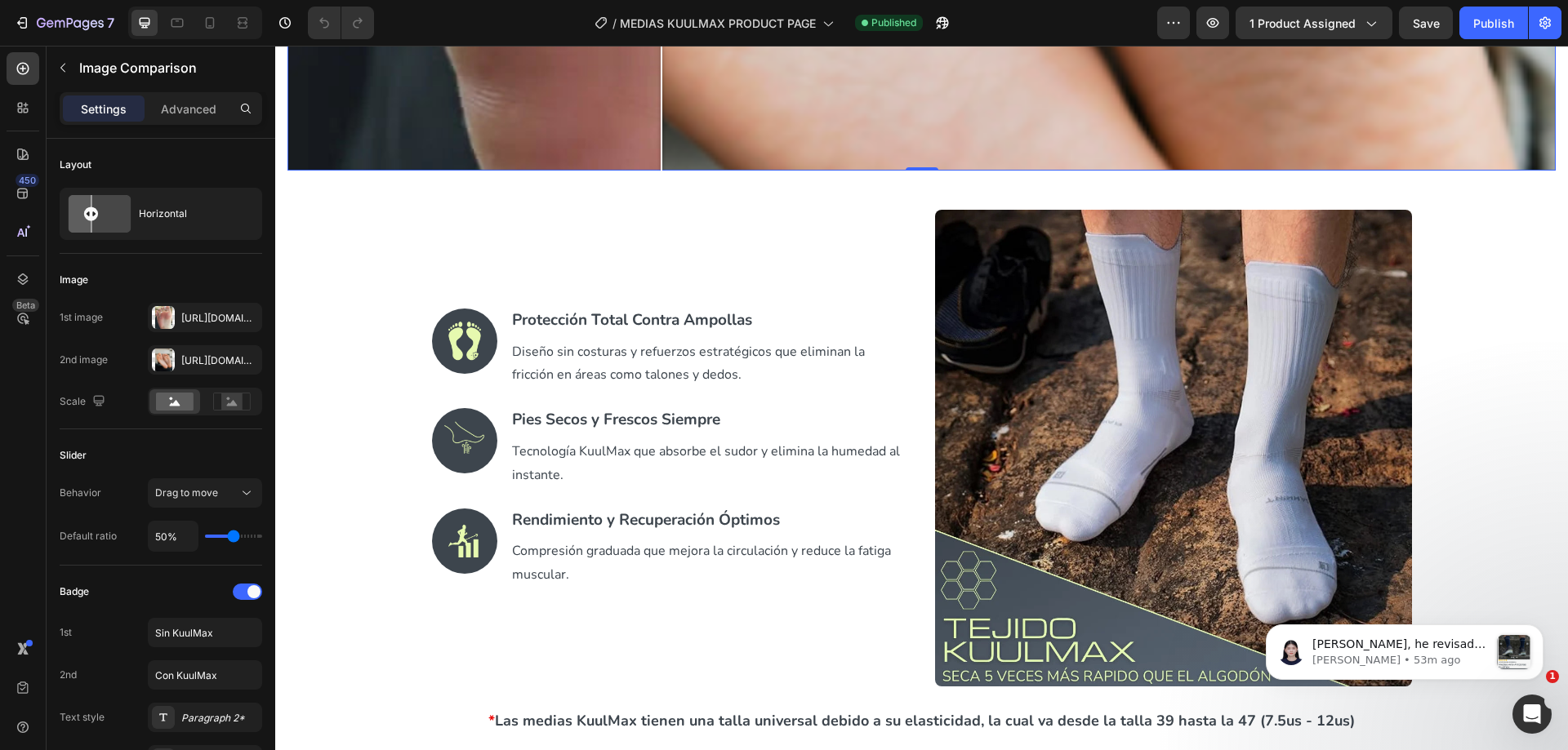
scroll to position [2203, 0]
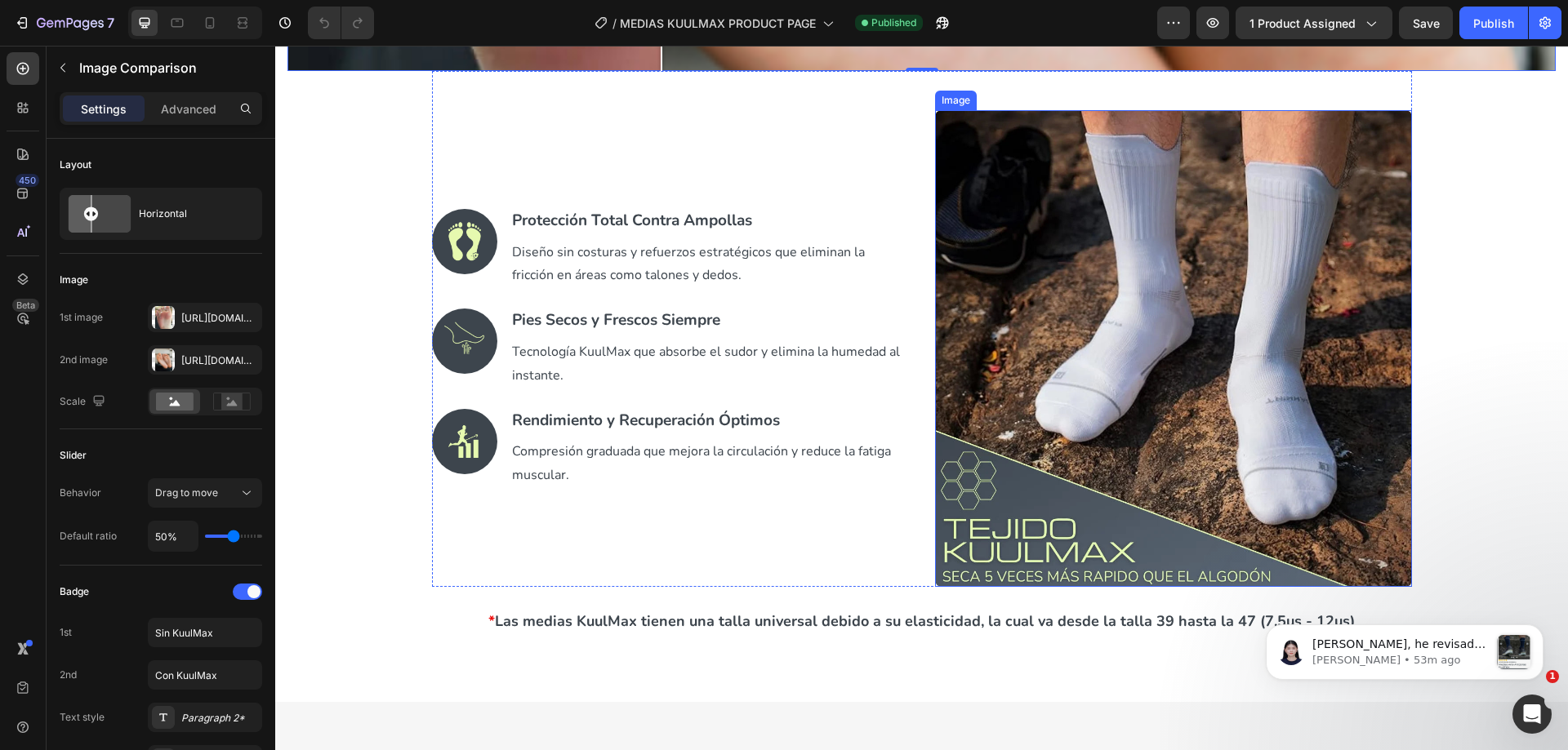
click at [1056, 369] on img at bounding box center [1174, 348] width 477 height 476
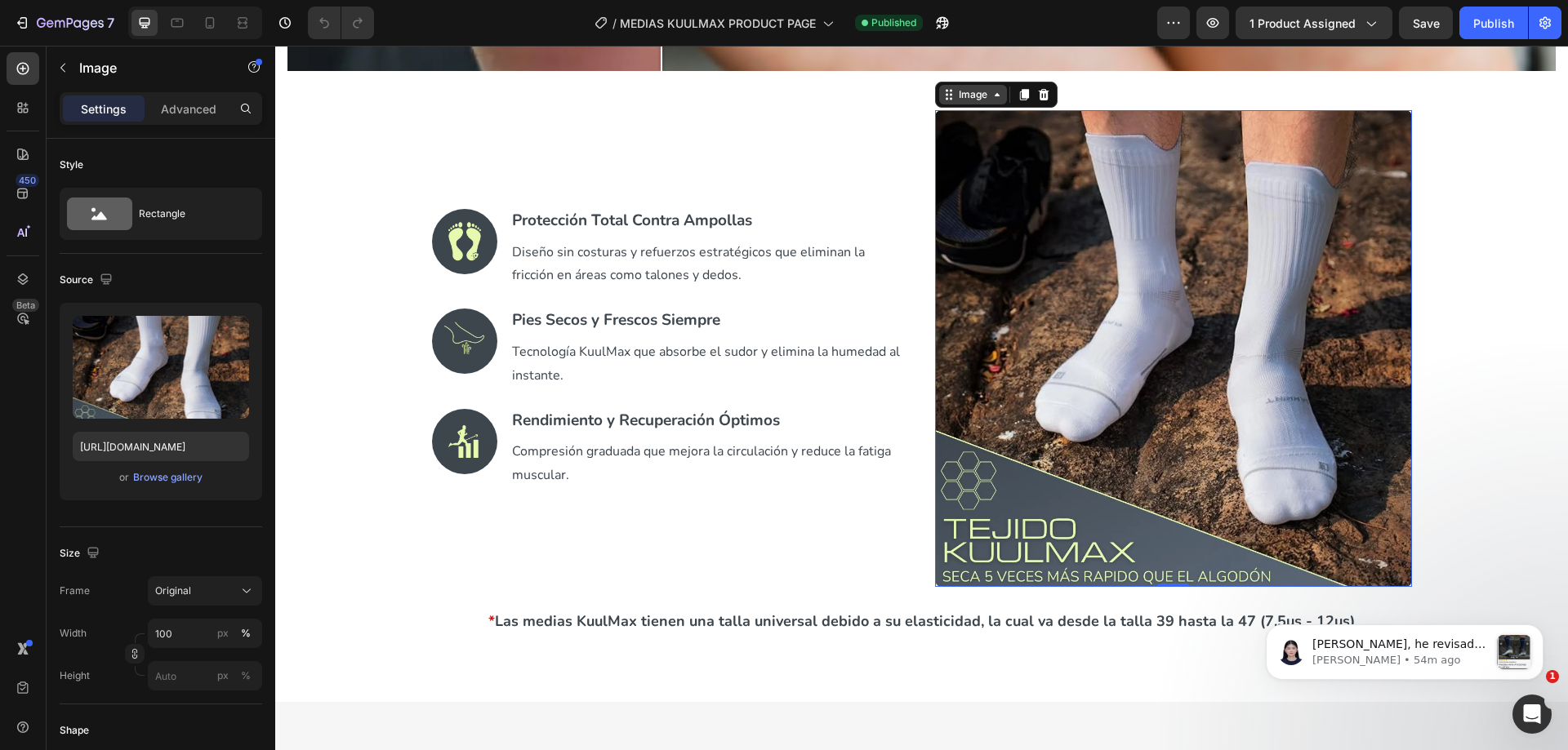
click at [948, 88] on icon at bounding box center [948, 94] width 13 height 13
click at [1118, 255] on img at bounding box center [1174, 348] width 477 height 476
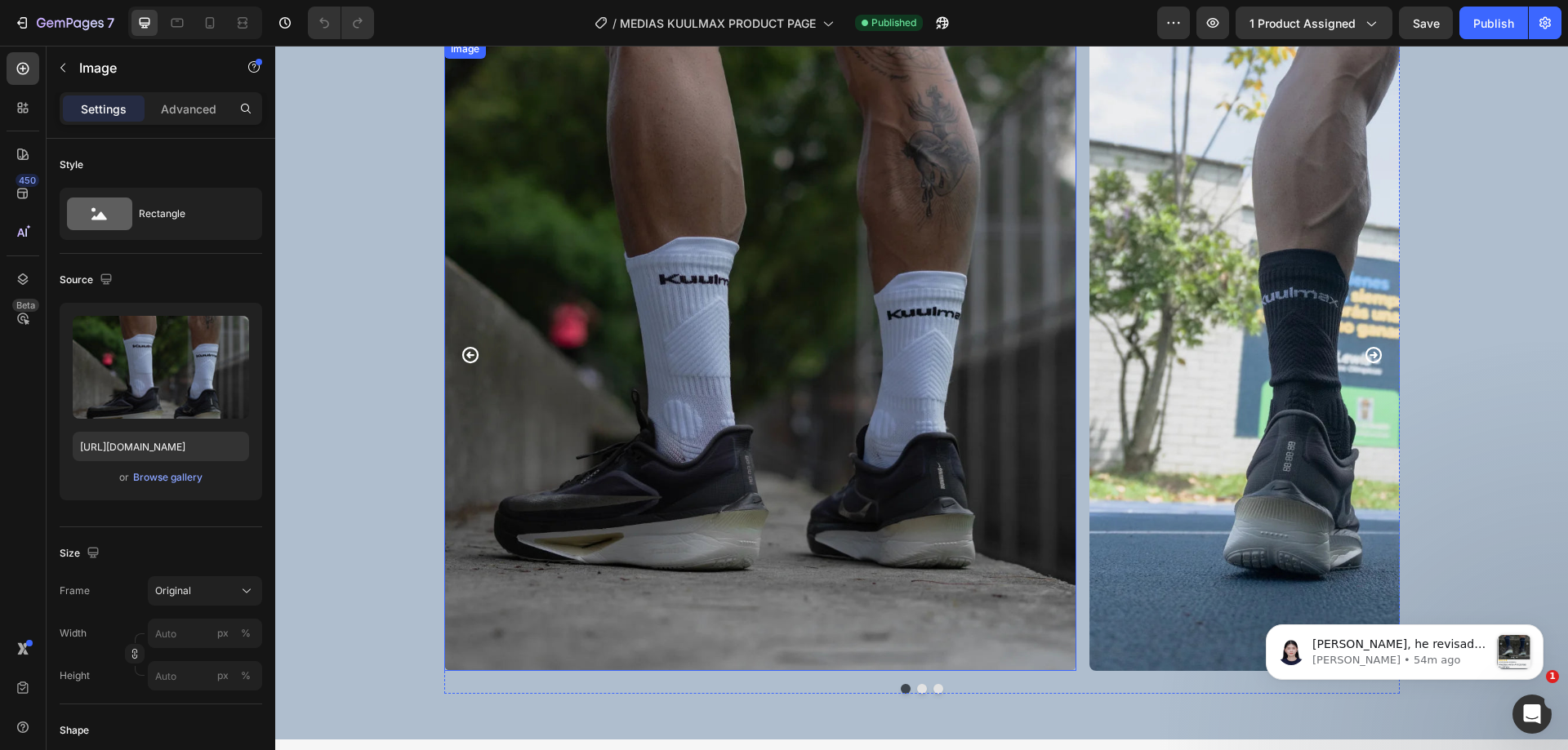
click at [864, 370] on img at bounding box center [760, 355] width 633 height 632
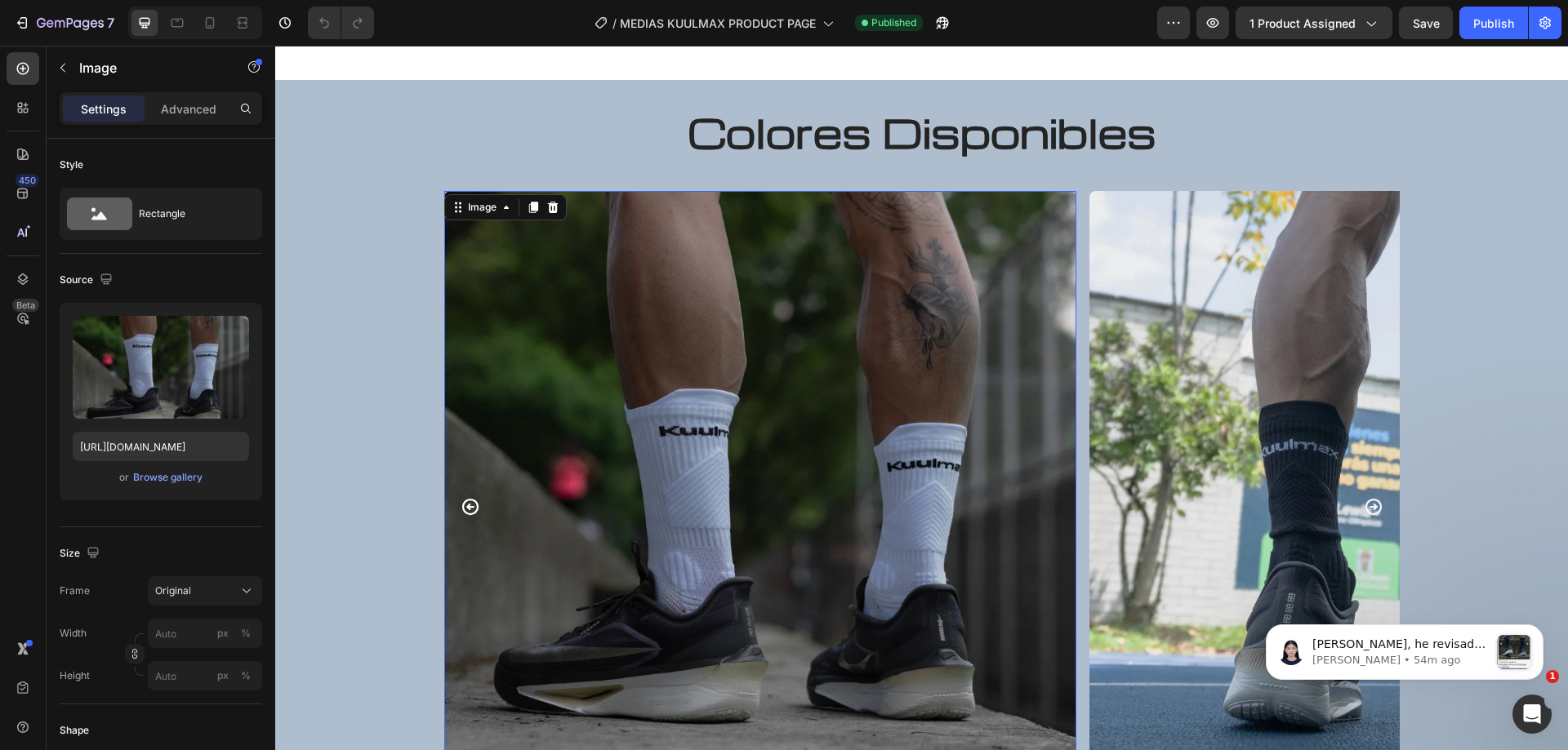
scroll to position [5142, 0]
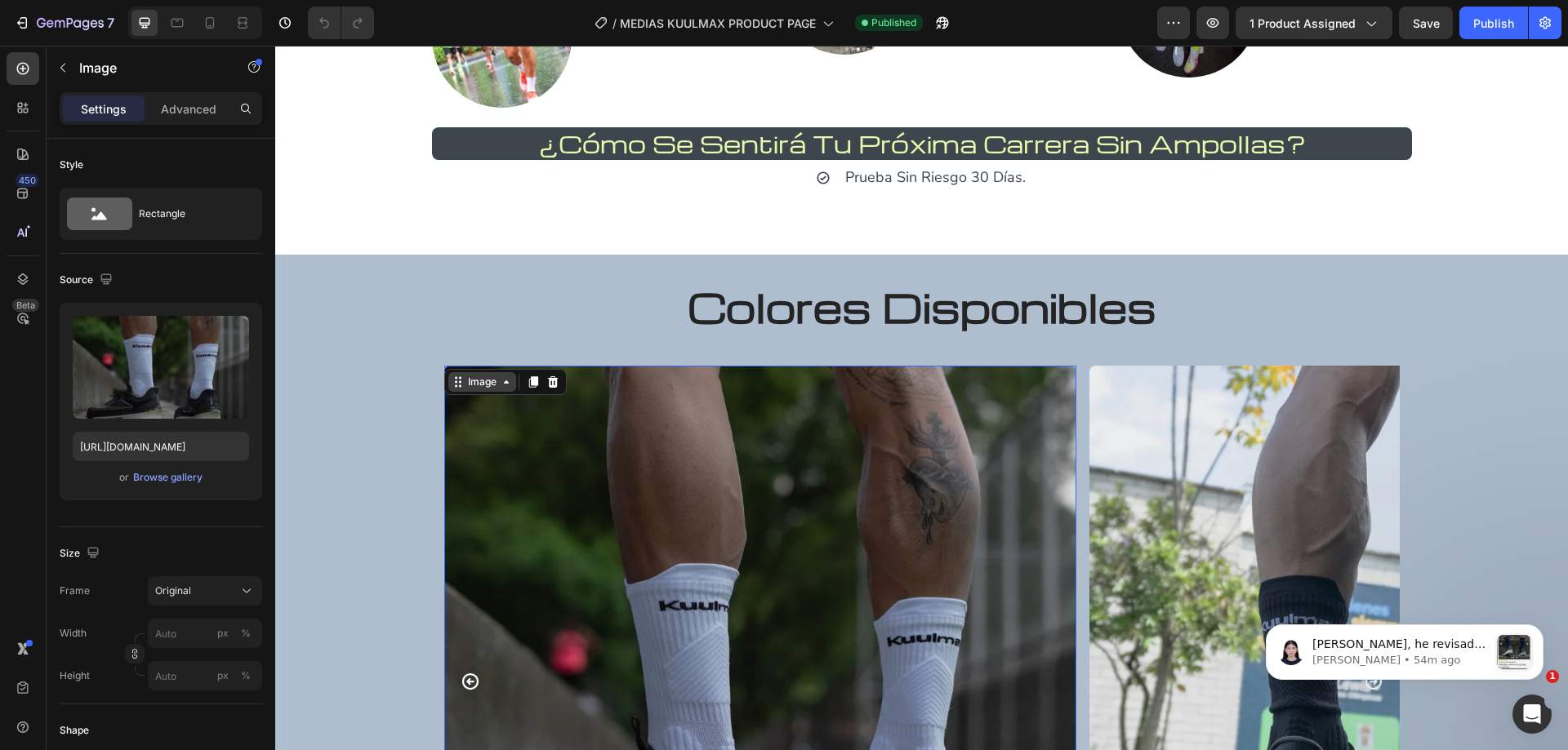
click at [456, 385] on icon at bounding box center [458, 382] width 13 height 13
click at [678, 469] on img at bounding box center [760, 681] width 633 height 632
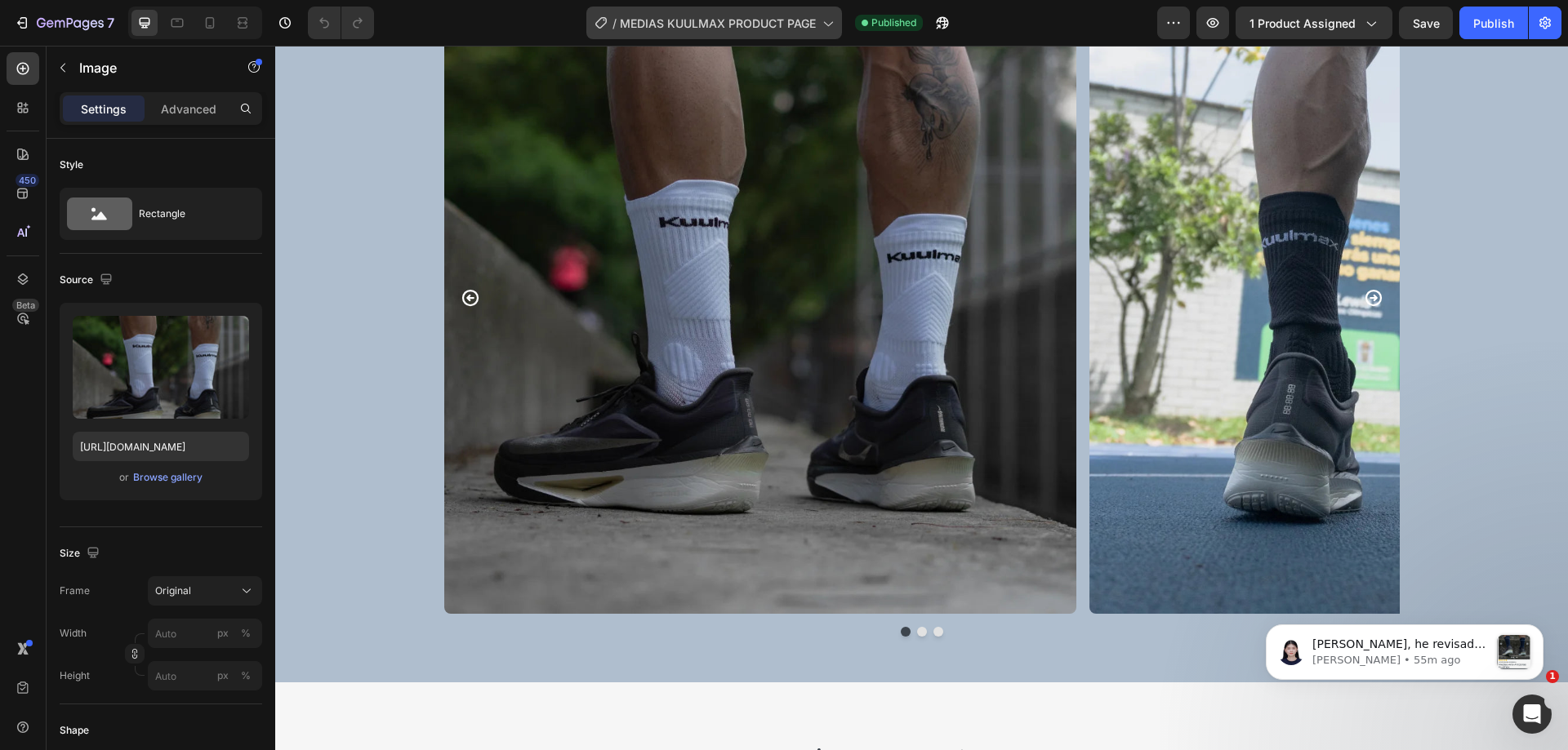
scroll to position [5286, 0]
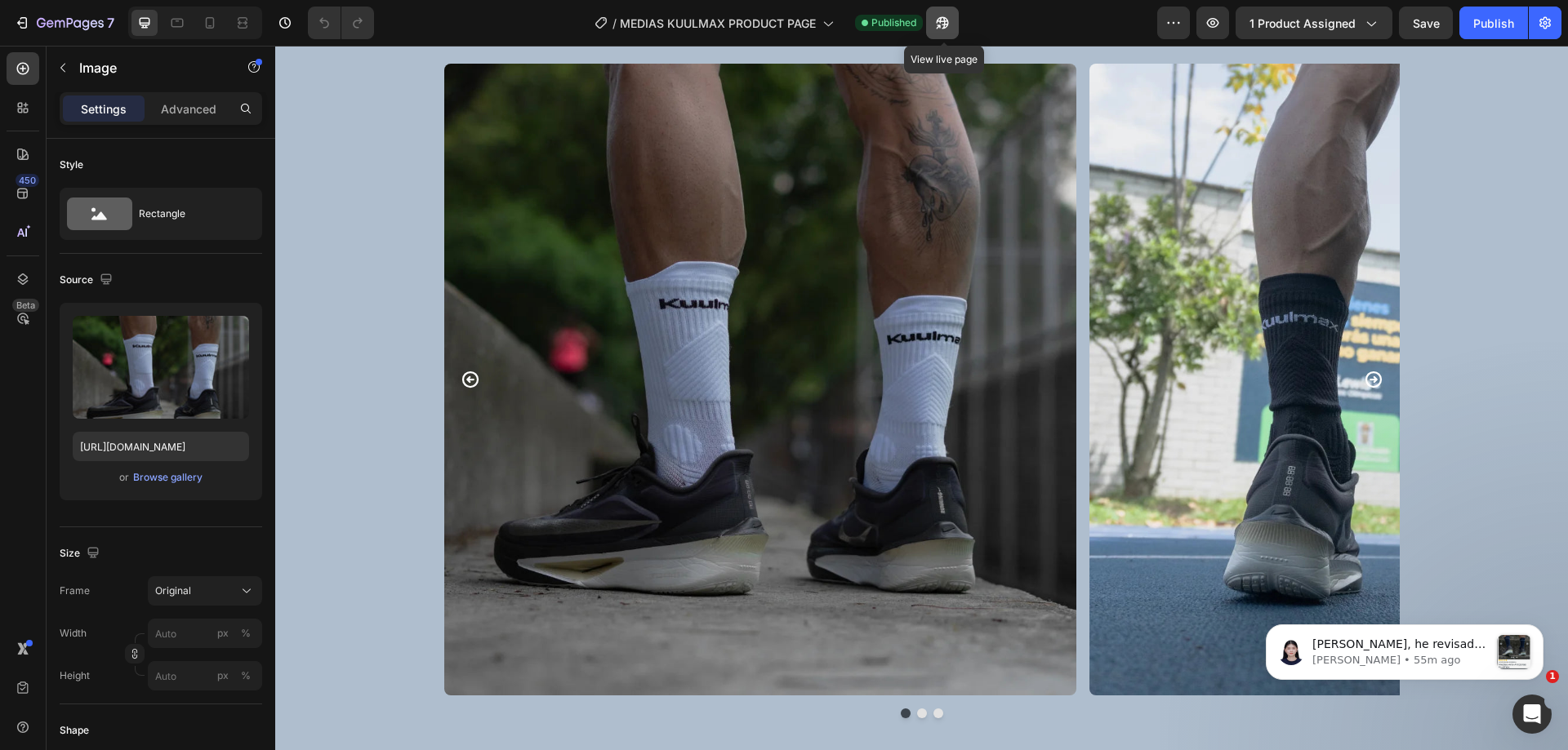
click at [940, 24] on icon "button" at bounding box center [937, 26] width 4 height 4
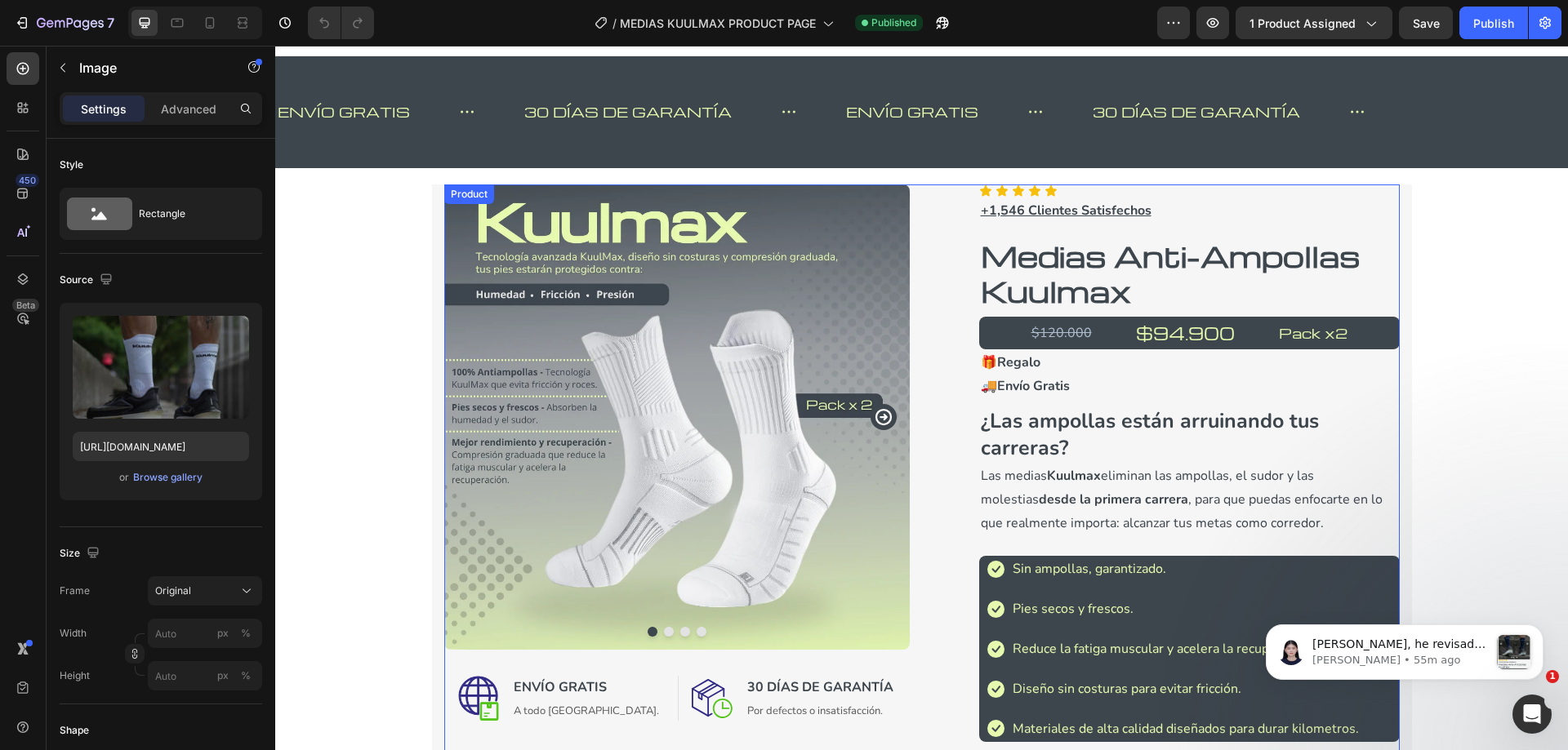
scroll to position [0, 0]
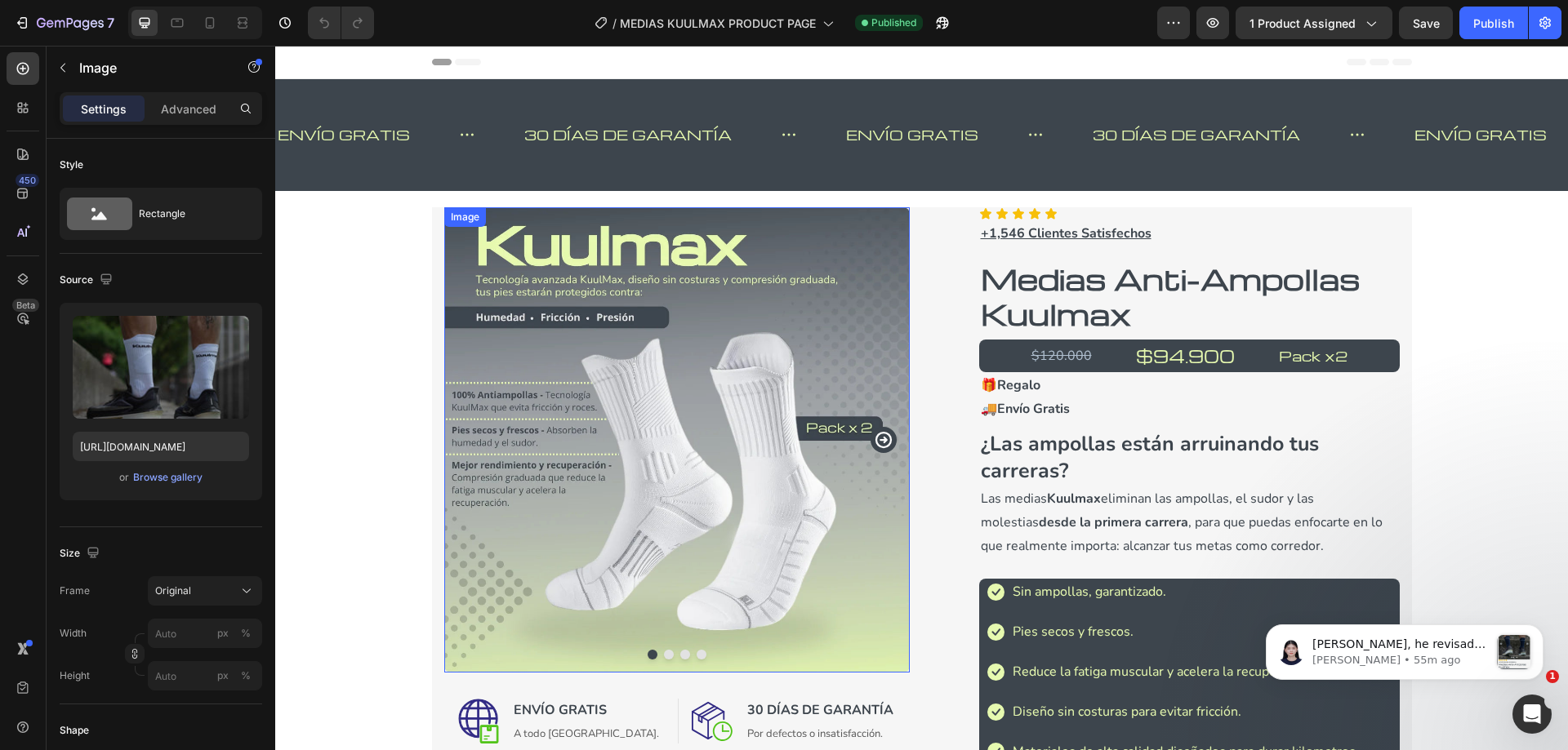
click at [650, 423] on img at bounding box center [677, 440] width 465 height 465
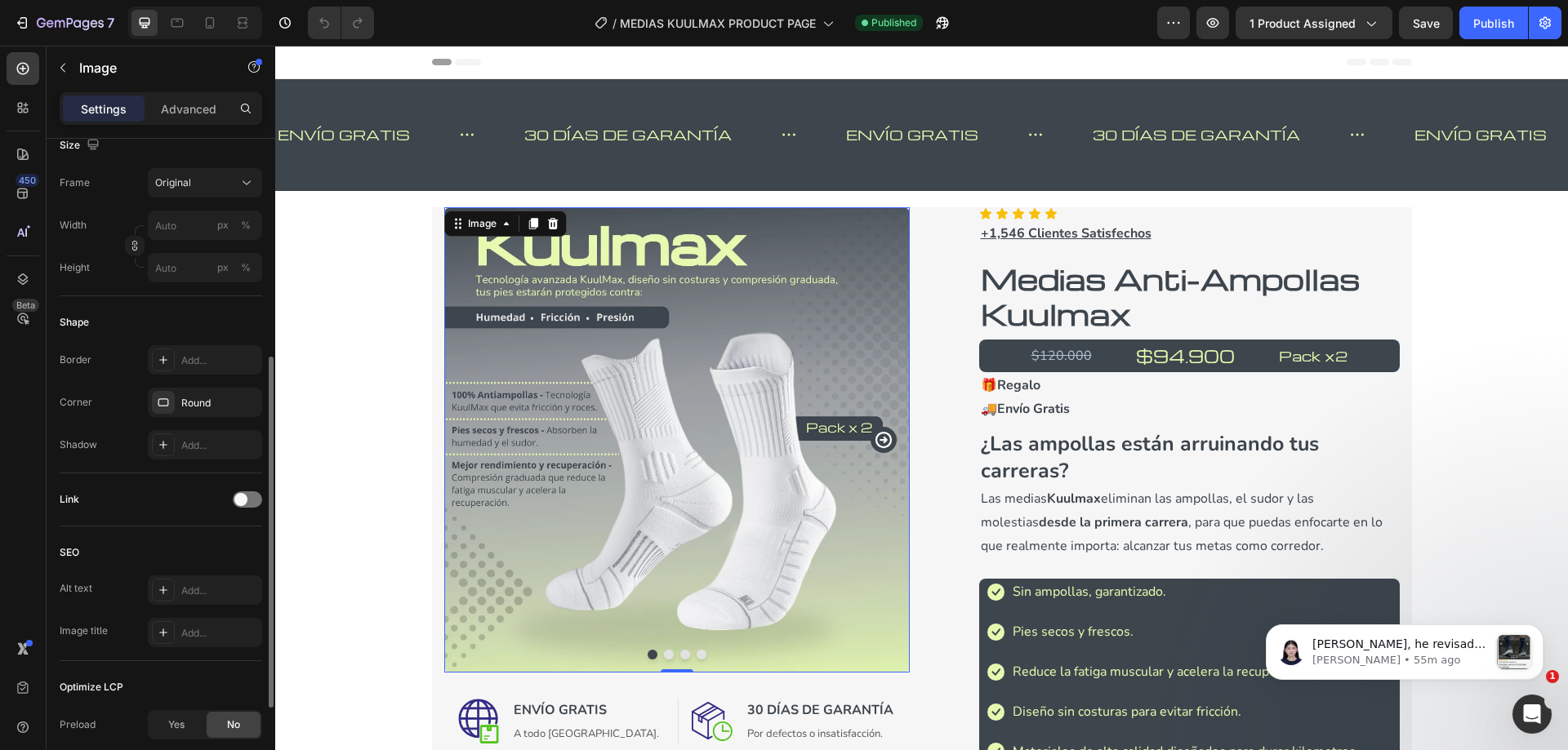
scroll to position [574, 0]
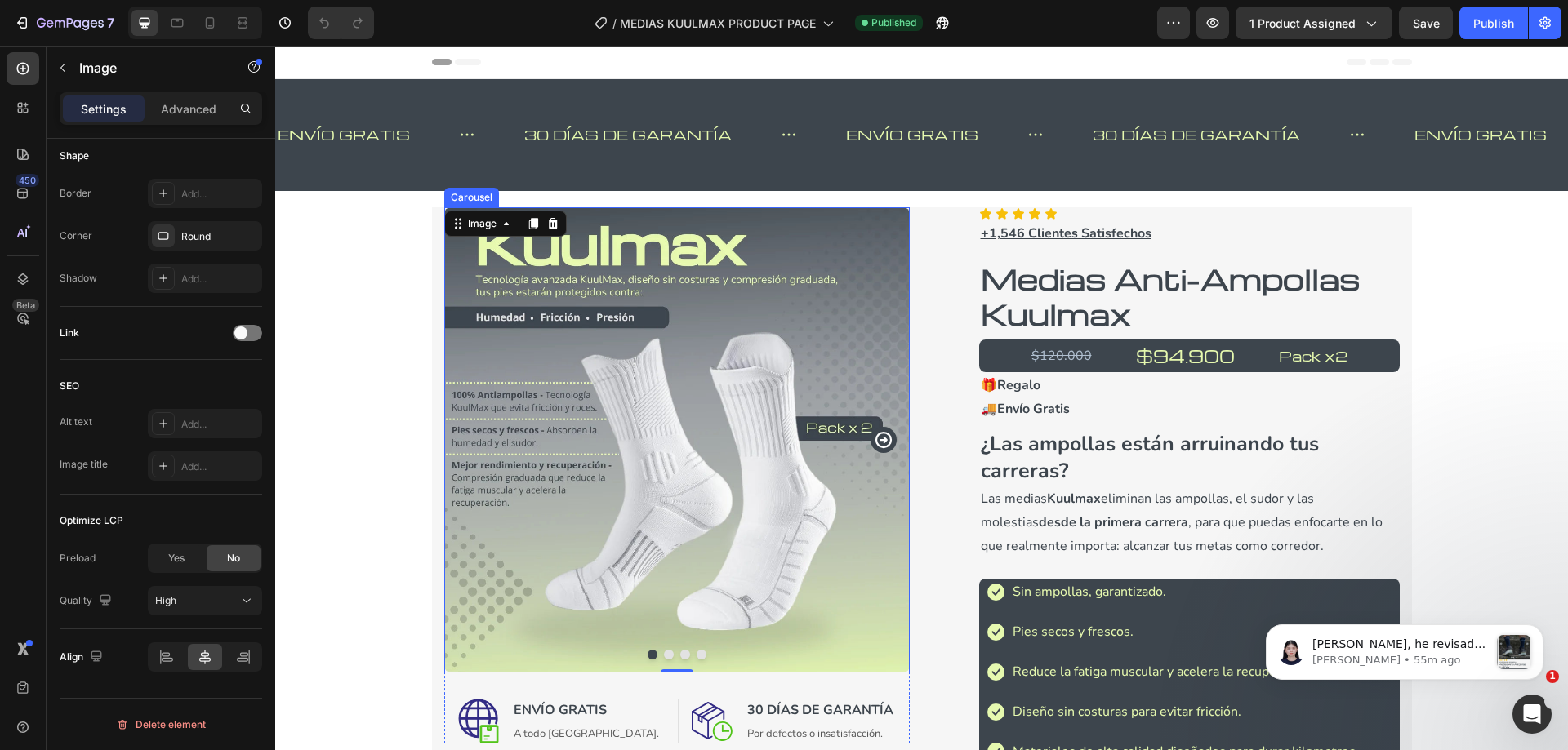
click at [876, 443] on icon "Carousel Next Arrow" at bounding box center [883, 440] width 20 height 20
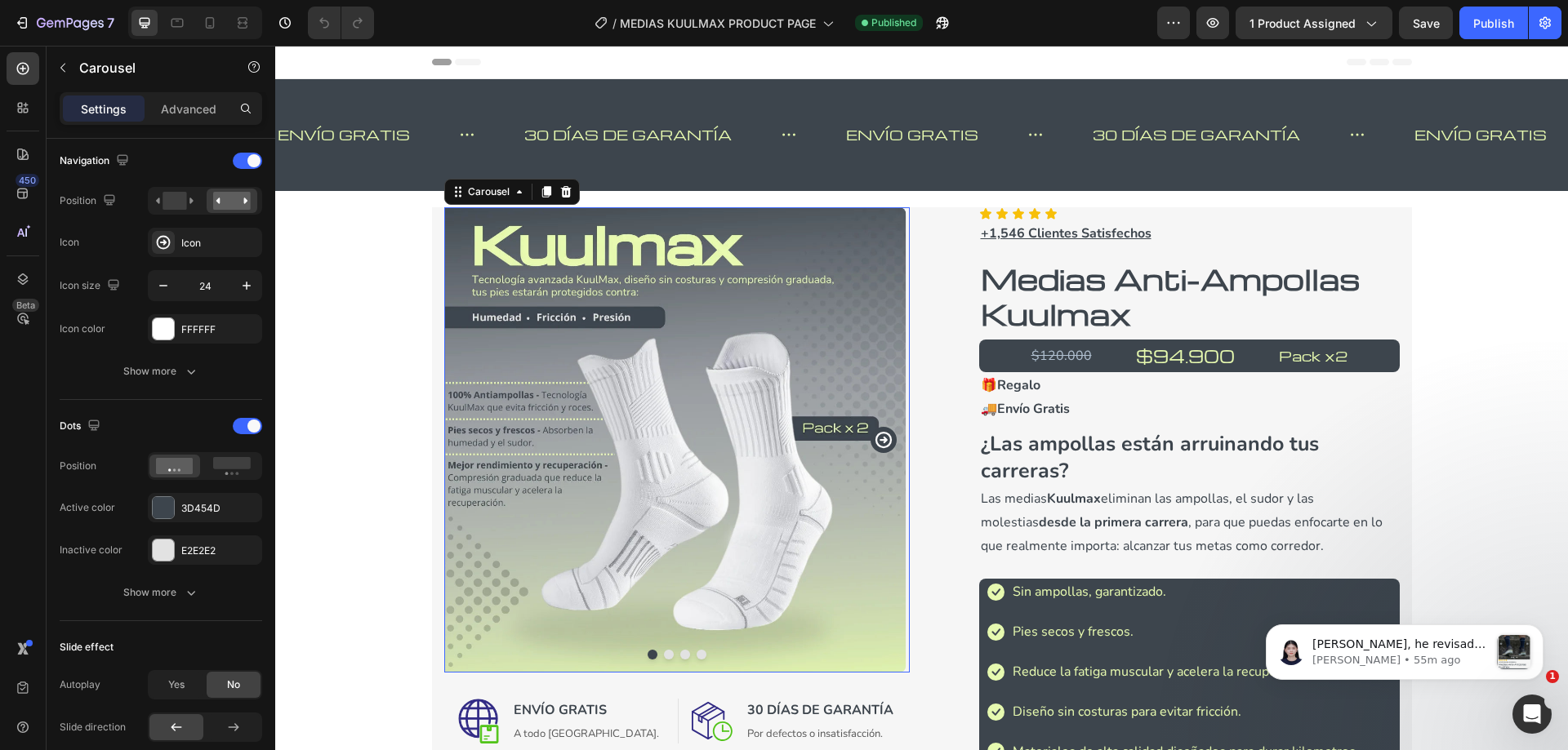
scroll to position [0, 0]
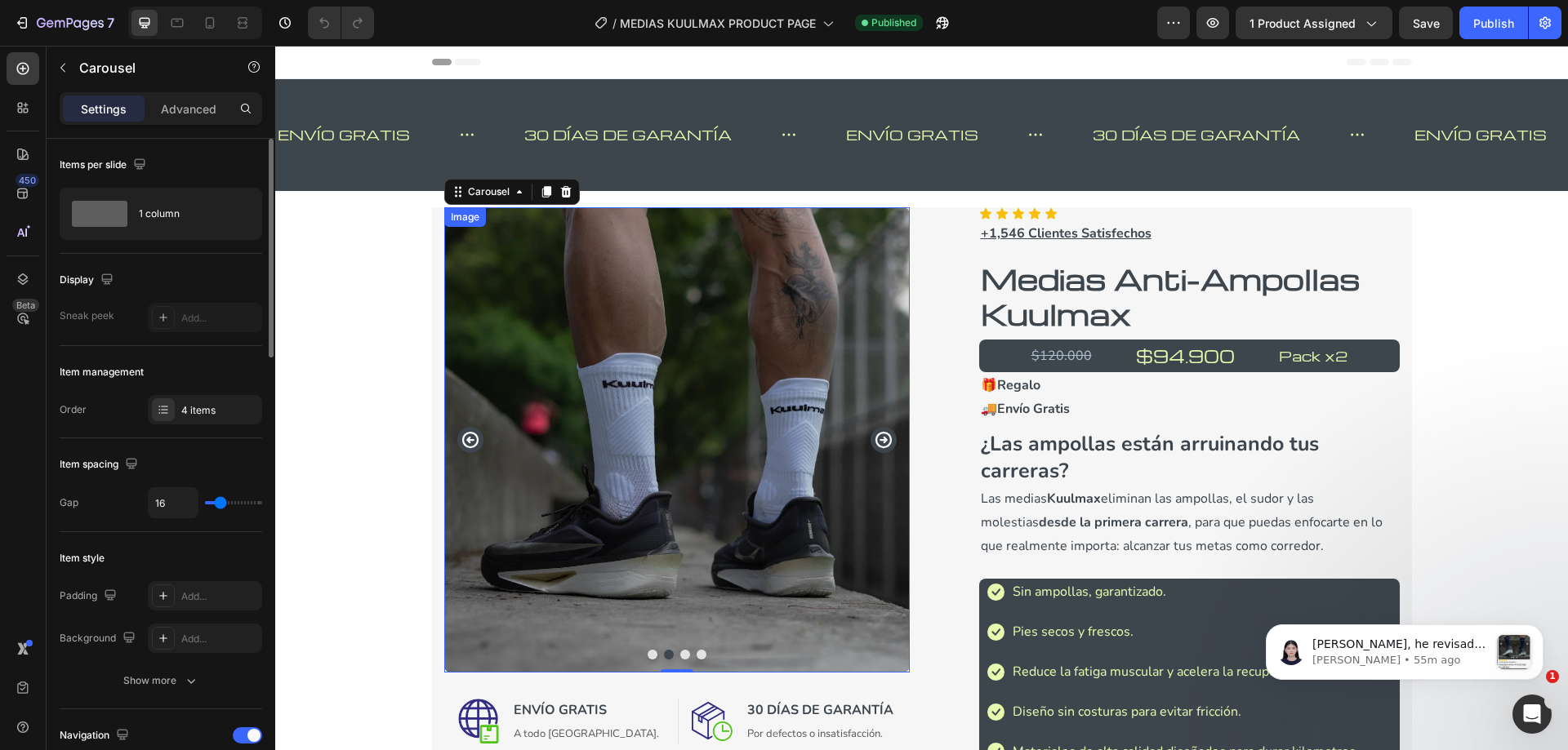
click at [606, 407] on img at bounding box center [677, 440] width 465 height 465
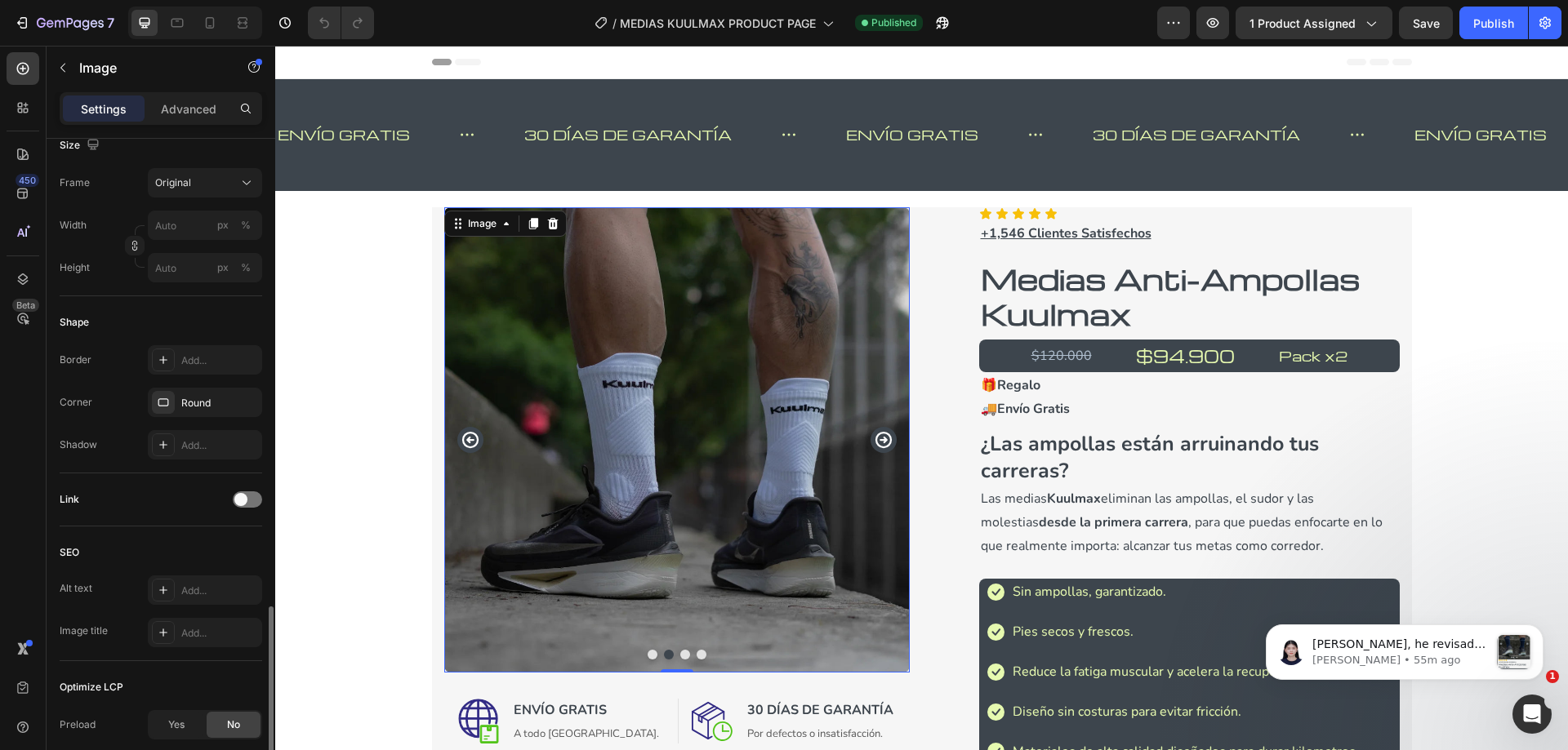
scroll to position [574, 0]
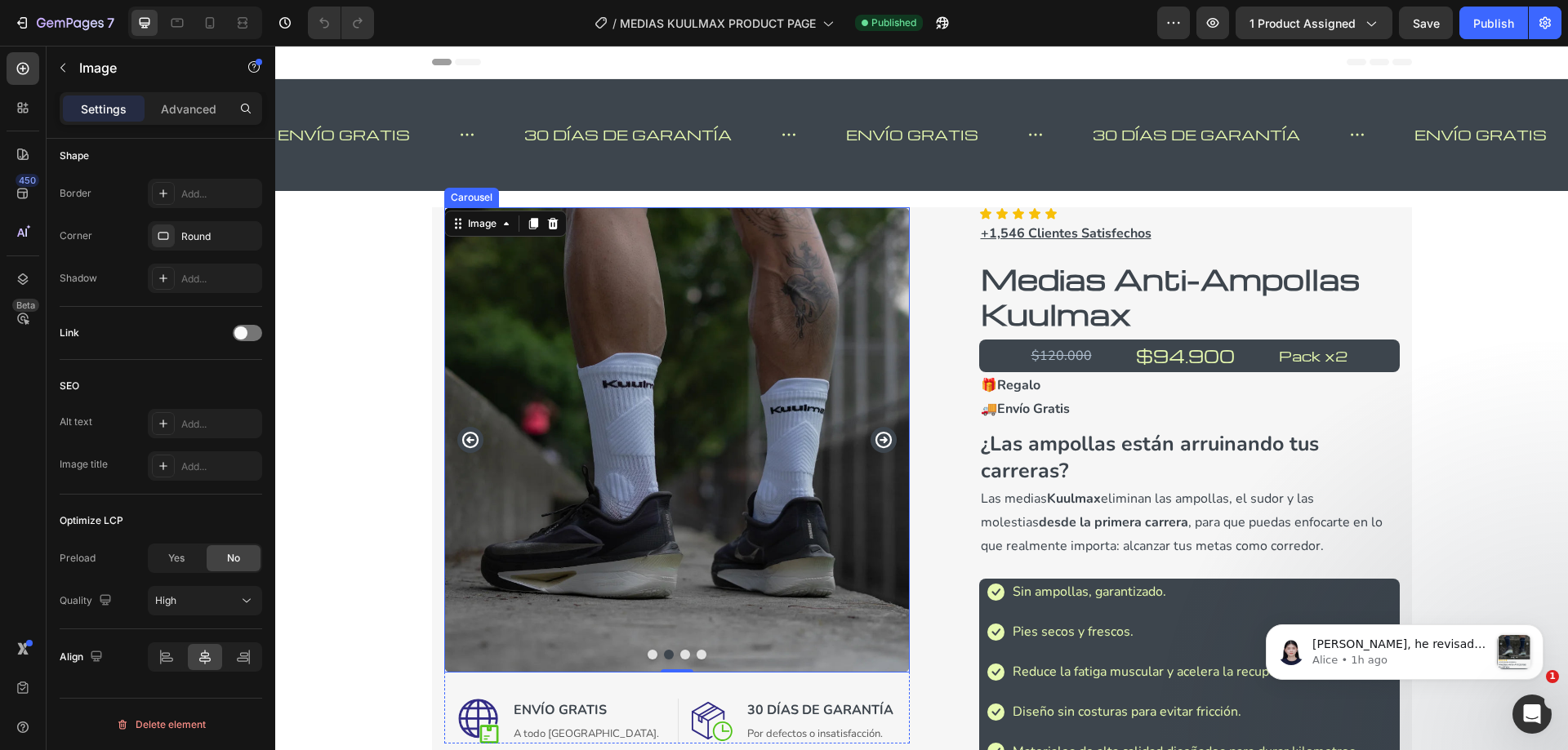
click at [462, 439] on icon "Carousel Back Arrow" at bounding box center [469, 439] width 16 height 16
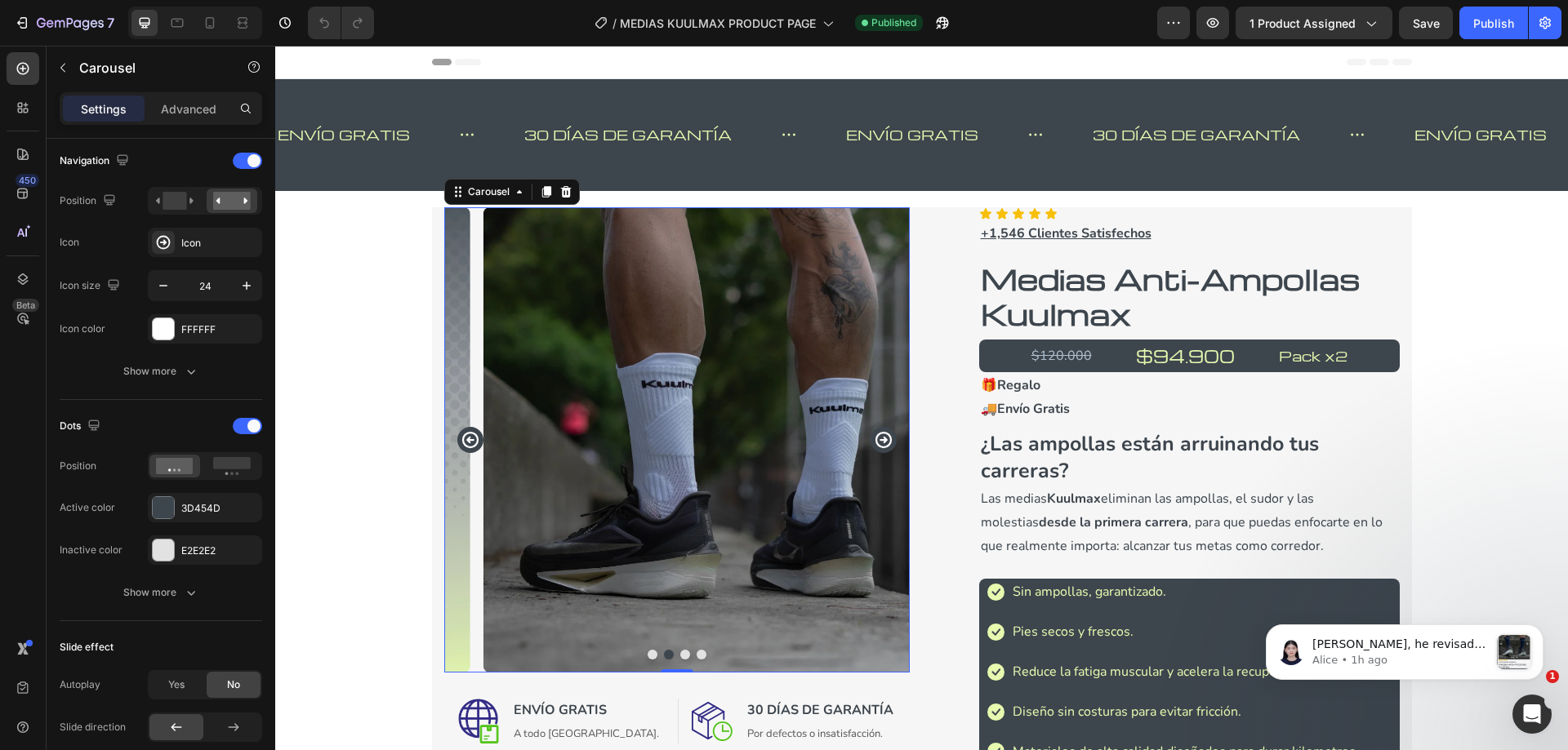
scroll to position [0, 0]
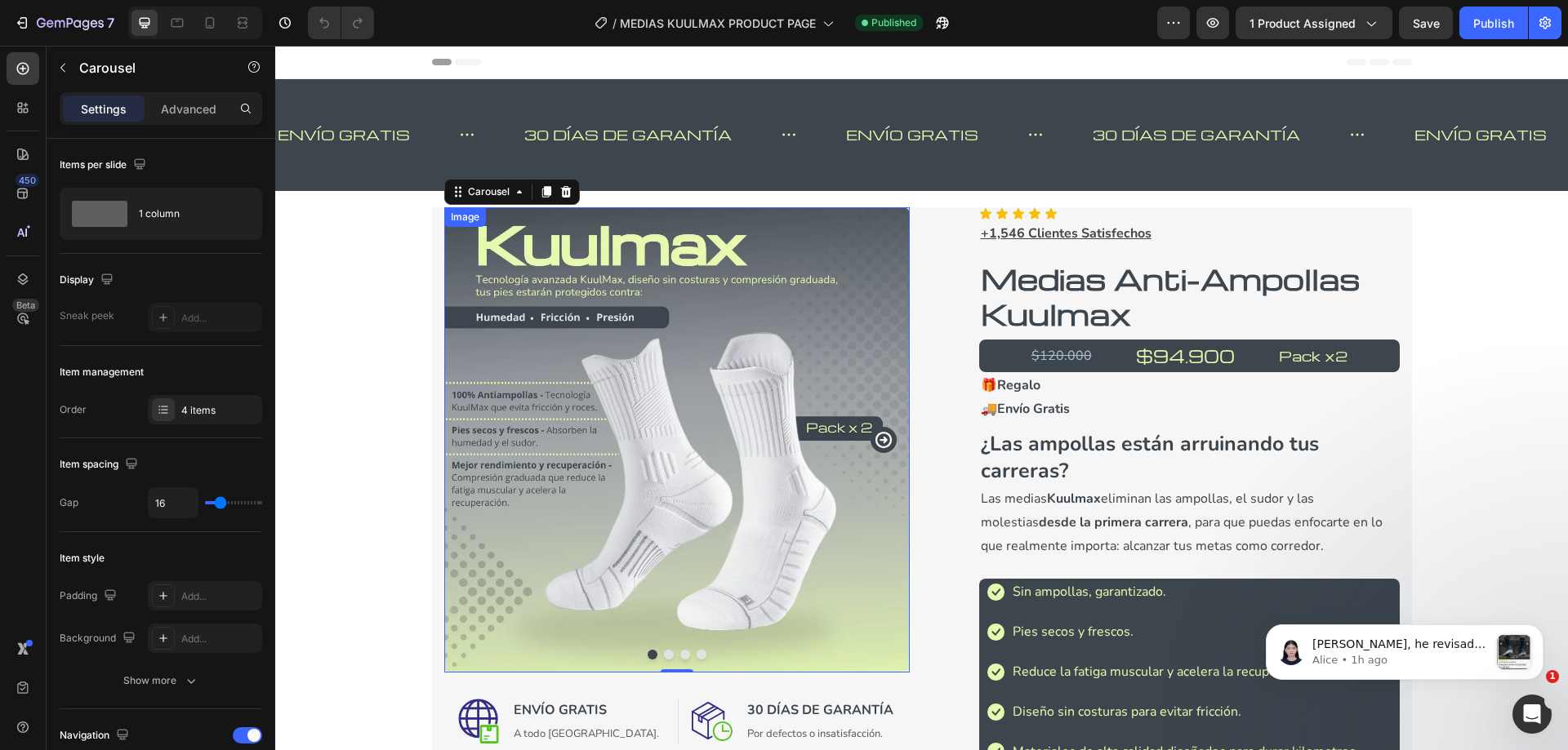
click at [770, 446] on img at bounding box center [677, 440] width 465 height 465
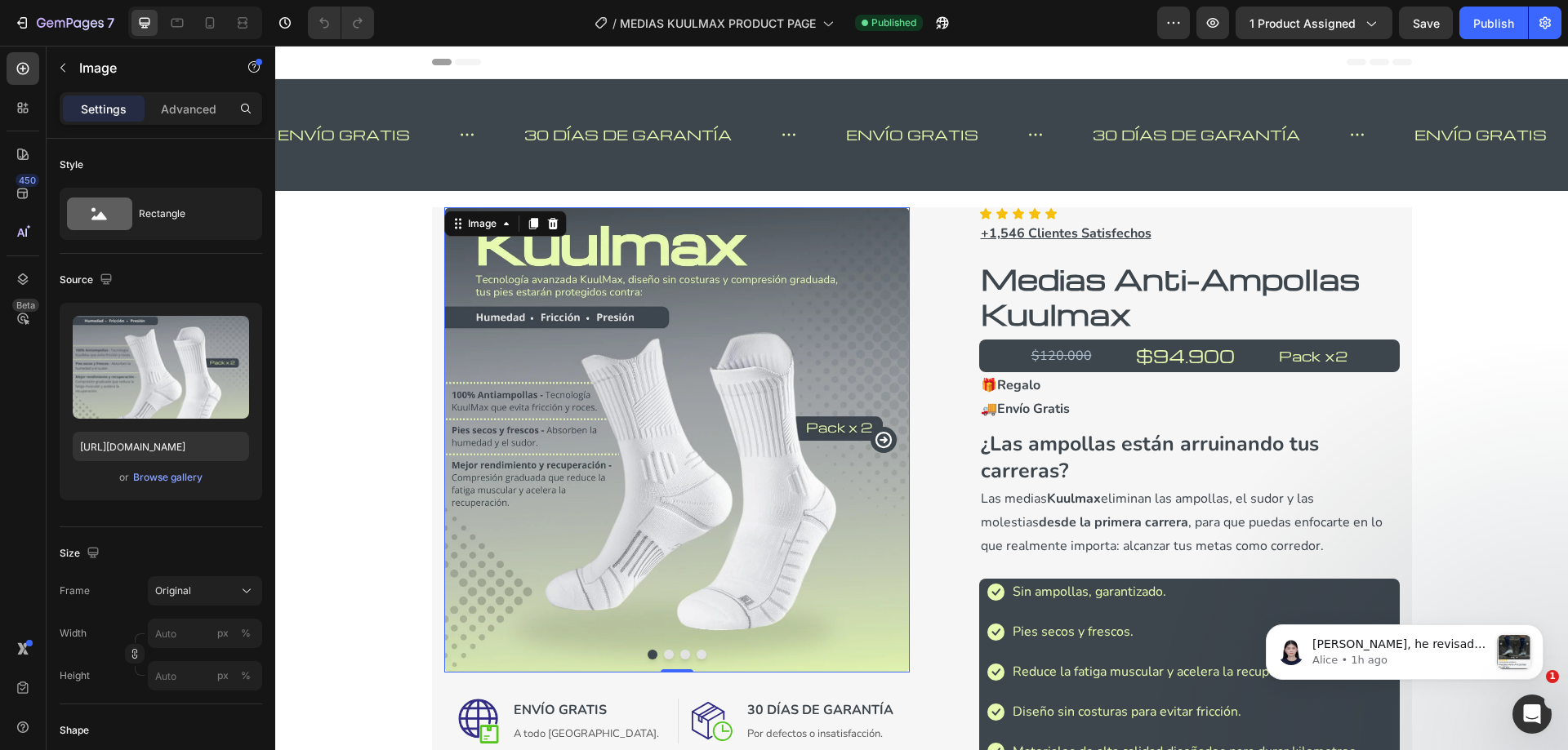
click at [711, 278] on img at bounding box center [677, 440] width 465 height 465
